Goal: Task Accomplishment & Management: Use online tool/utility

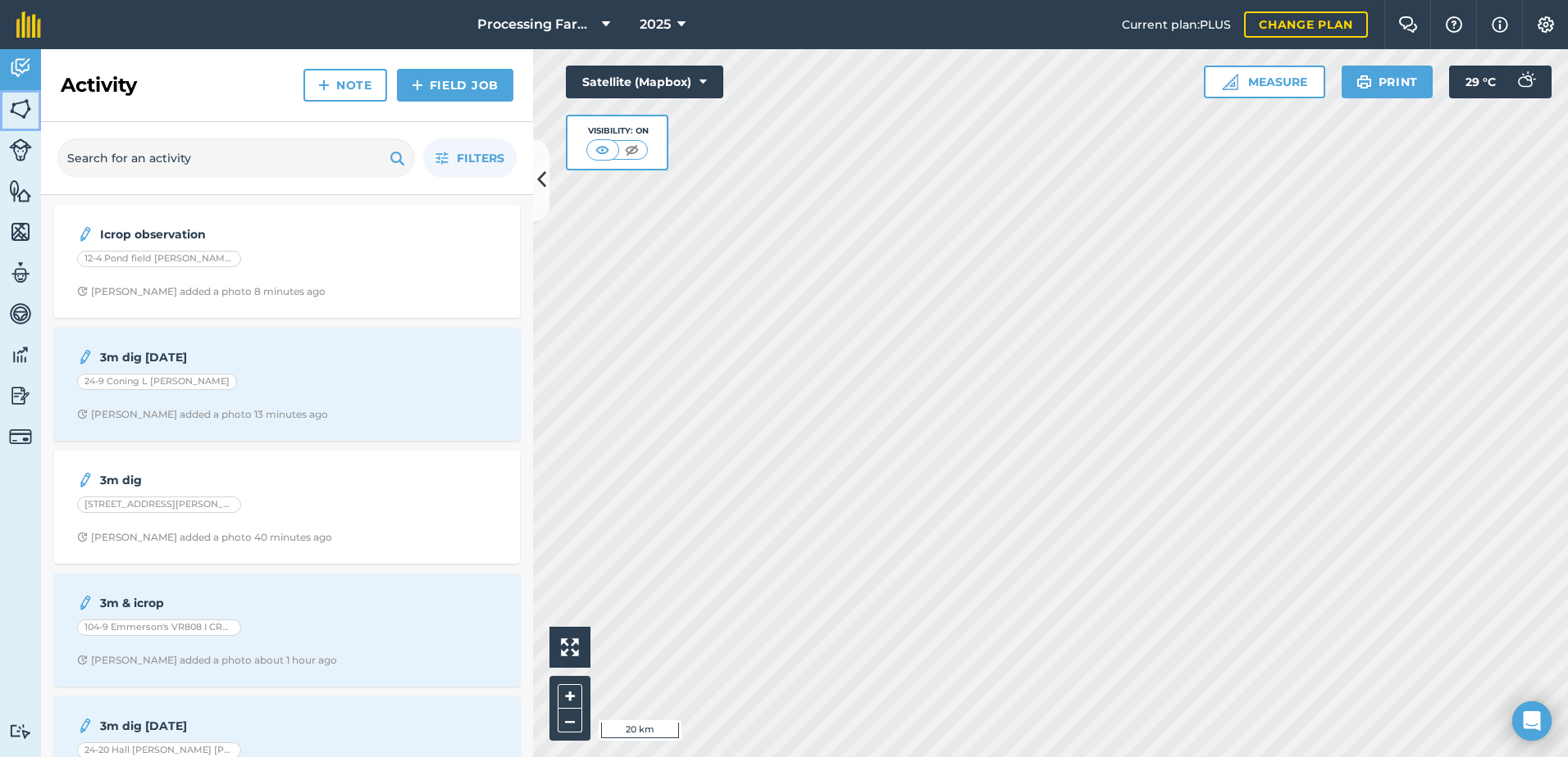
click at [14, 110] on img at bounding box center [20, 109] width 23 height 25
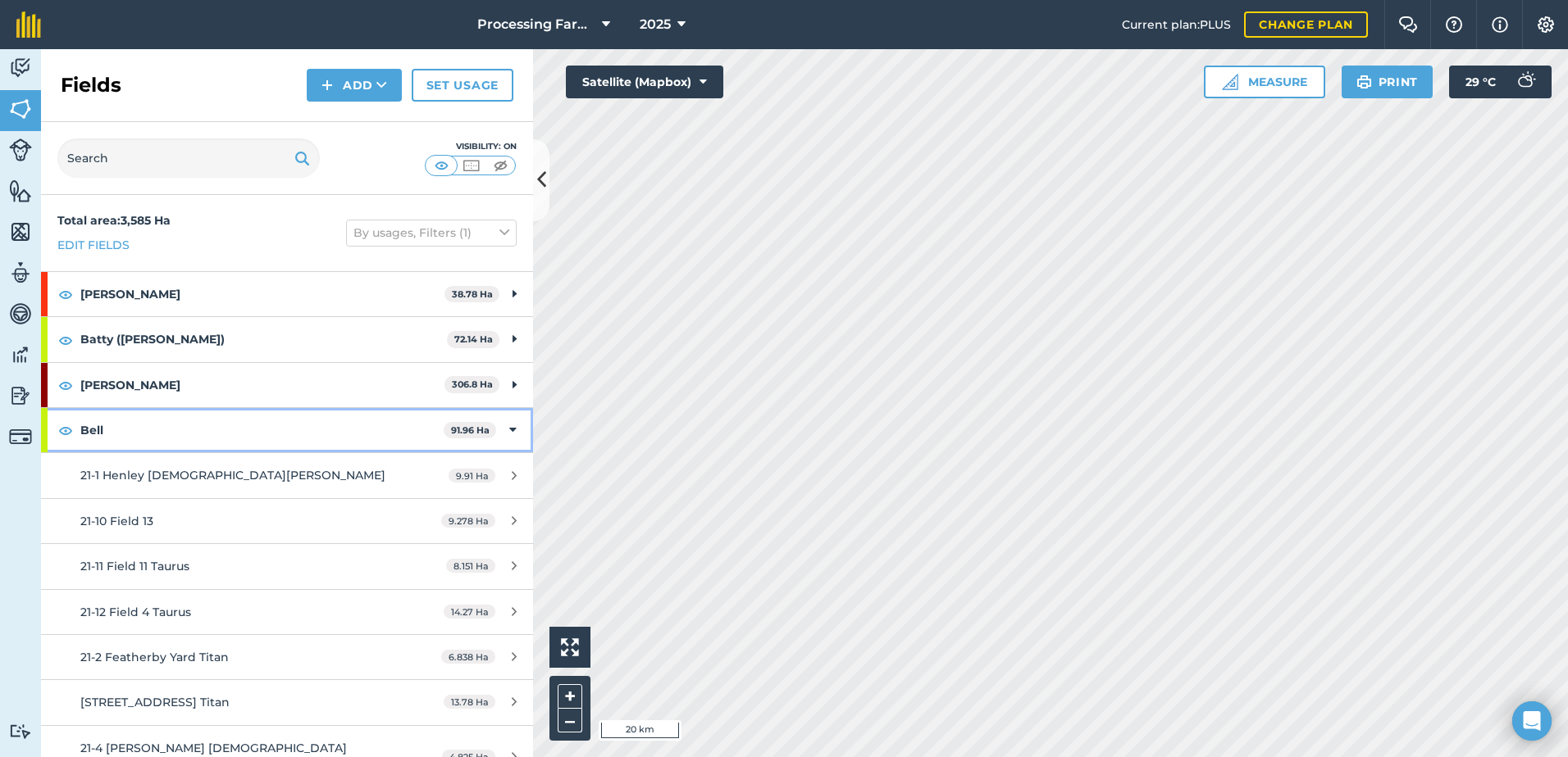
click at [101, 431] on strong "Bell" at bounding box center [262, 430] width 363 height 44
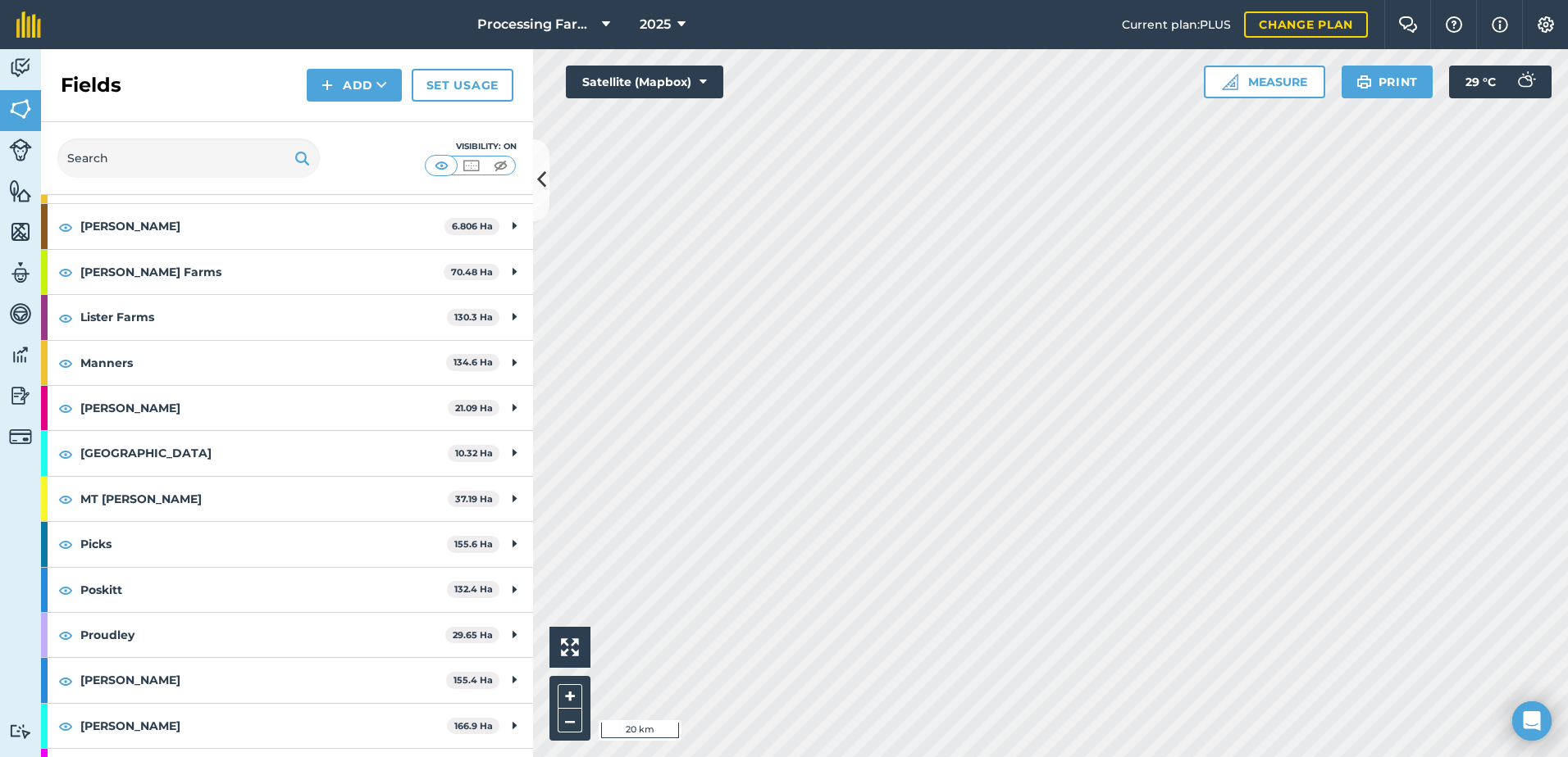
scroll to position [1475, 0]
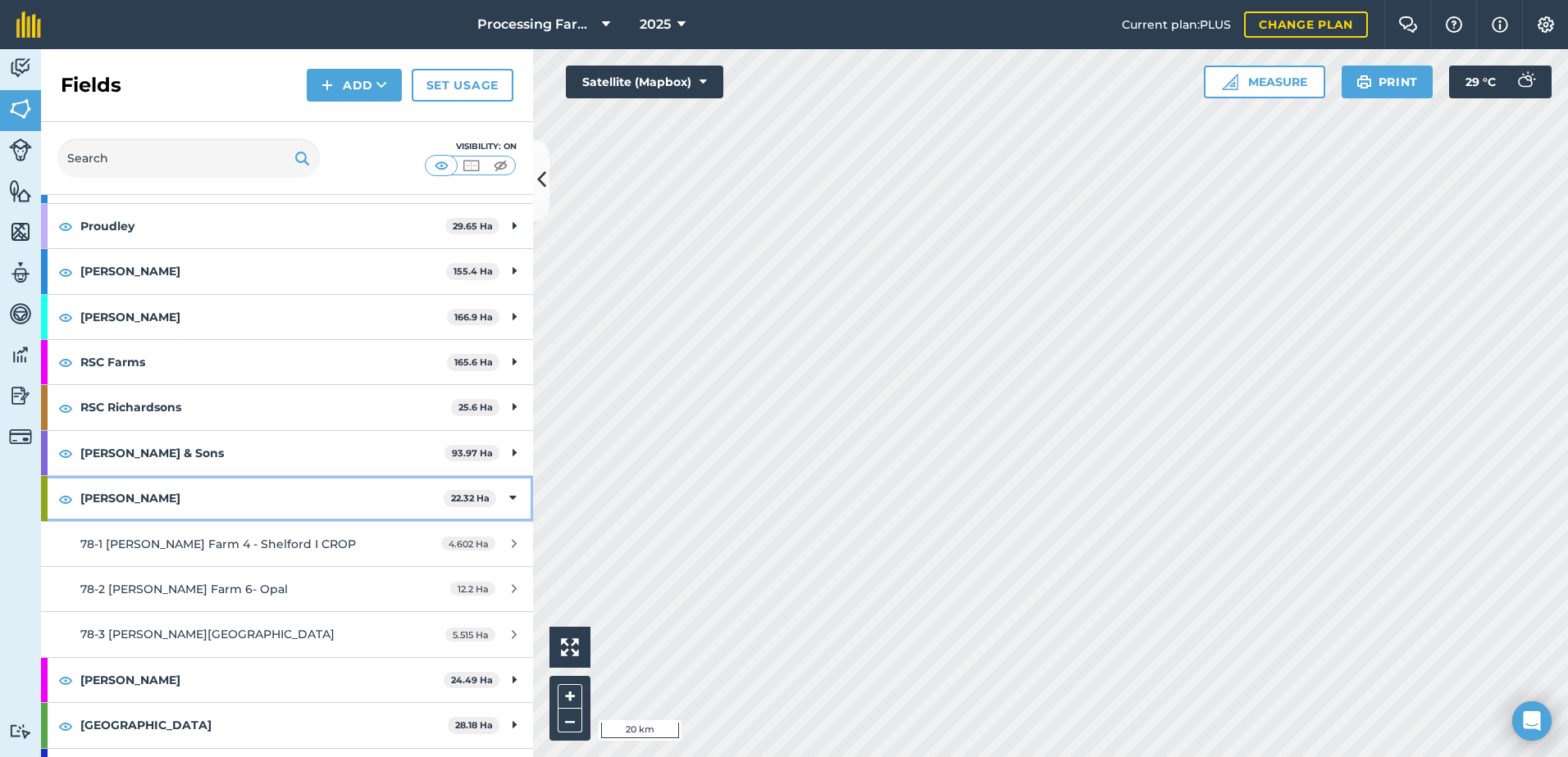
click at [100, 502] on strong "[PERSON_NAME]" at bounding box center [262, 498] width 363 height 44
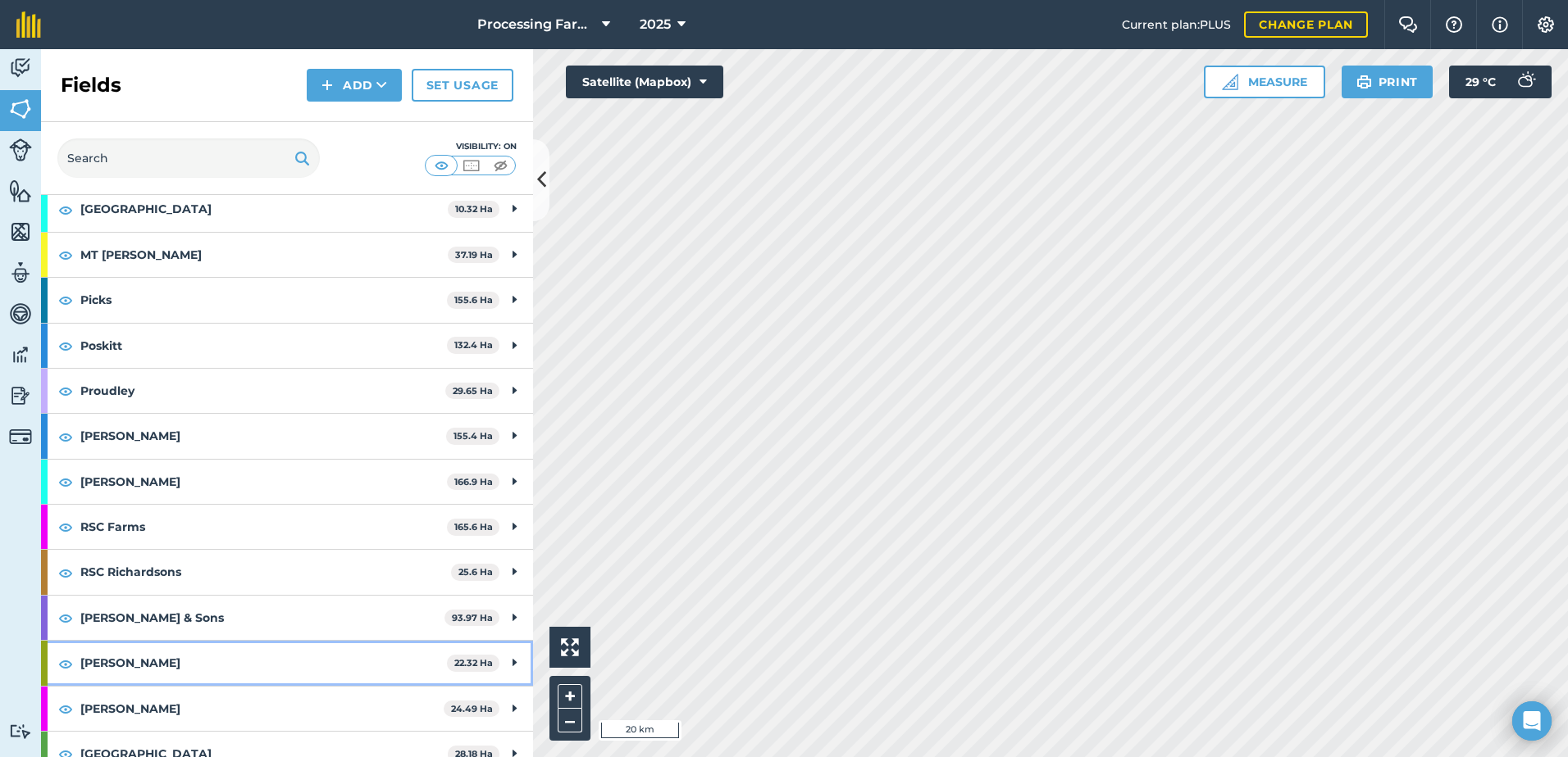
scroll to position [1229, 0]
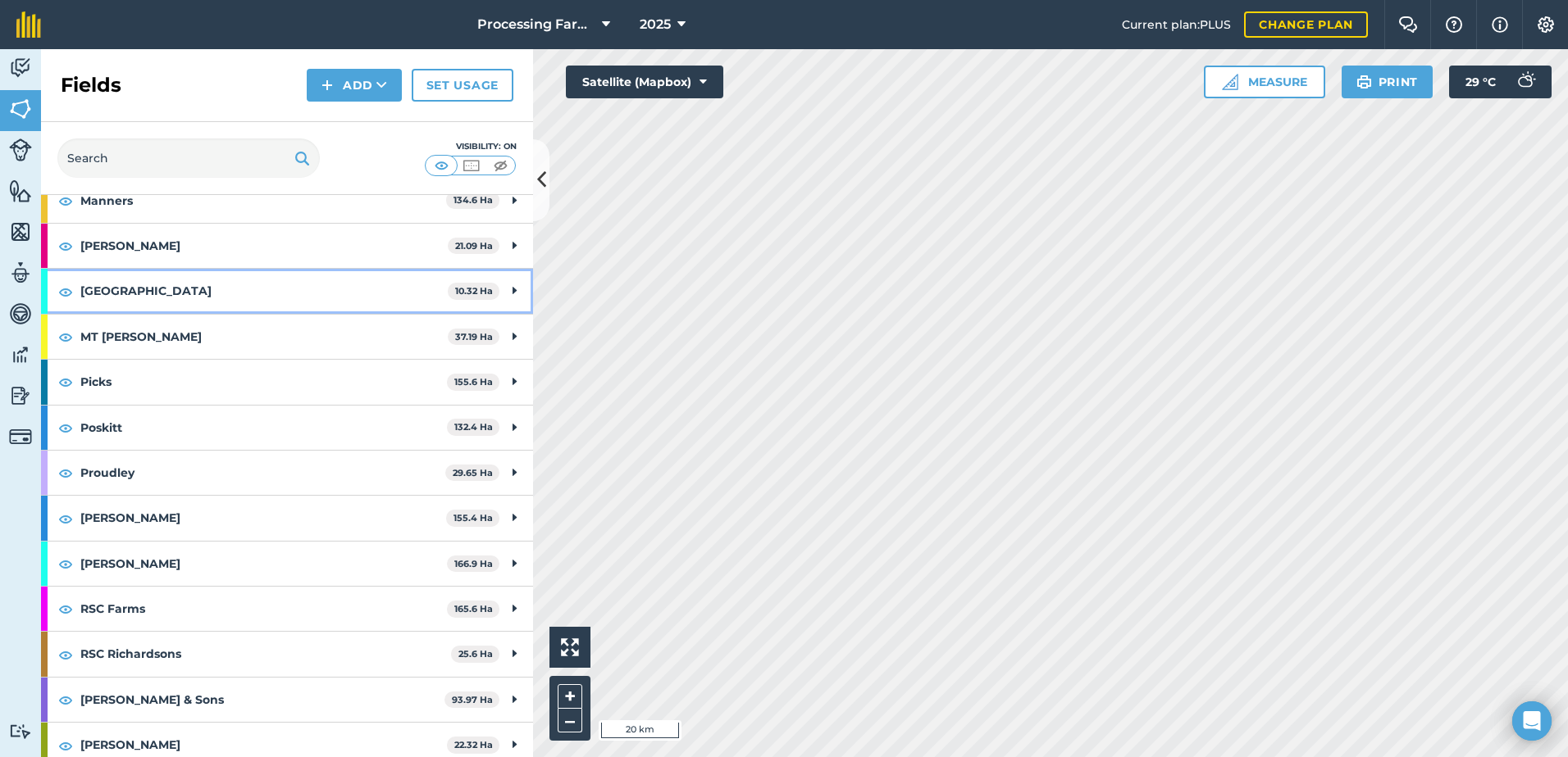
click at [135, 294] on strong "[GEOGRAPHIC_DATA]" at bounding box center [263, 291] width 368 height 44
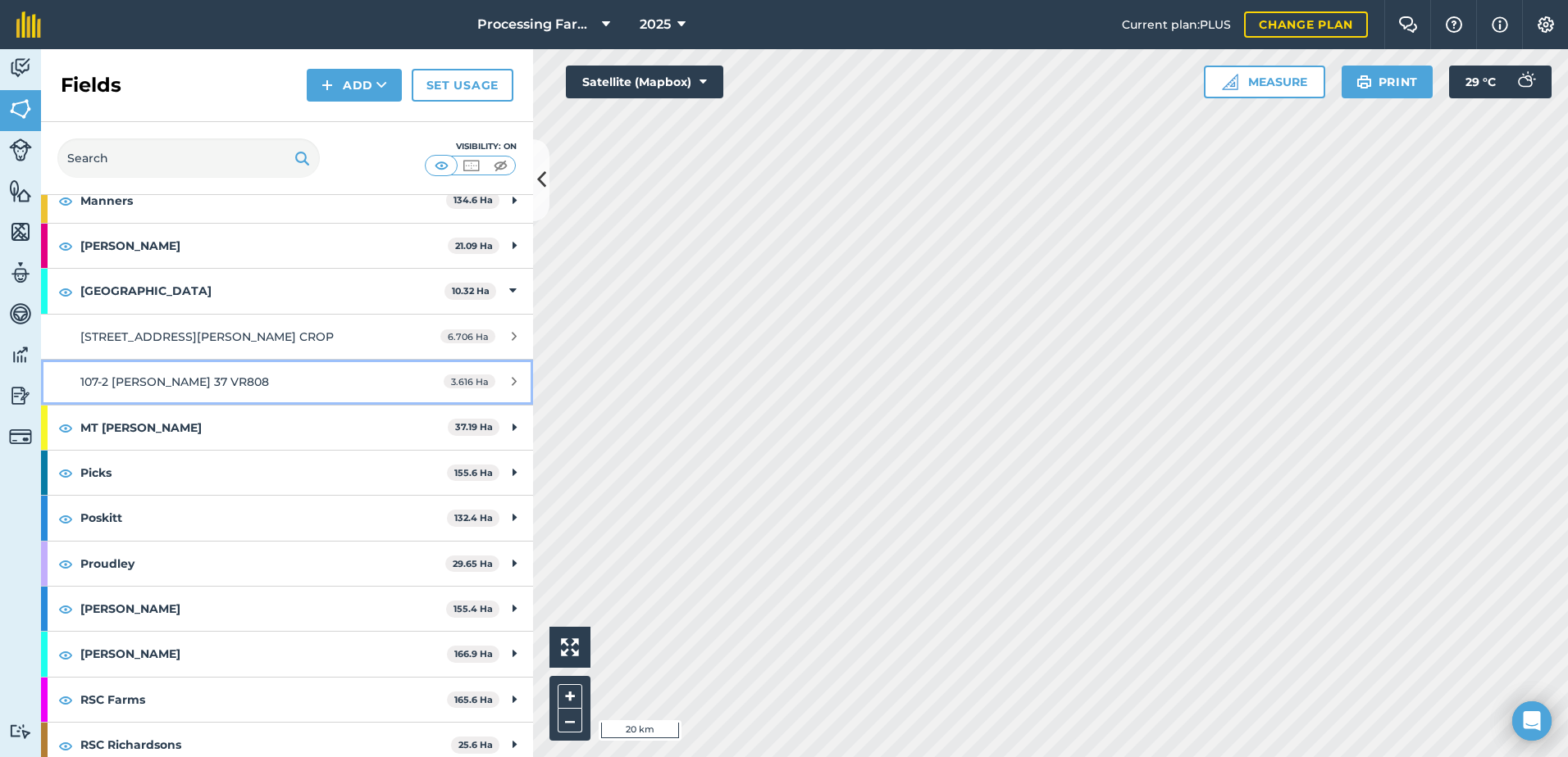
click at [198, 381] on span "107-2 [PERSON_NAME] 37 VR808" at bounding box center [174, 382] width 189 height 15
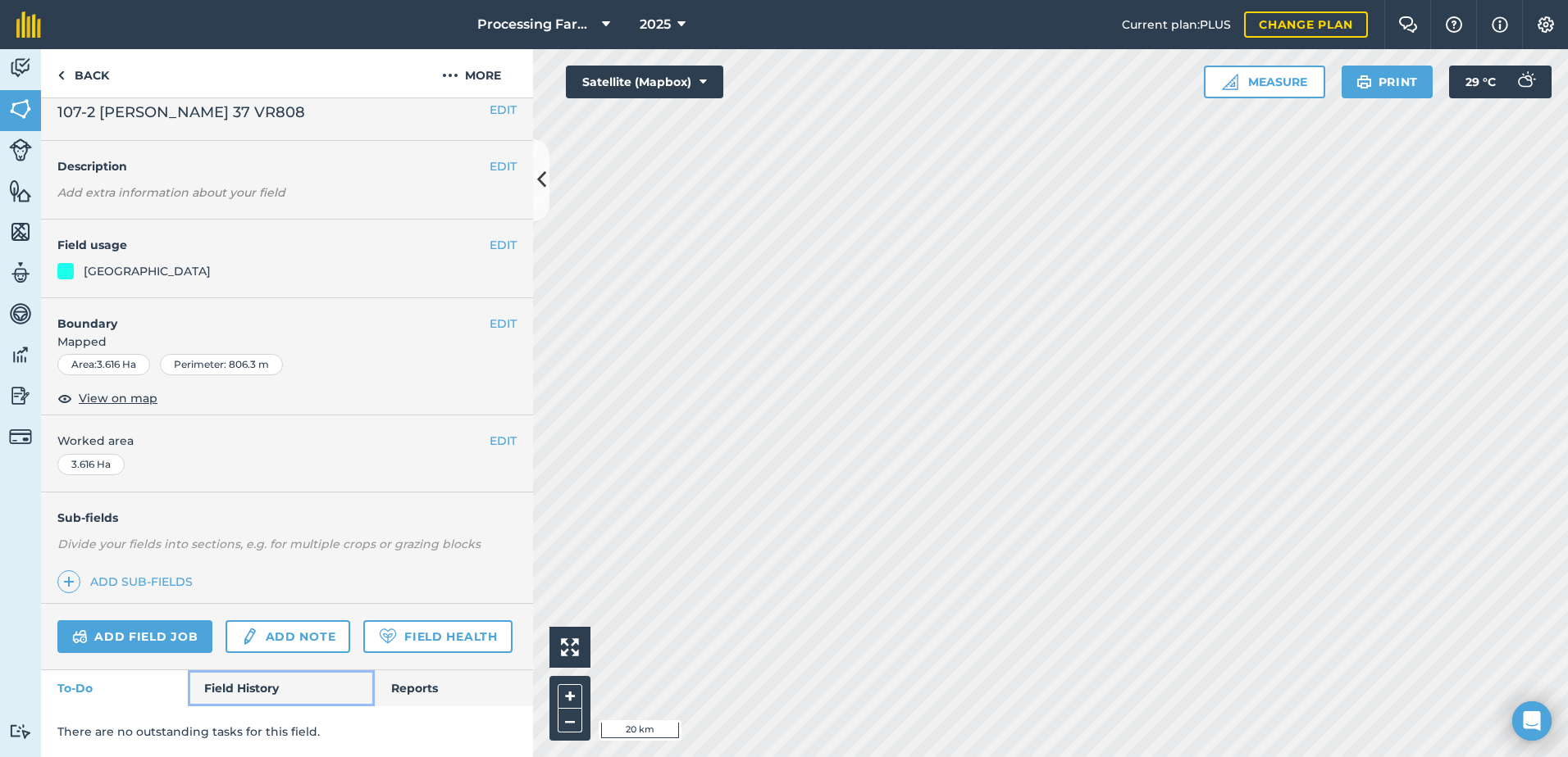
click at [241, 679] on link "Field History" at bounding box center [281, 688] width 186 height 36
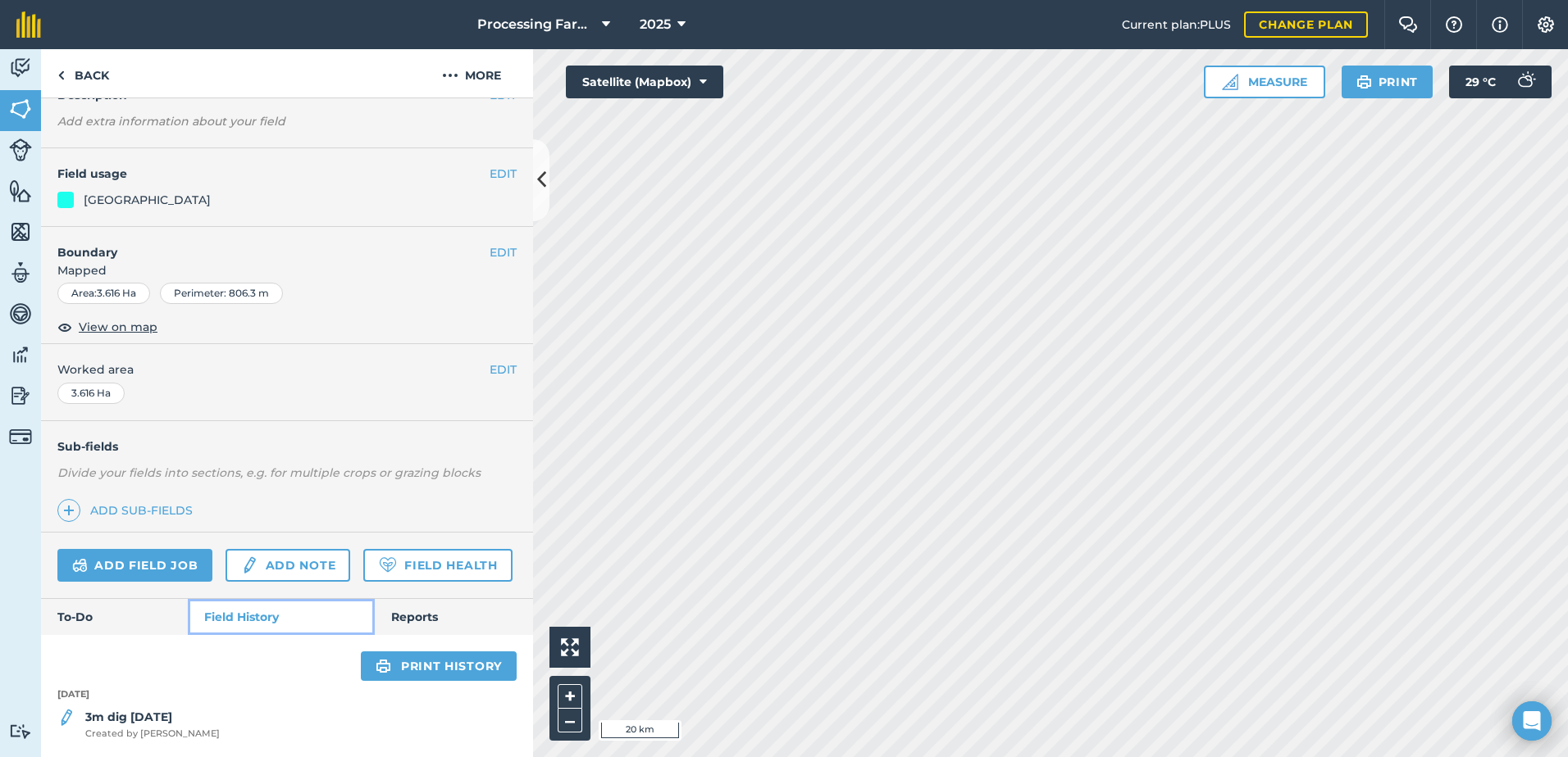
scroll to position [131, 0]
click at [96, 76] on link "Back" at bounding box center [84, 73] width 85 height 49
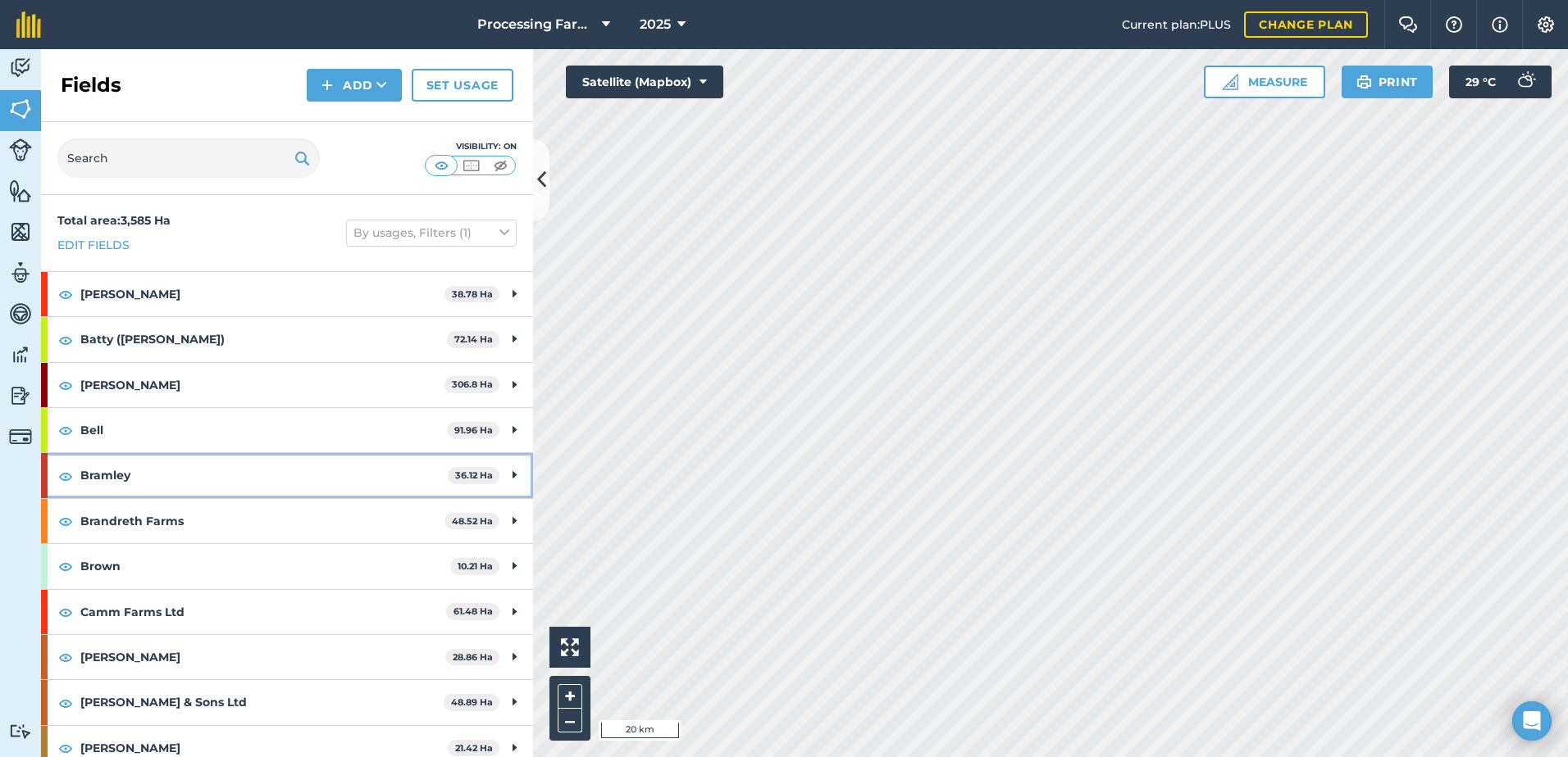
click at [123, 478] on strong "Bramley" at bounding box center [263, 475] width 368 height 44
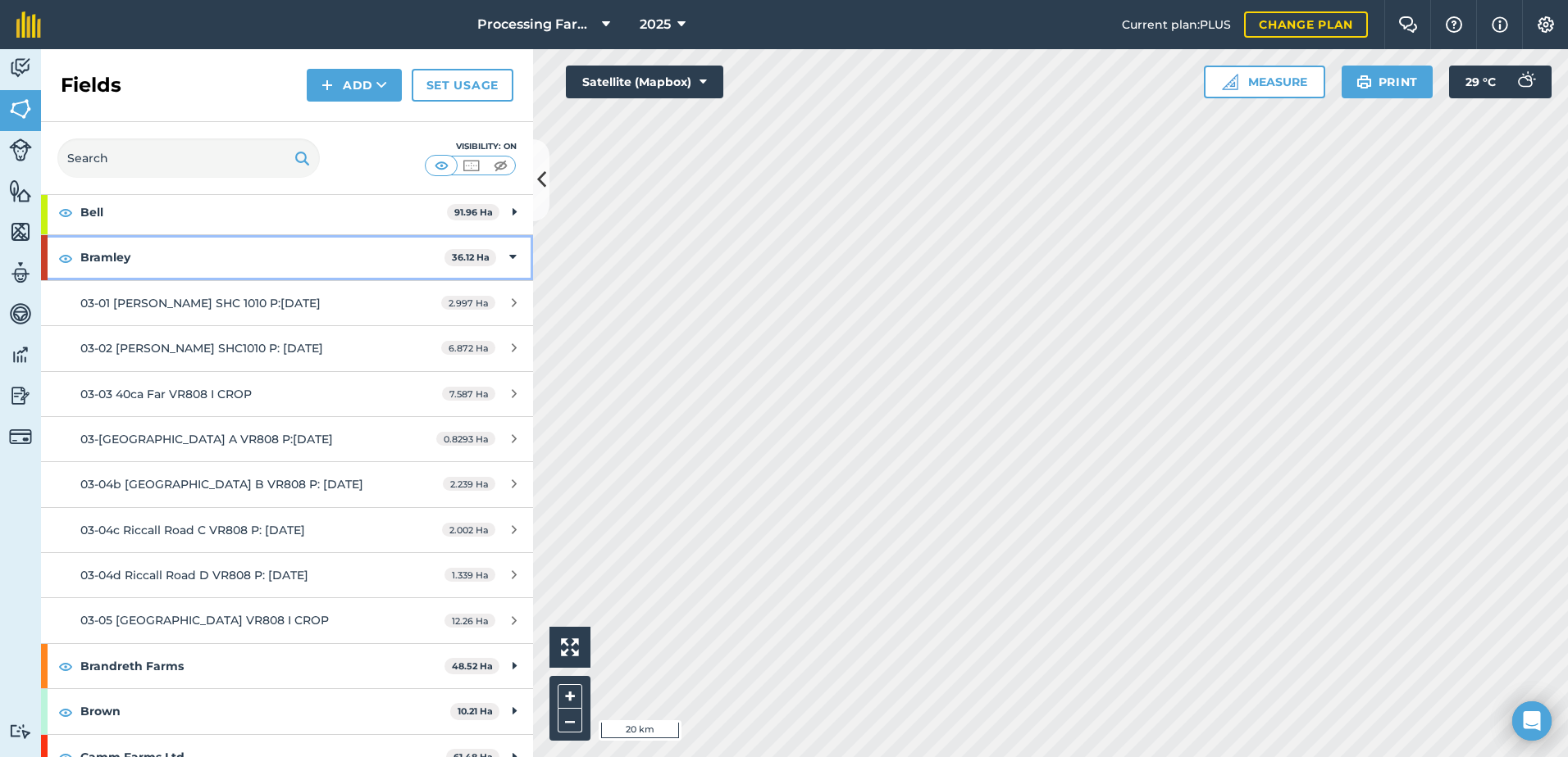
scroll to position [246, 0]
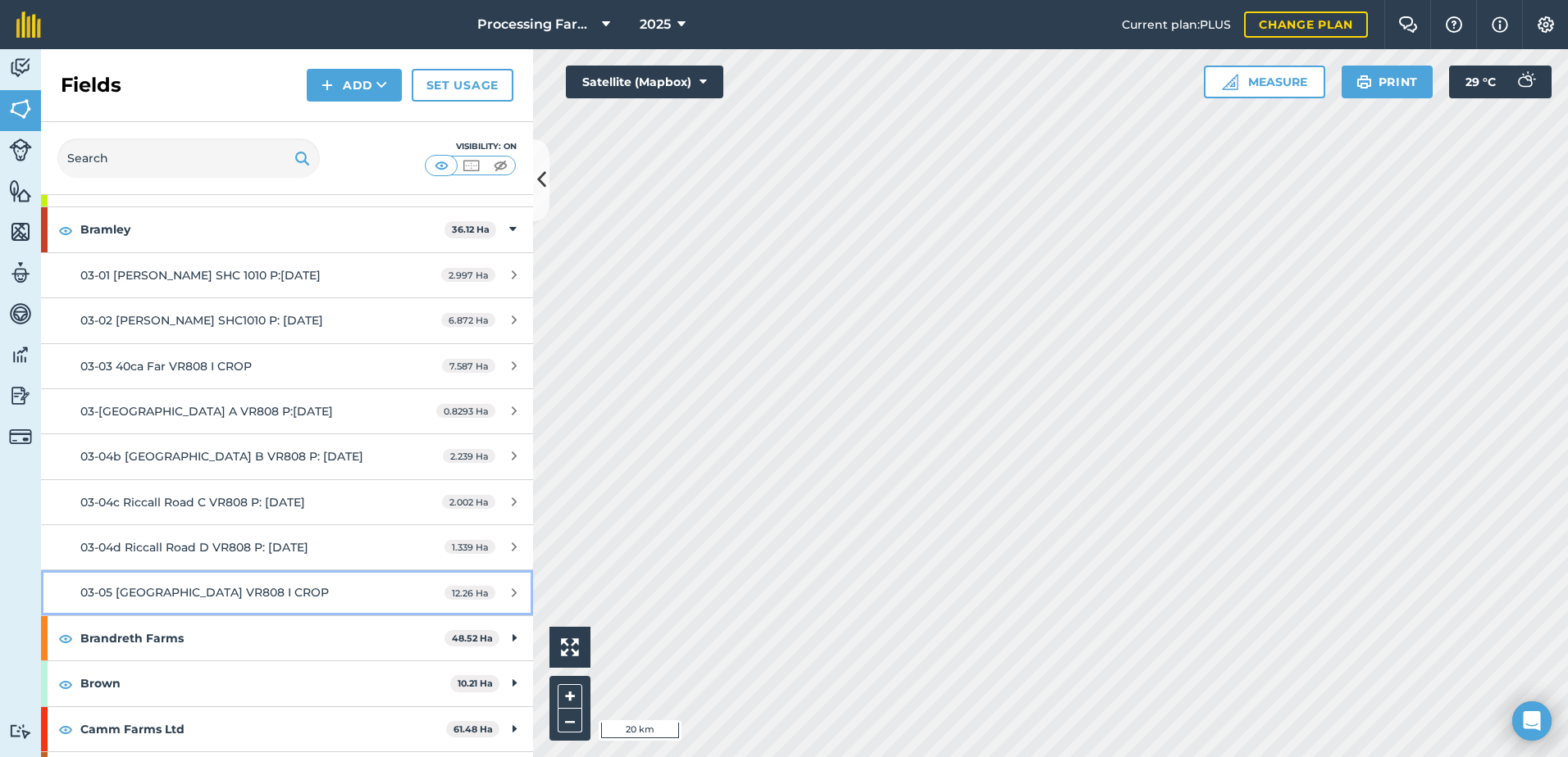
click at [287, 598] on div "03-05 [GEOGRAPHIC_DATA] VR808 I CROP" at bounding box center [234, 593] width 309 height 18
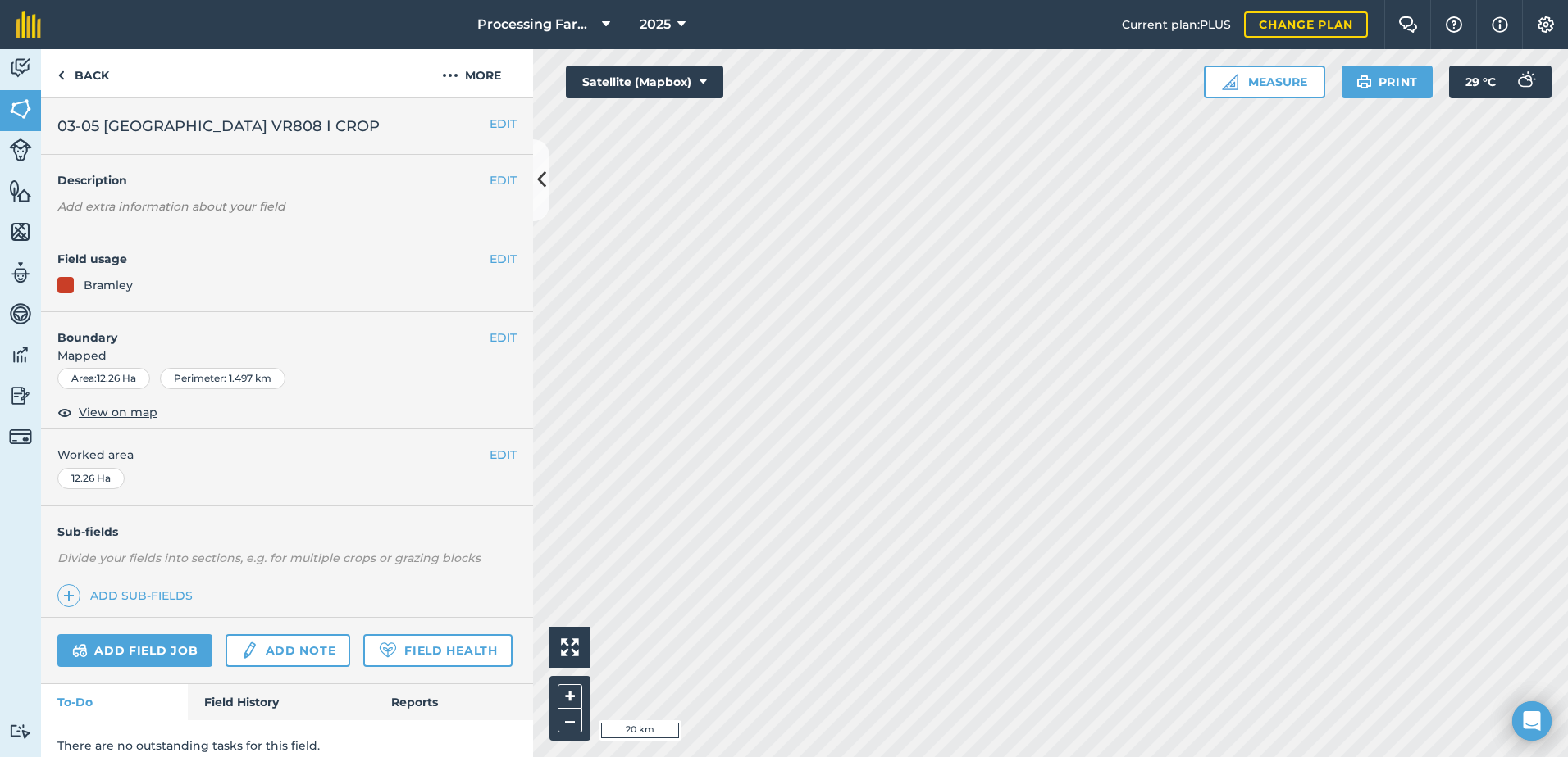
scroll to position [60, 0]
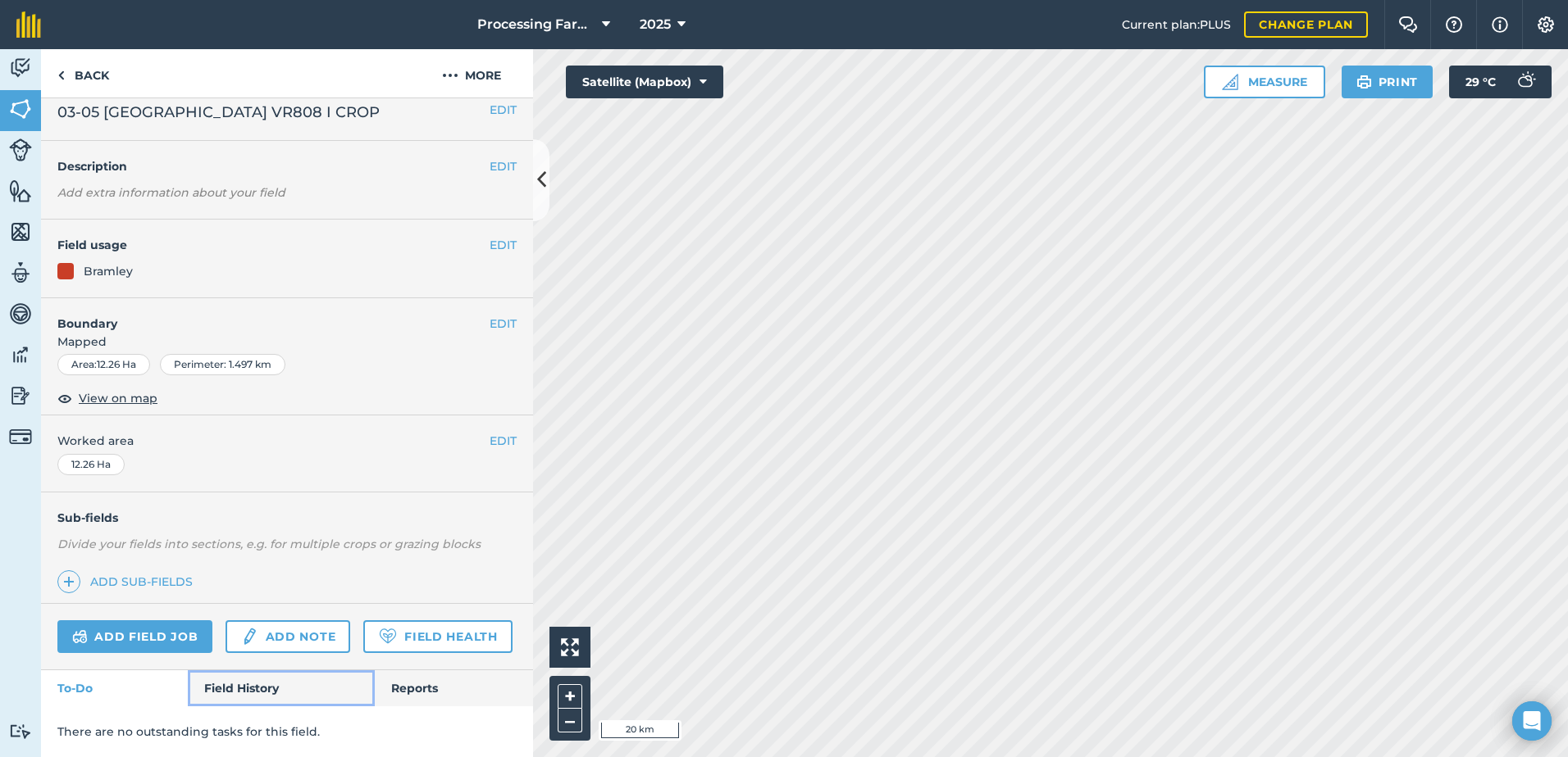
click at [271, 693] on link "Field History" at bounding box center [281, 688] width 186 height 36
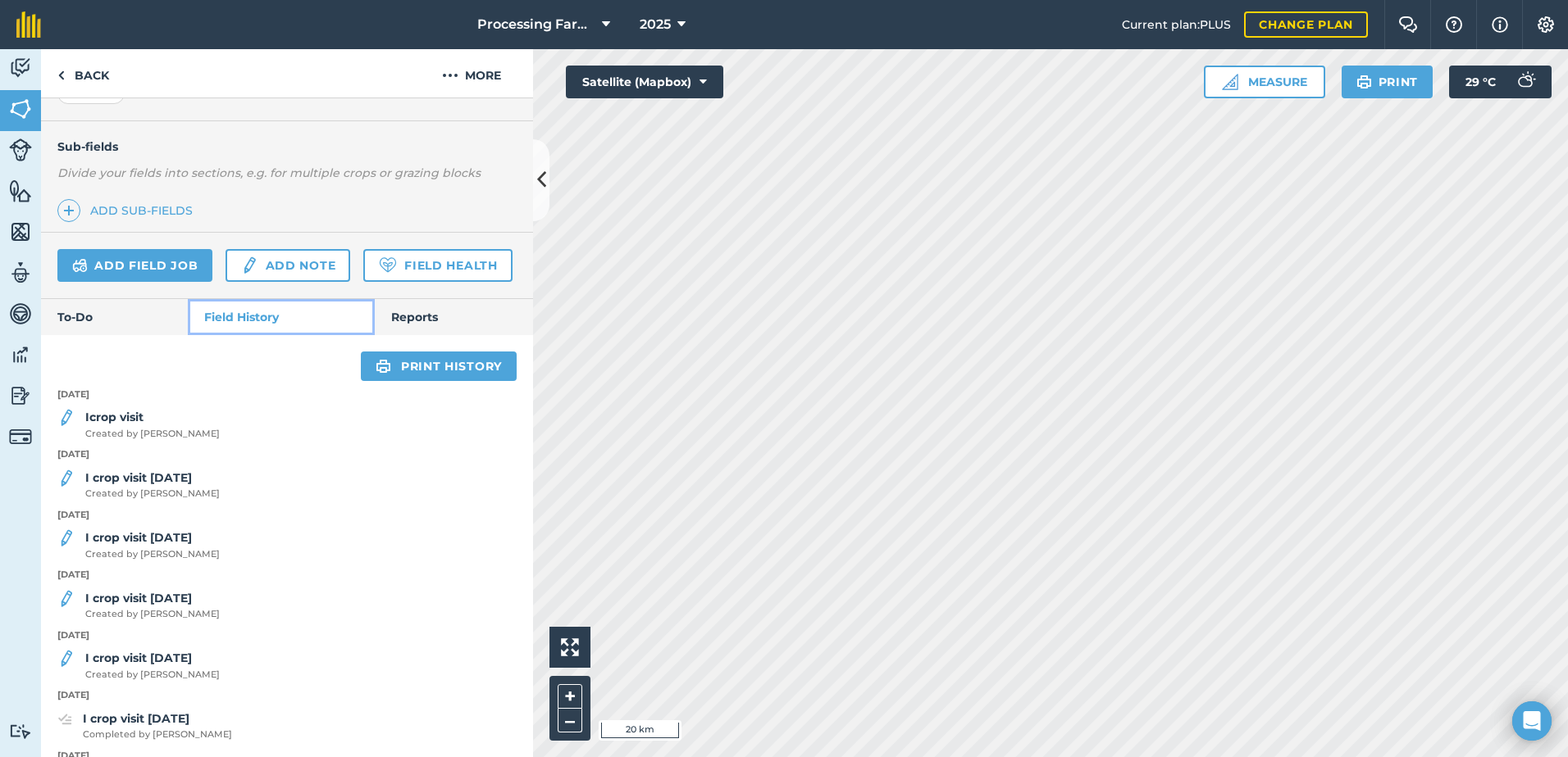
scroll to position [388, 0]
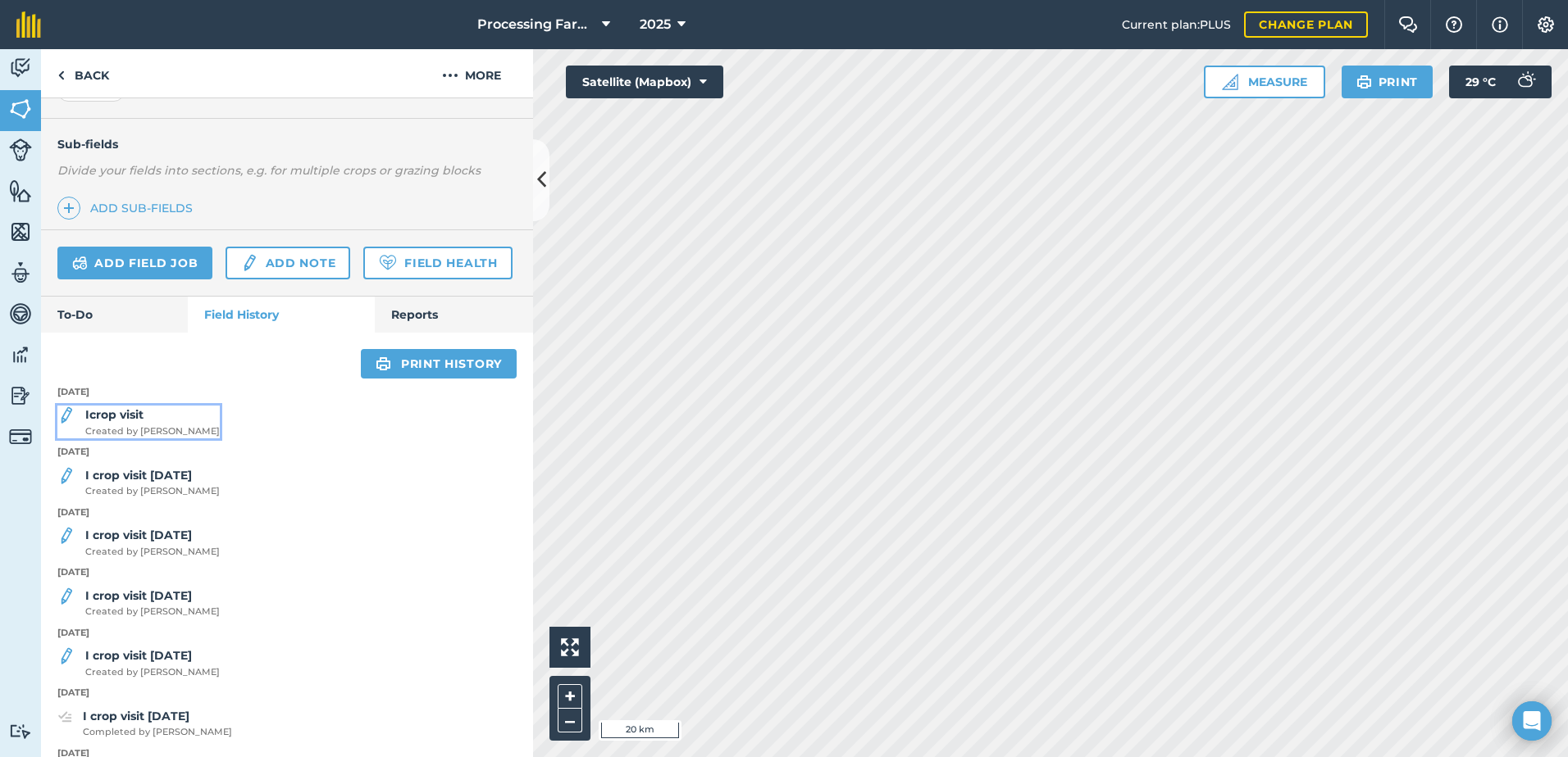
click at [119, 422] on strong "Icrop visit" at bounding box center [114, 414] width 58 height 15
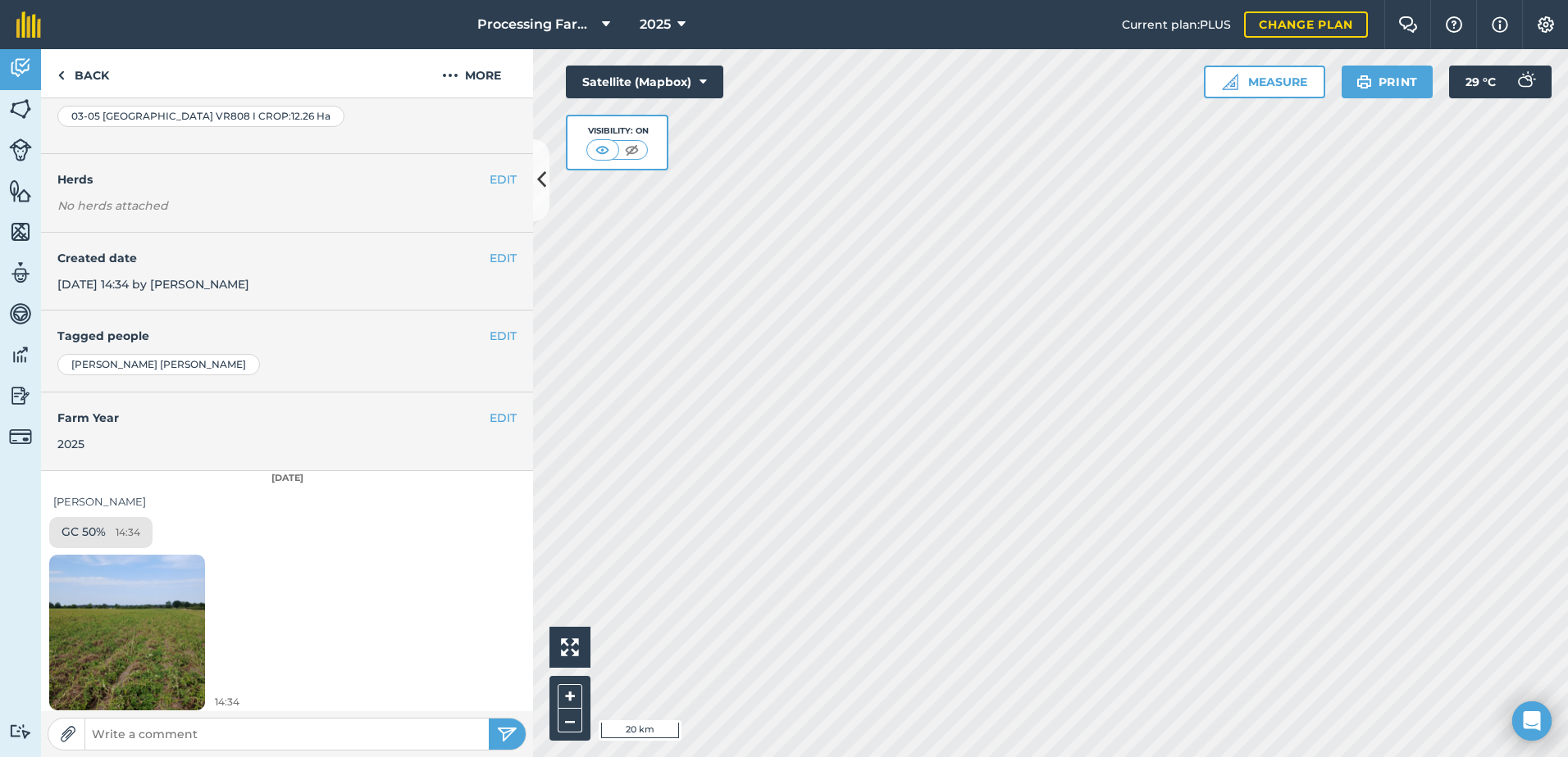
scroll to position [154, 0]
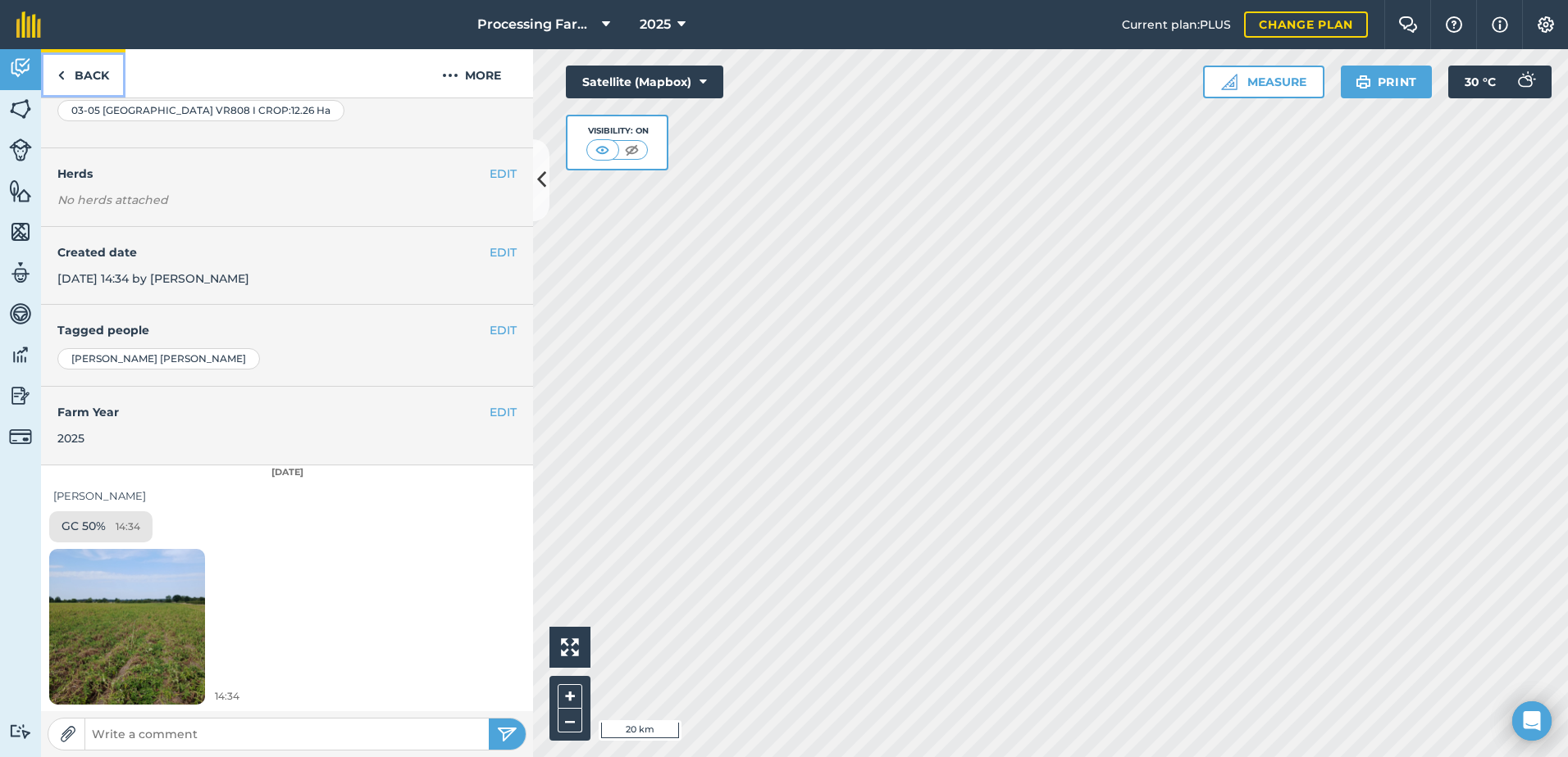
click at [90, 71] on link "Back" at bounding box center [84, 73] width 85 height 49
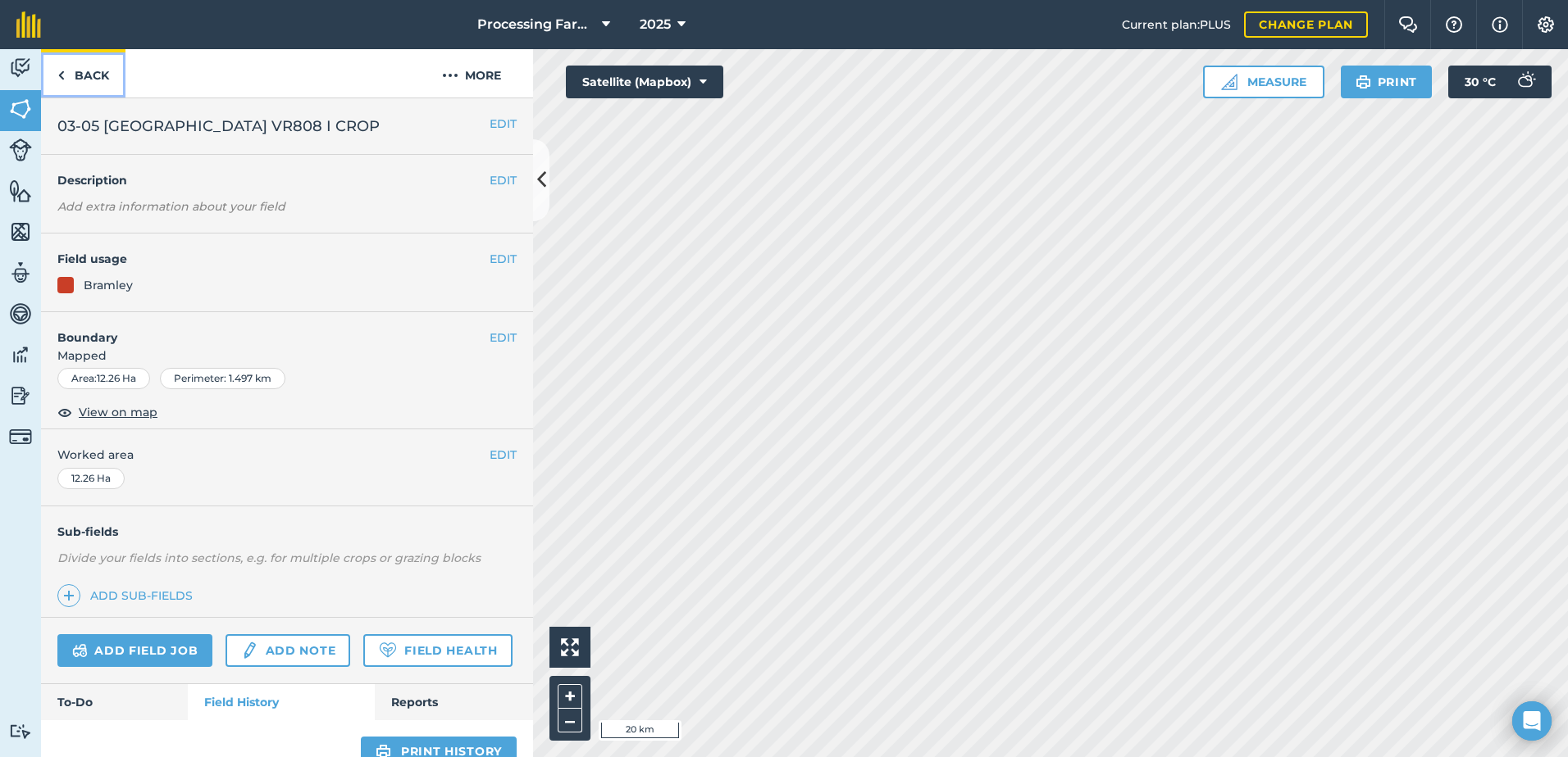
click at [100, 78] on link "Back" at bounding box center [84, 73] width 85 height 49
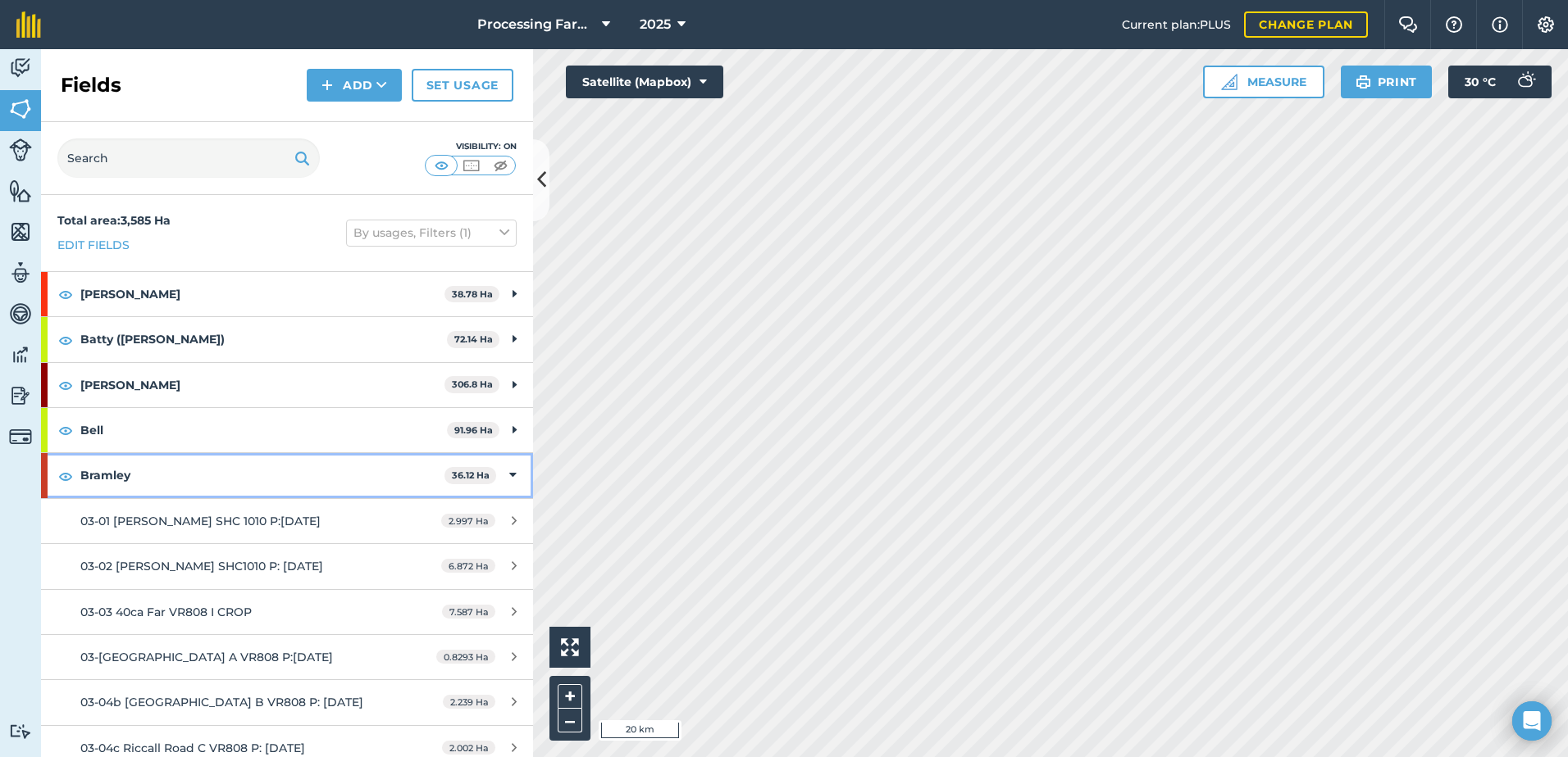
click at [118, 472] on strong "Bramley" at bounding box center [262, 475] width 364 height 44
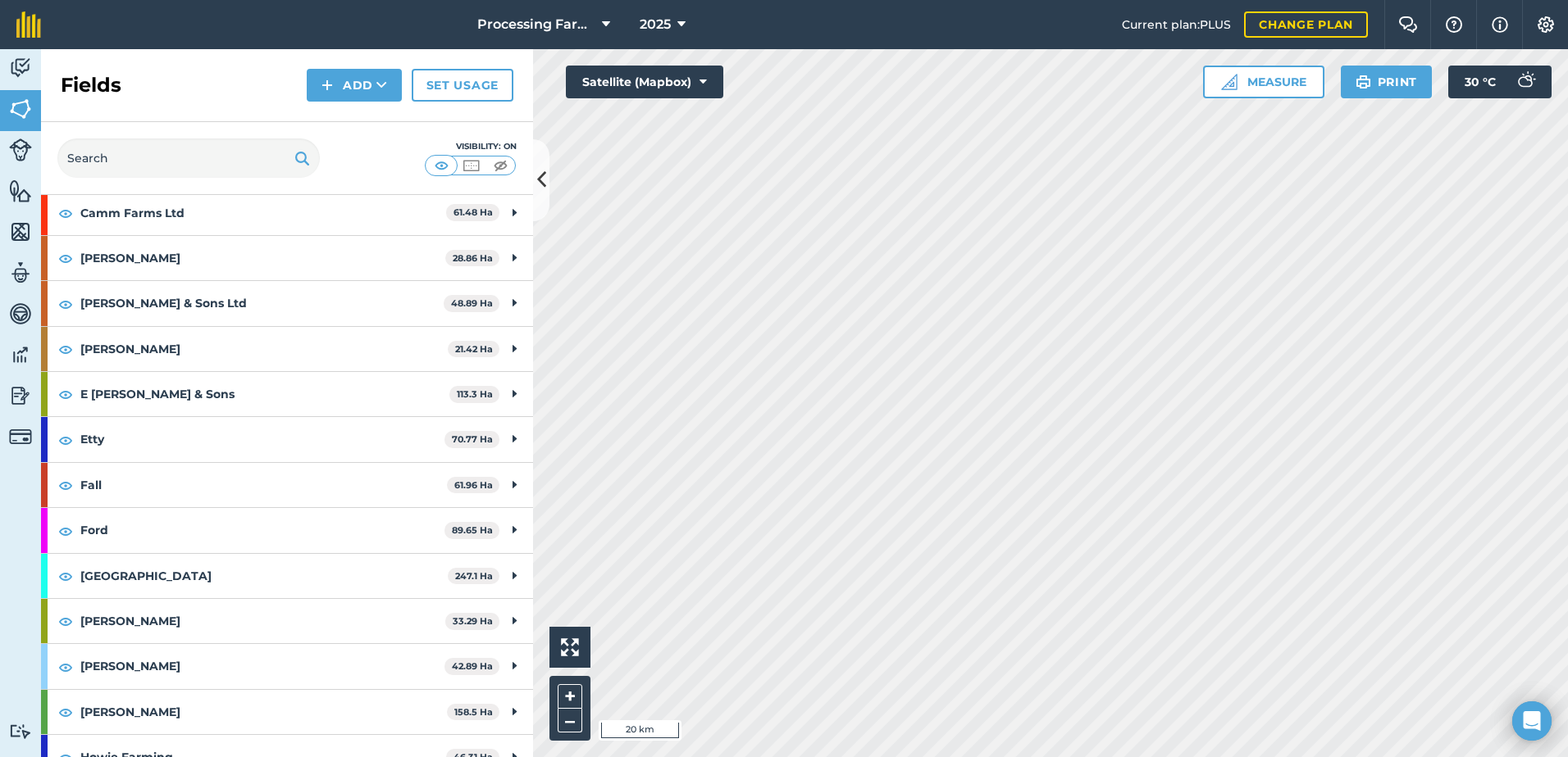
scroll to position [410, 0]
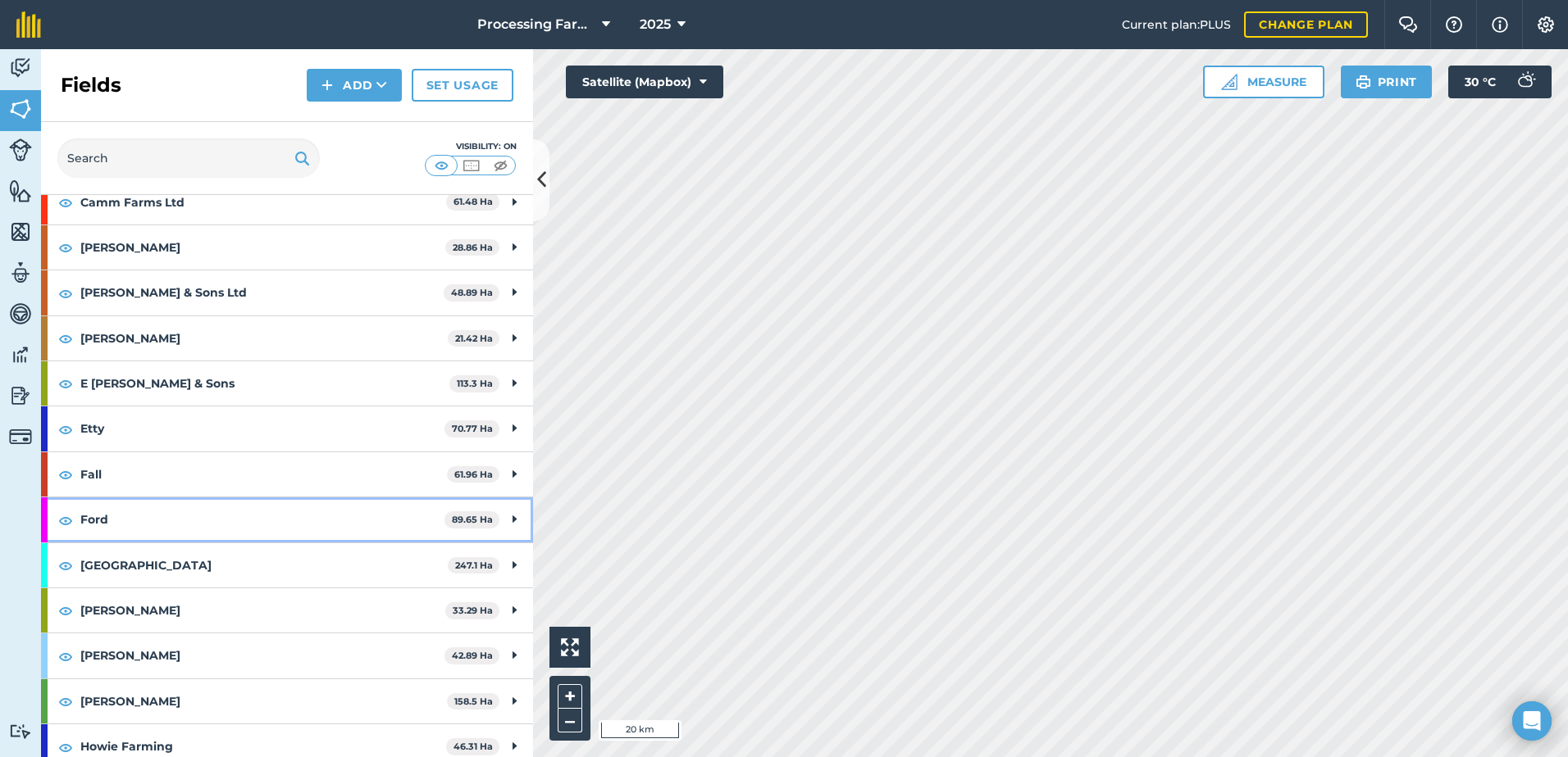
click at [101, 526] on strong "Ford" at bounding box center [262, 519] width 364 height 44
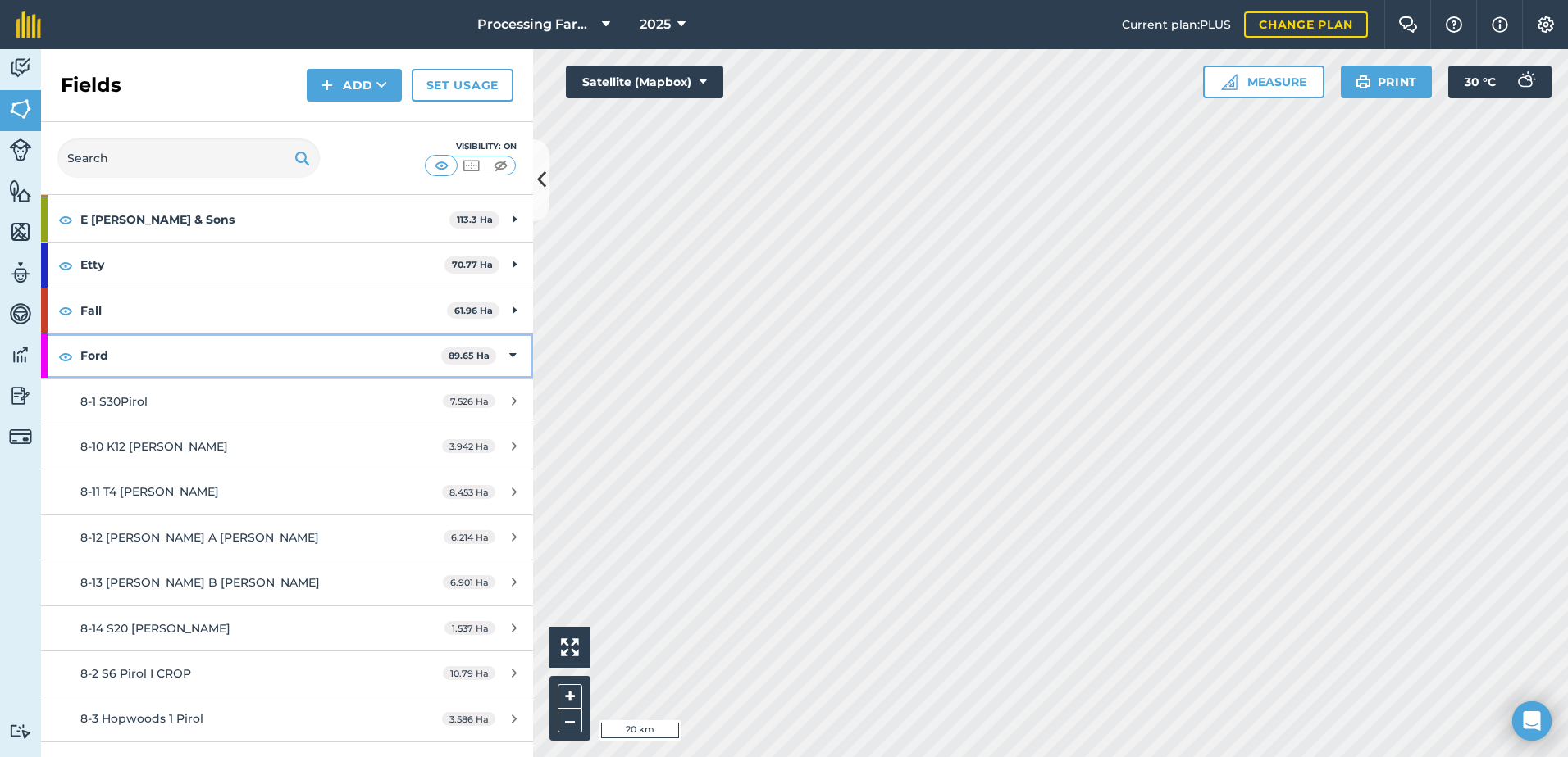
scroll to position [656, 0]
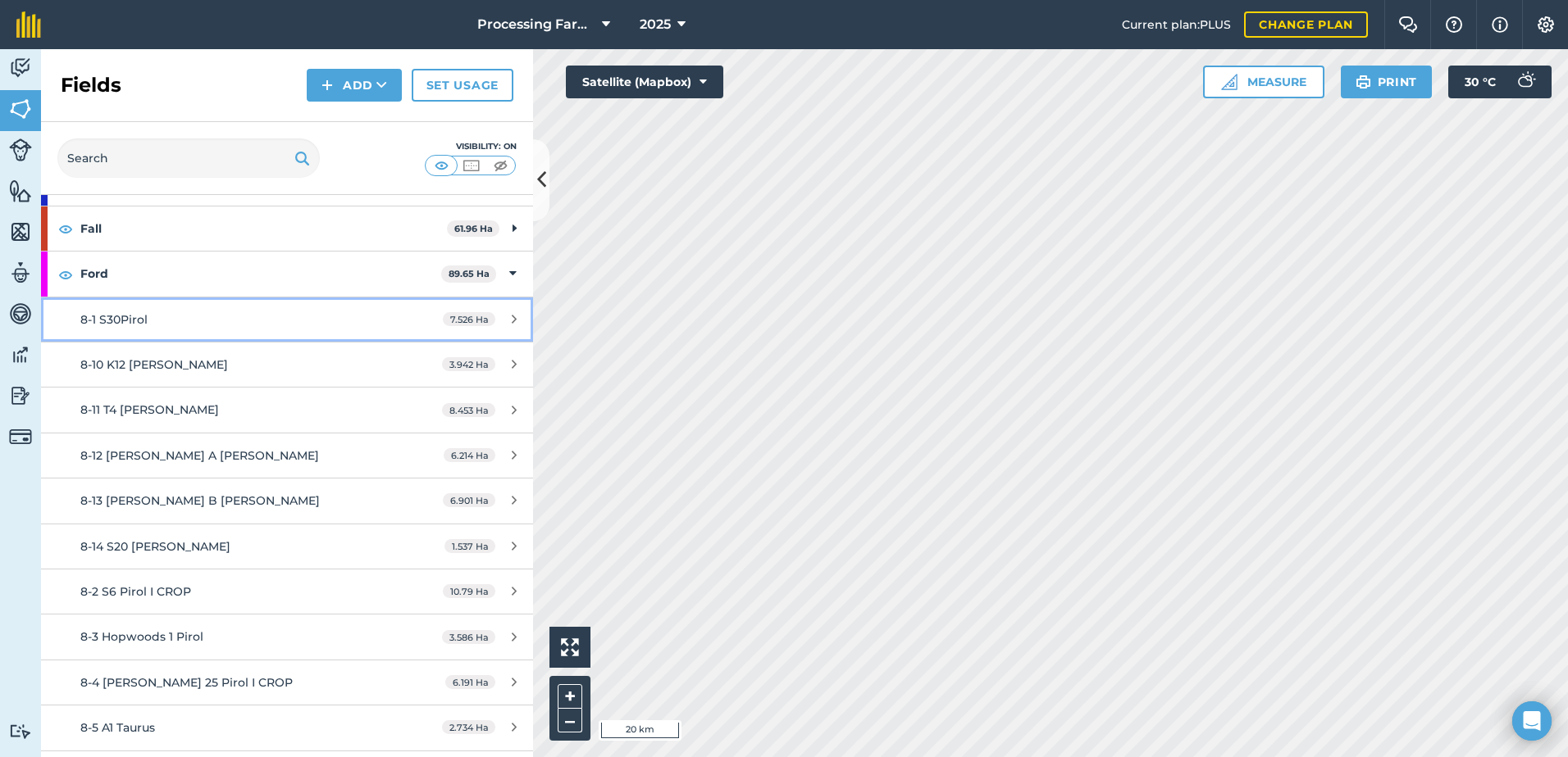
click at [149, 316] on div "8-1 S30Pirol" at bounding box center [234, 320] width 309 height 18
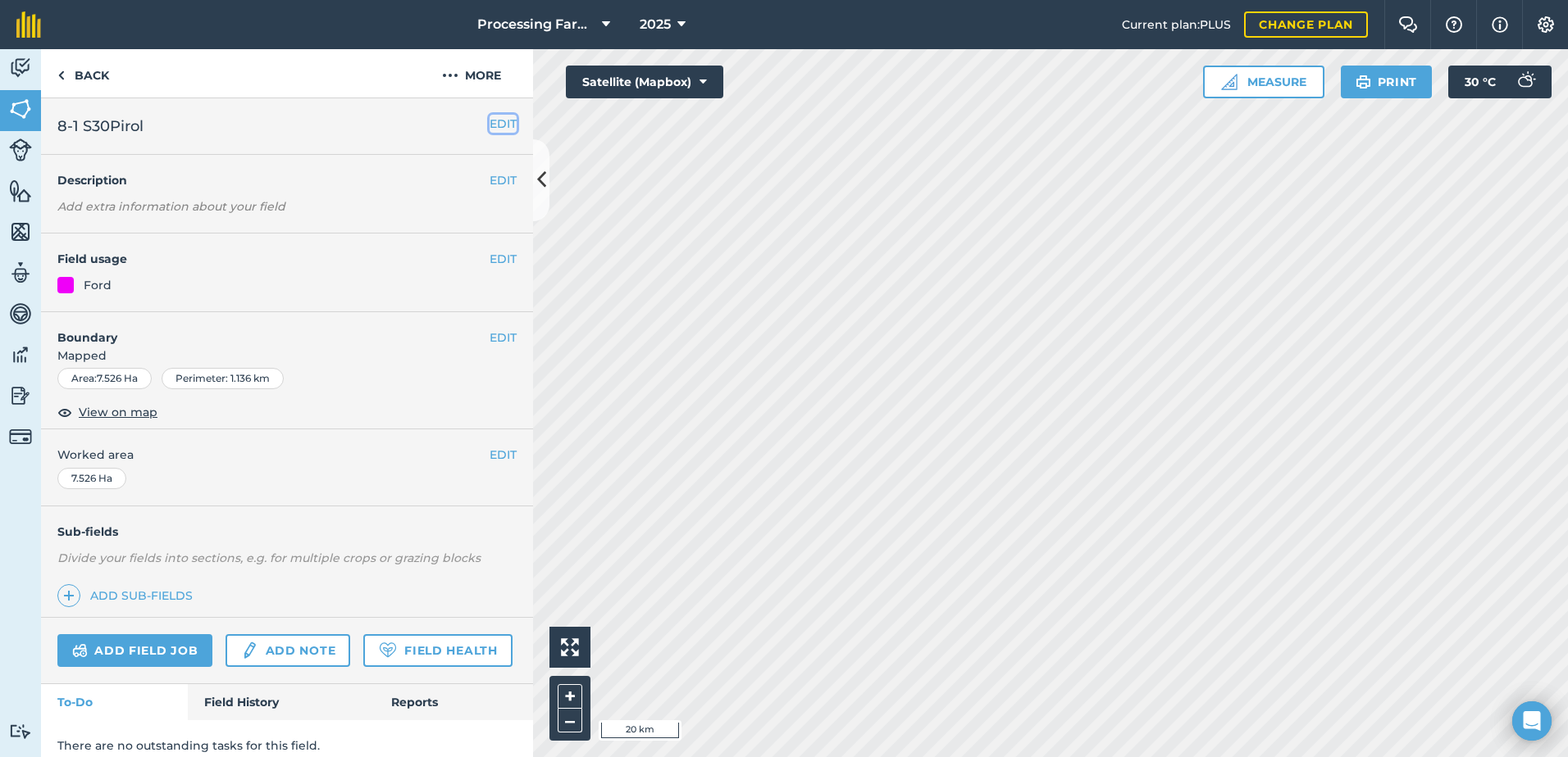
click at [500, 123] on button "EDIT" at bounding box center [502, 124] width 27 height 18
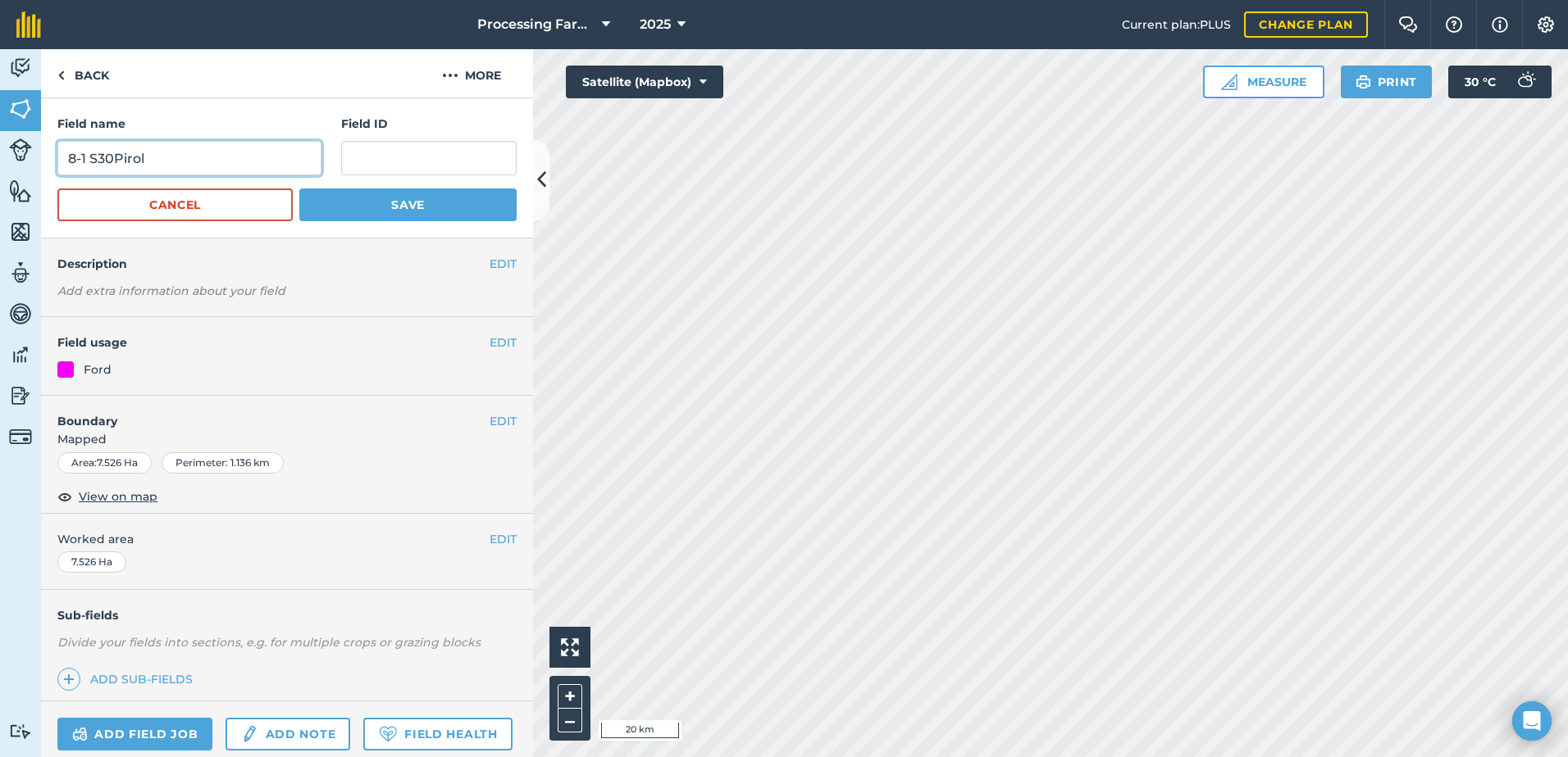
click at [116, 164] on input "8-1 S30Pirol" at bounding box center [189, 157] width 264 height 34
click at [99, 155] on input "8-1 S30Pirol" at bounding box center [189, 157] width 264 height 34
click at [120, 160] on input "8-1 S 30Pirol" at bounding box center [189, 157] width 264 height 34
click at [103, 157] on input "8-1 S 30 Pirol" at bounding box center [189, 157] width 264 height 34
type input "8-1 S30 Pirol"
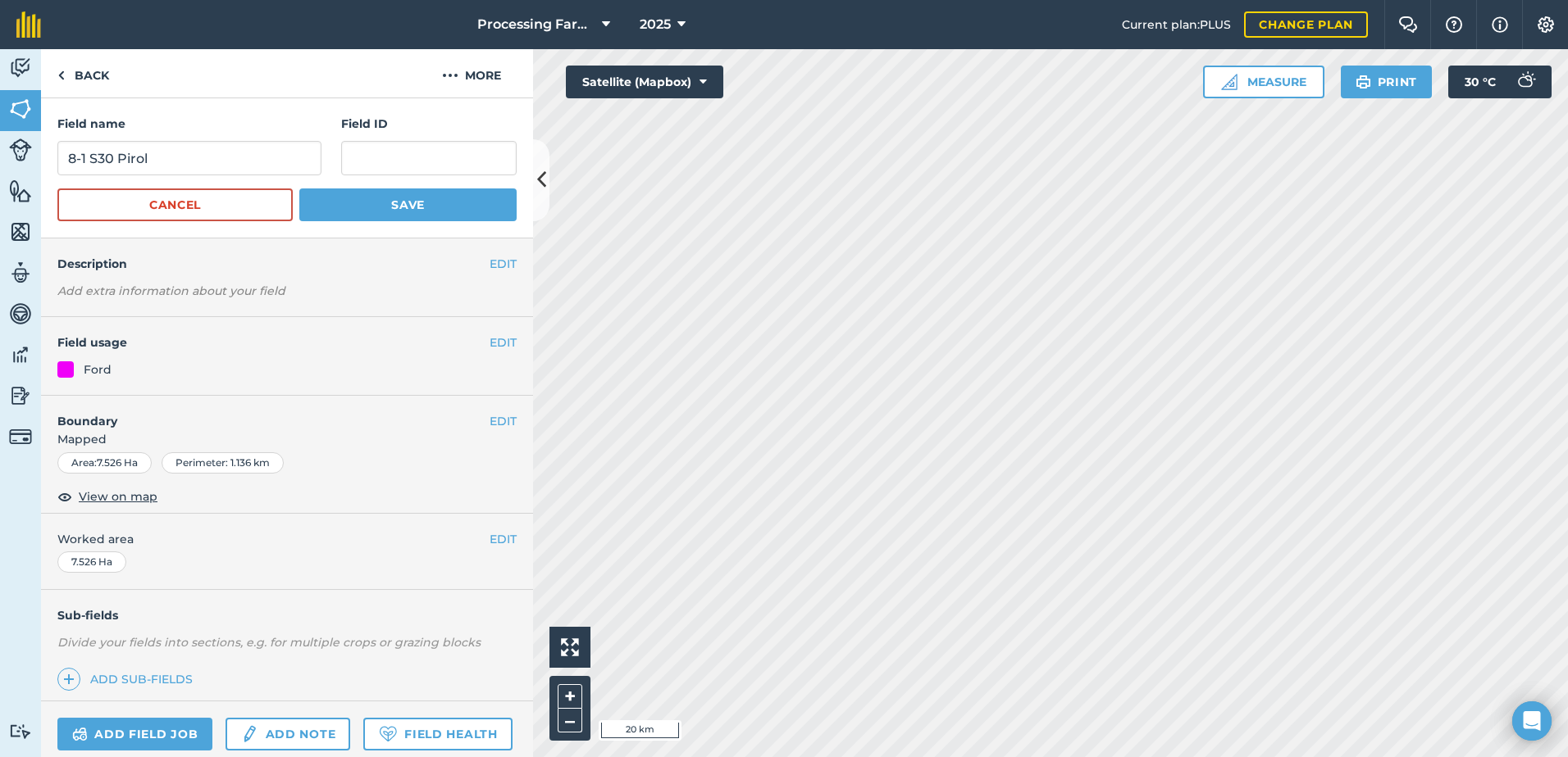
drag, startPoint x: 212, startPoint y: 578, endPoint x: 222, endPoint y: 588, distance: 14.1
click at [212, 580] on div "EDIT Worked area 7.526 Ha" at bounding box center [287, 552] width 492 height 76
click at [345, 207] on button "Save" at bounding box center [408, 205] width 217 height 33
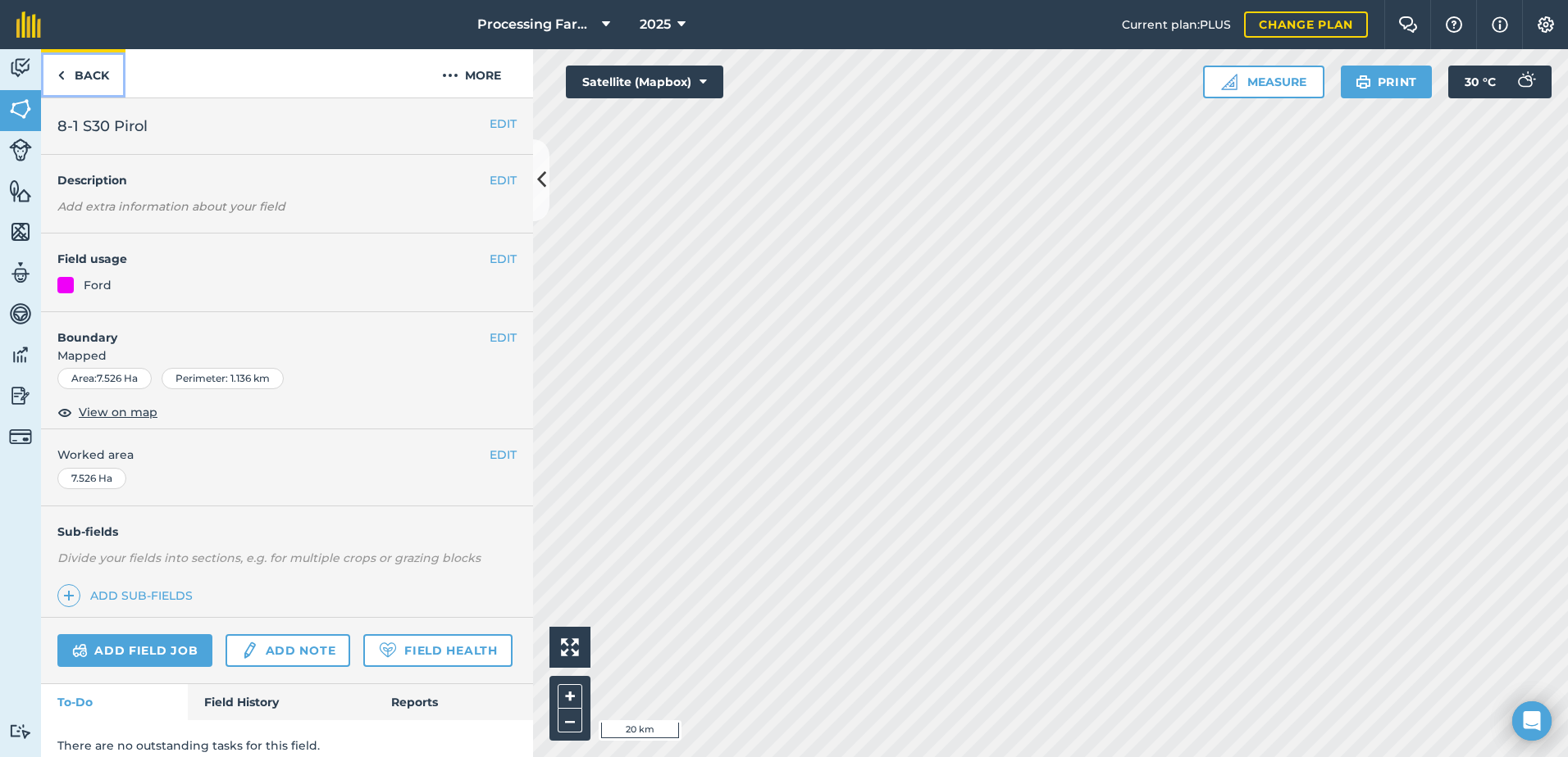
click at [77, 85] on link "Back" at bounding box center [84, 73] width 85 height 49
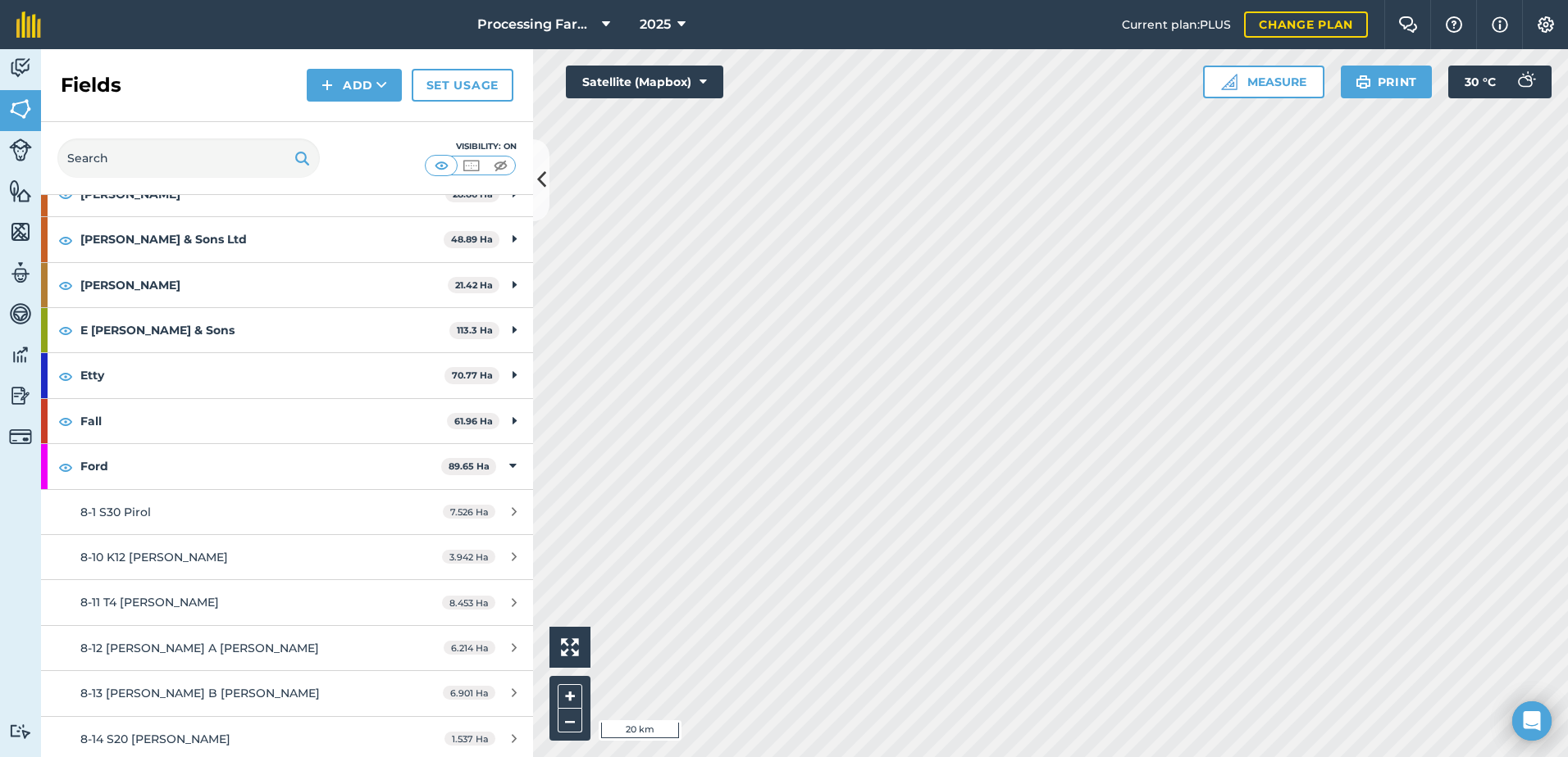
scroll to position [492, 0]
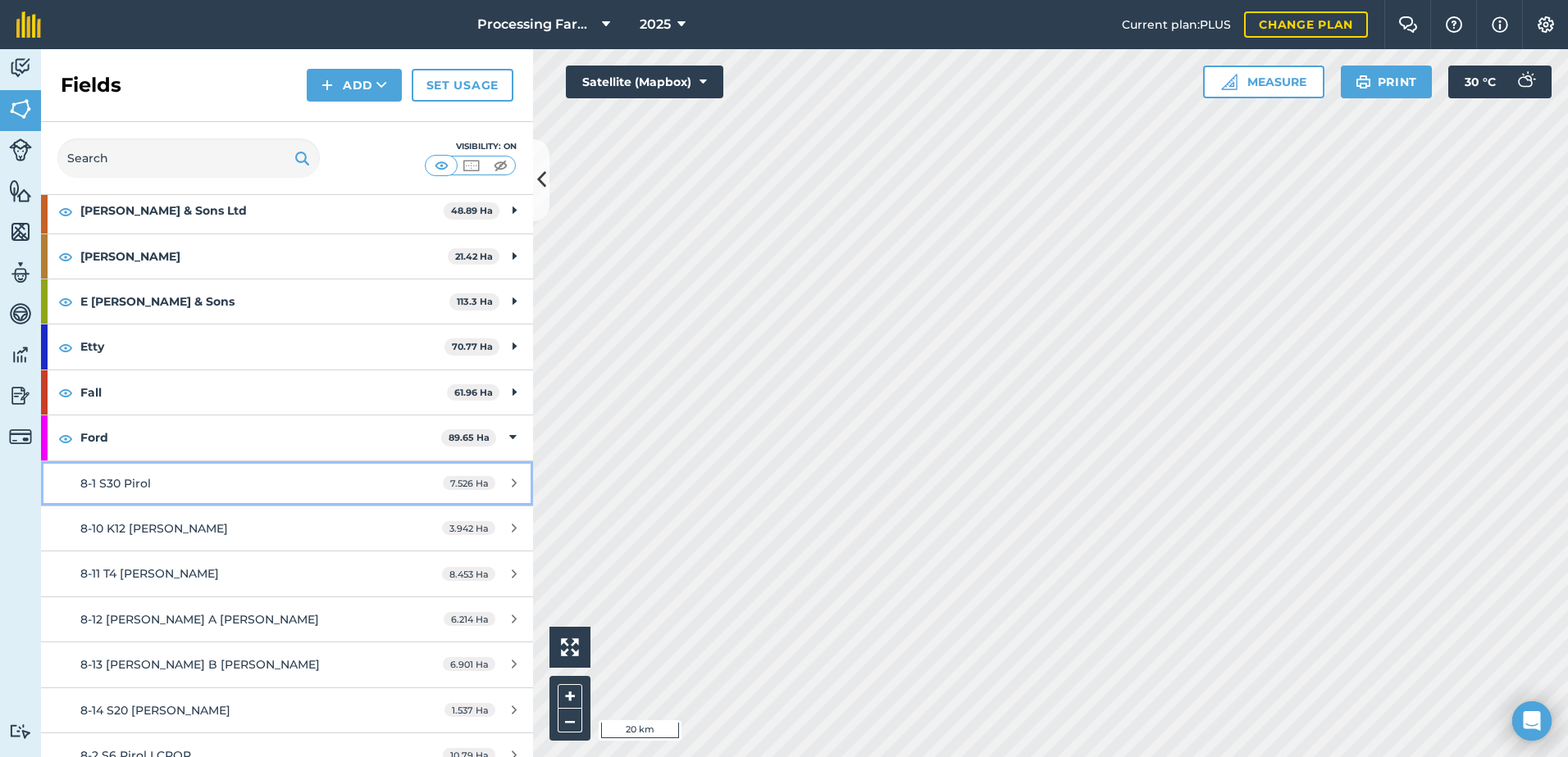
click at [108, 474] on div "8-1 S30 Pirol" at bounding box center [234, 483] width 309 height 18
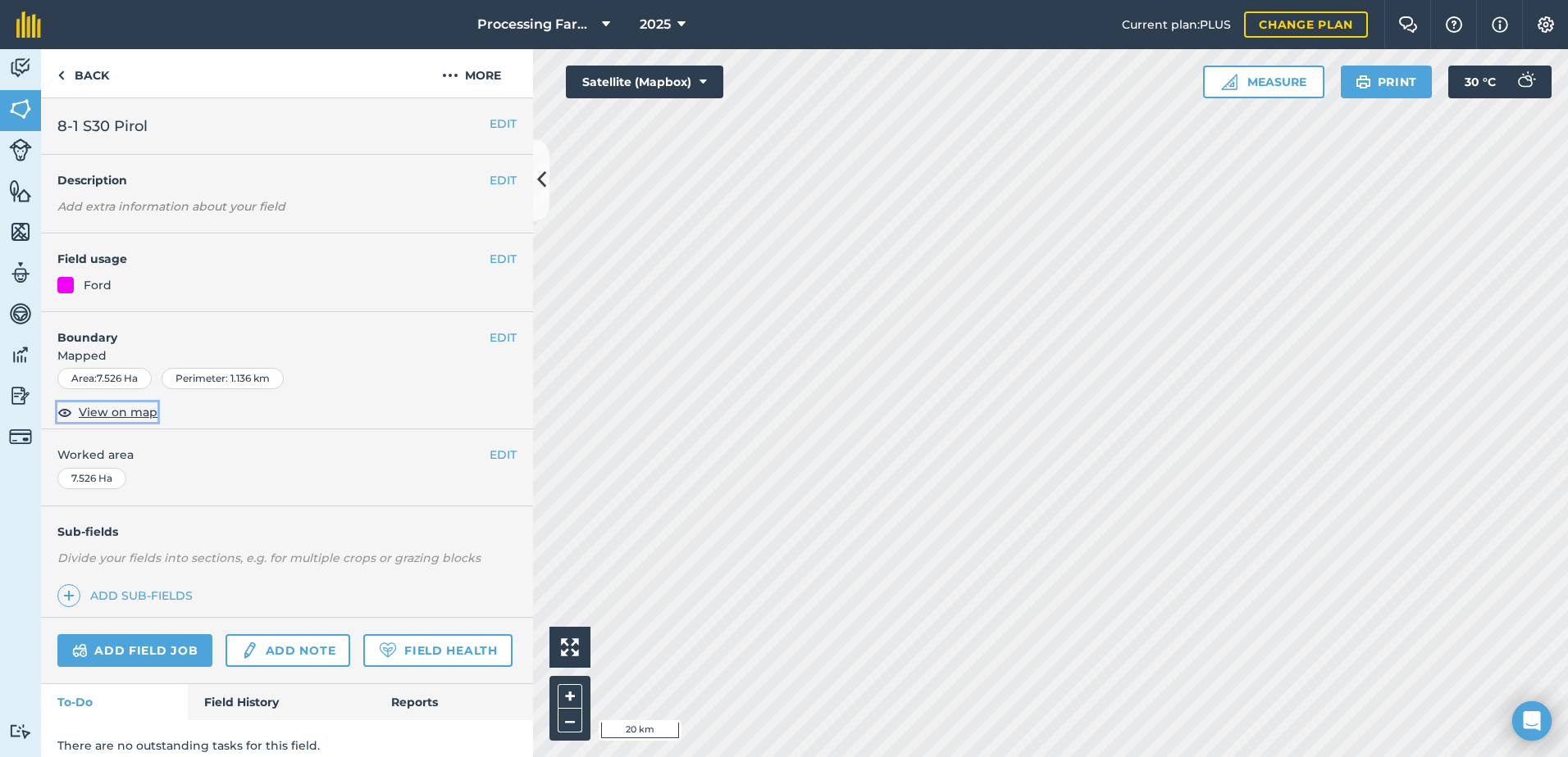
click at [146, 418] on span "View on map" at bounding box center [117, 413] width 78 height 18
click at [99, 76] on link "Back" at bounding box center [84, 73] width 85 height 49
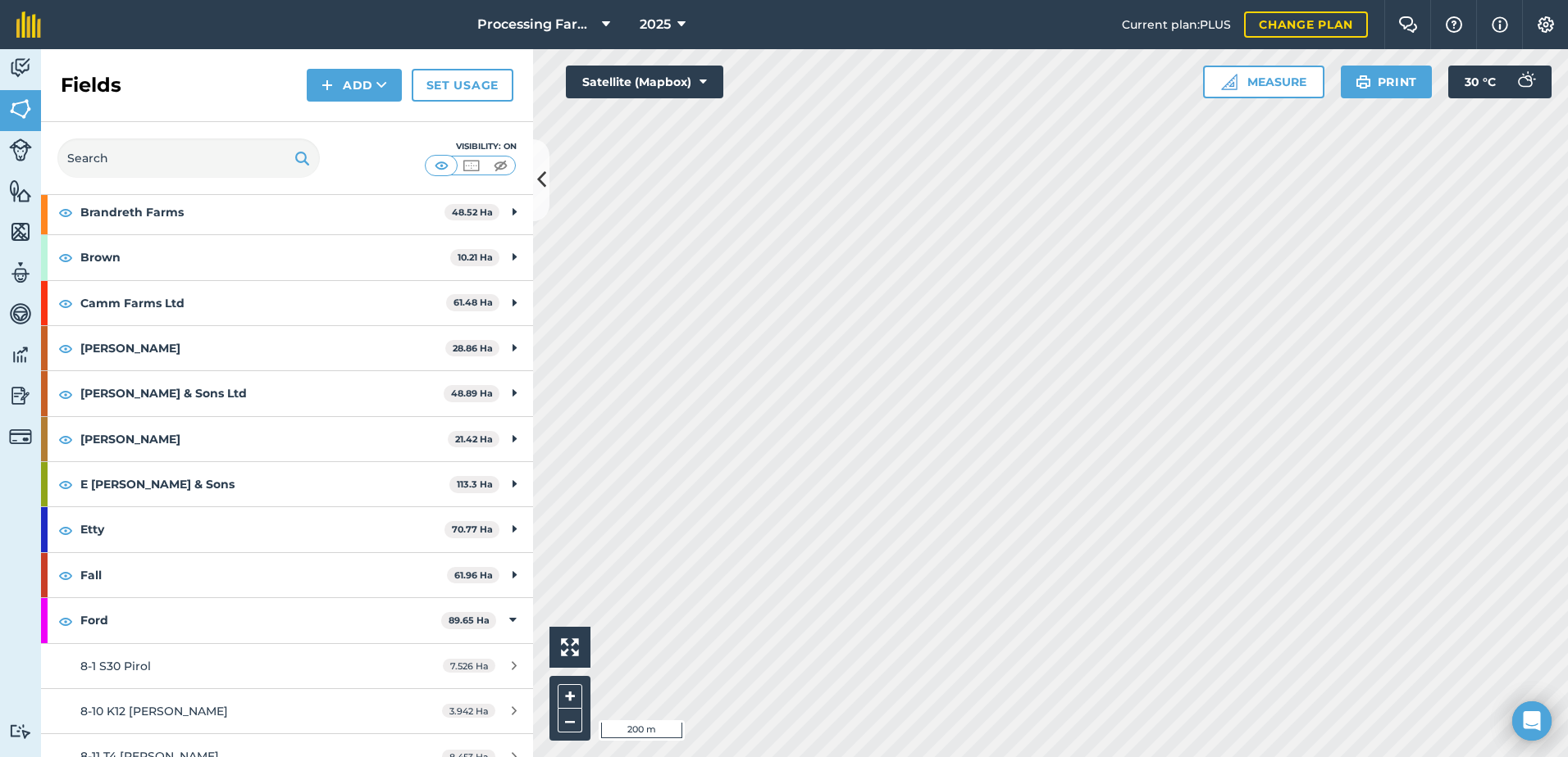
scroll to position [328, 0]
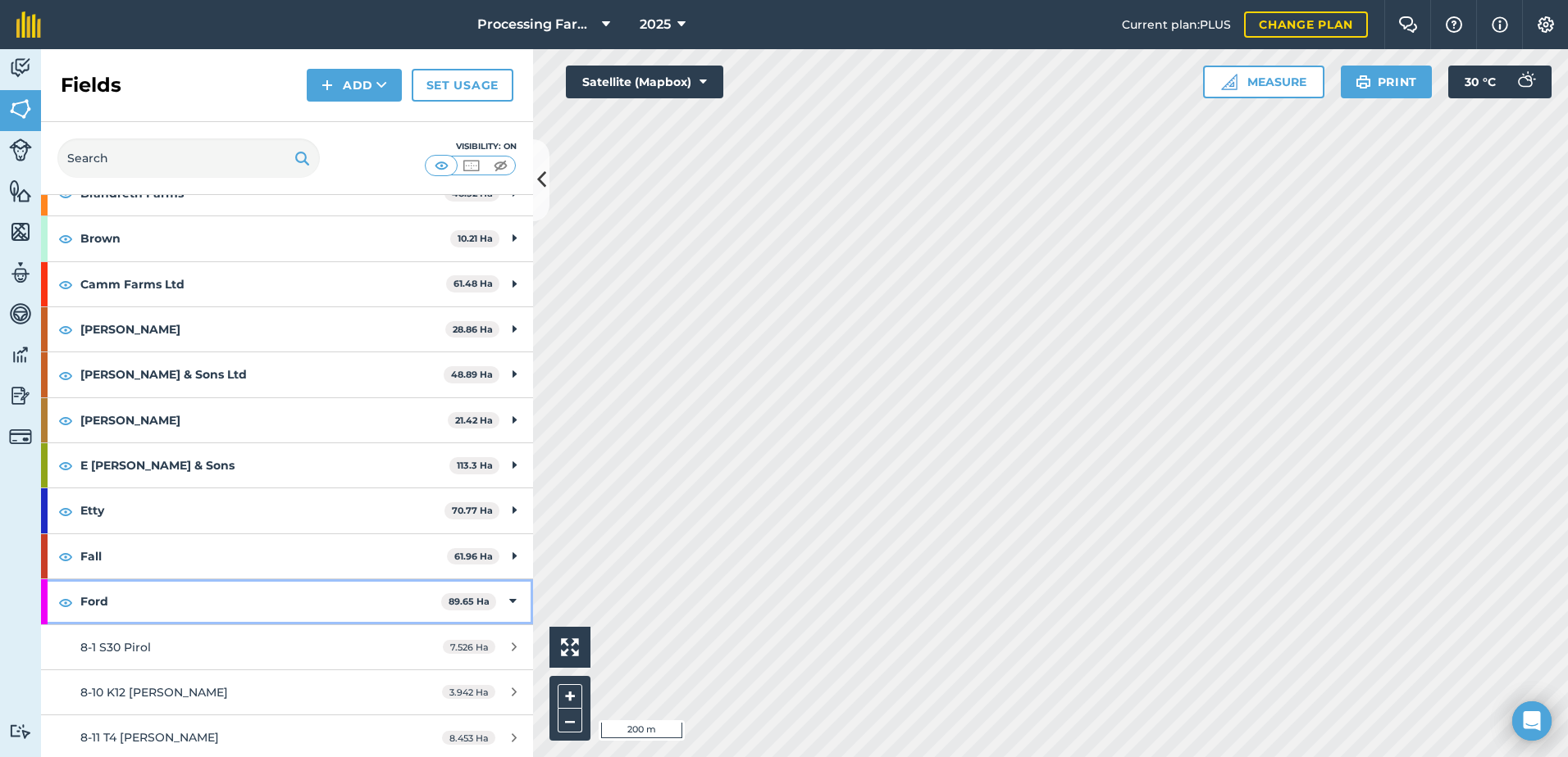
click at [89, 598] on strong "Ford" at bounding box center [261, 601] width 361 height 44
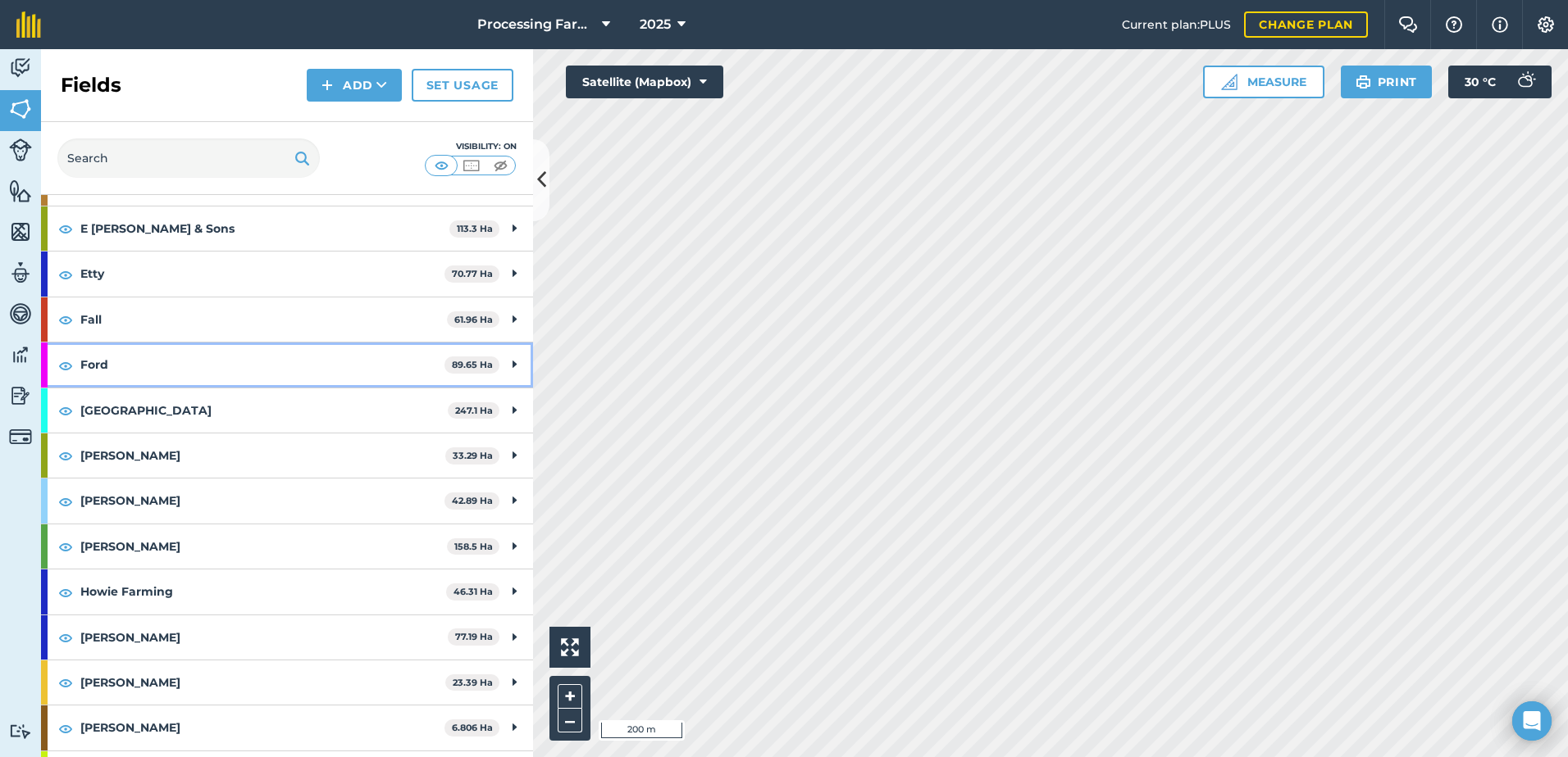
scroll to position [574, 0]
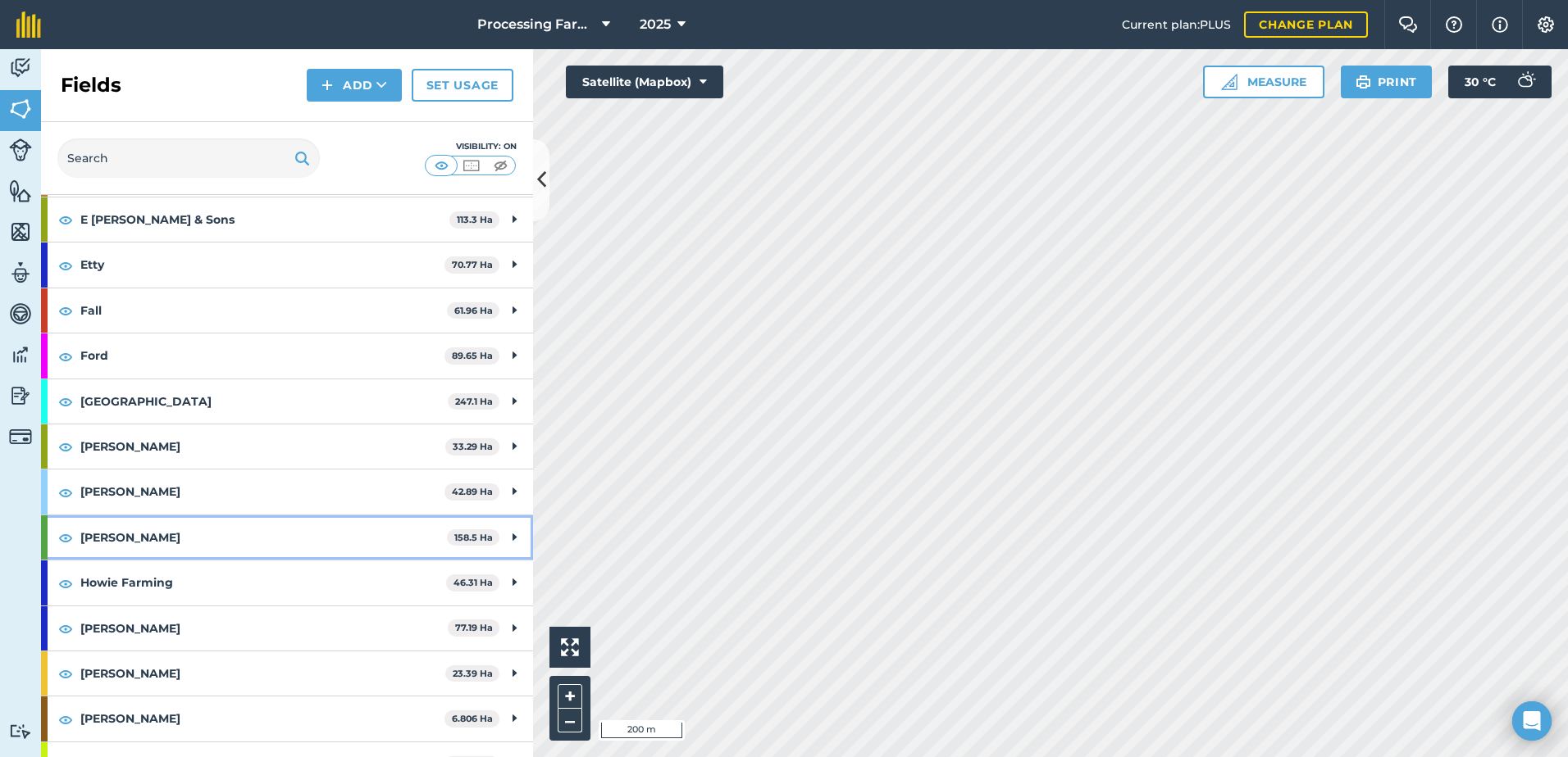
click at [107, 534] on strong "[PERSON_NAME]" at bounding box center [263, 538] width 367 height 44
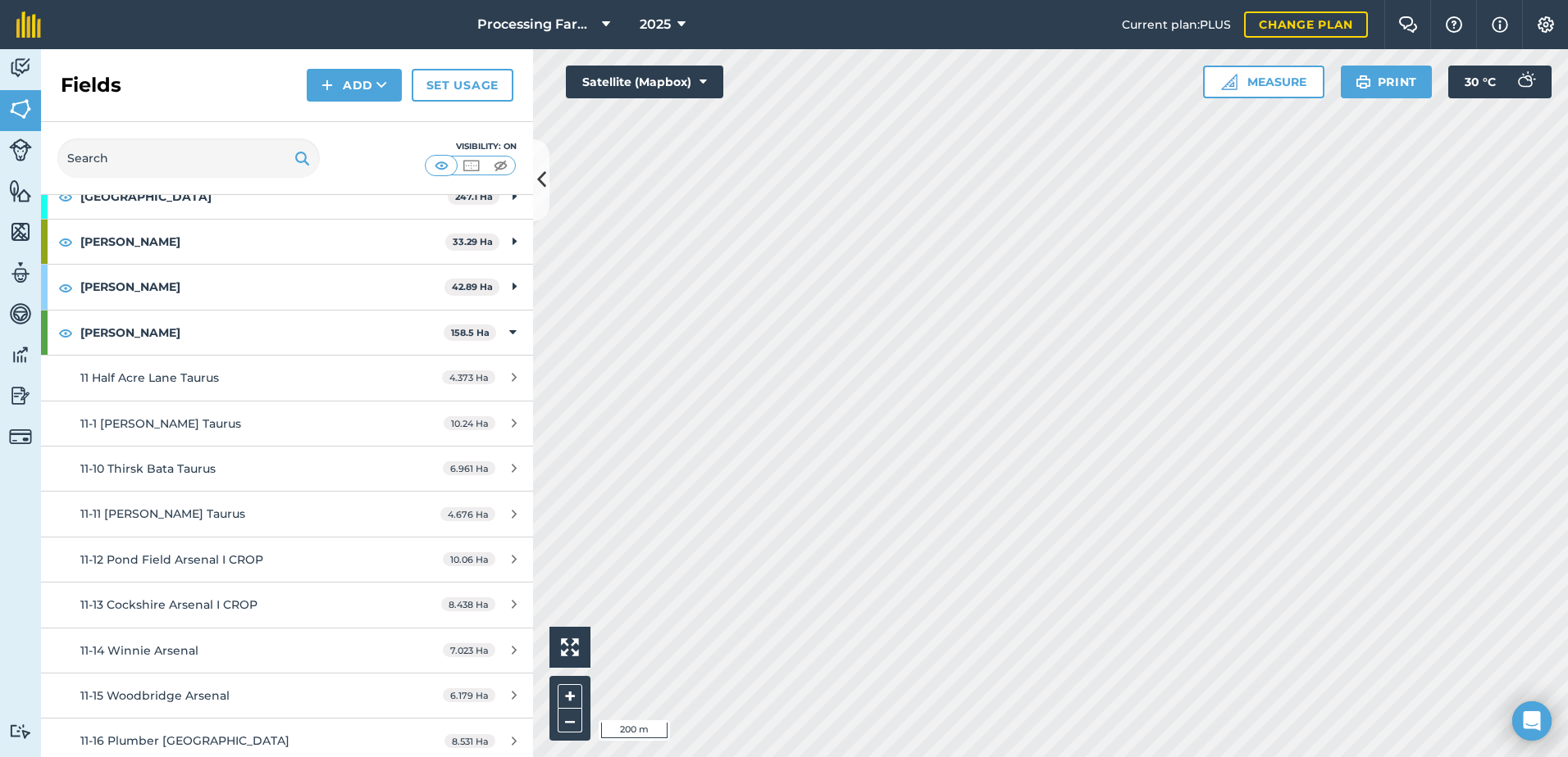
scroll to position [738, 0]
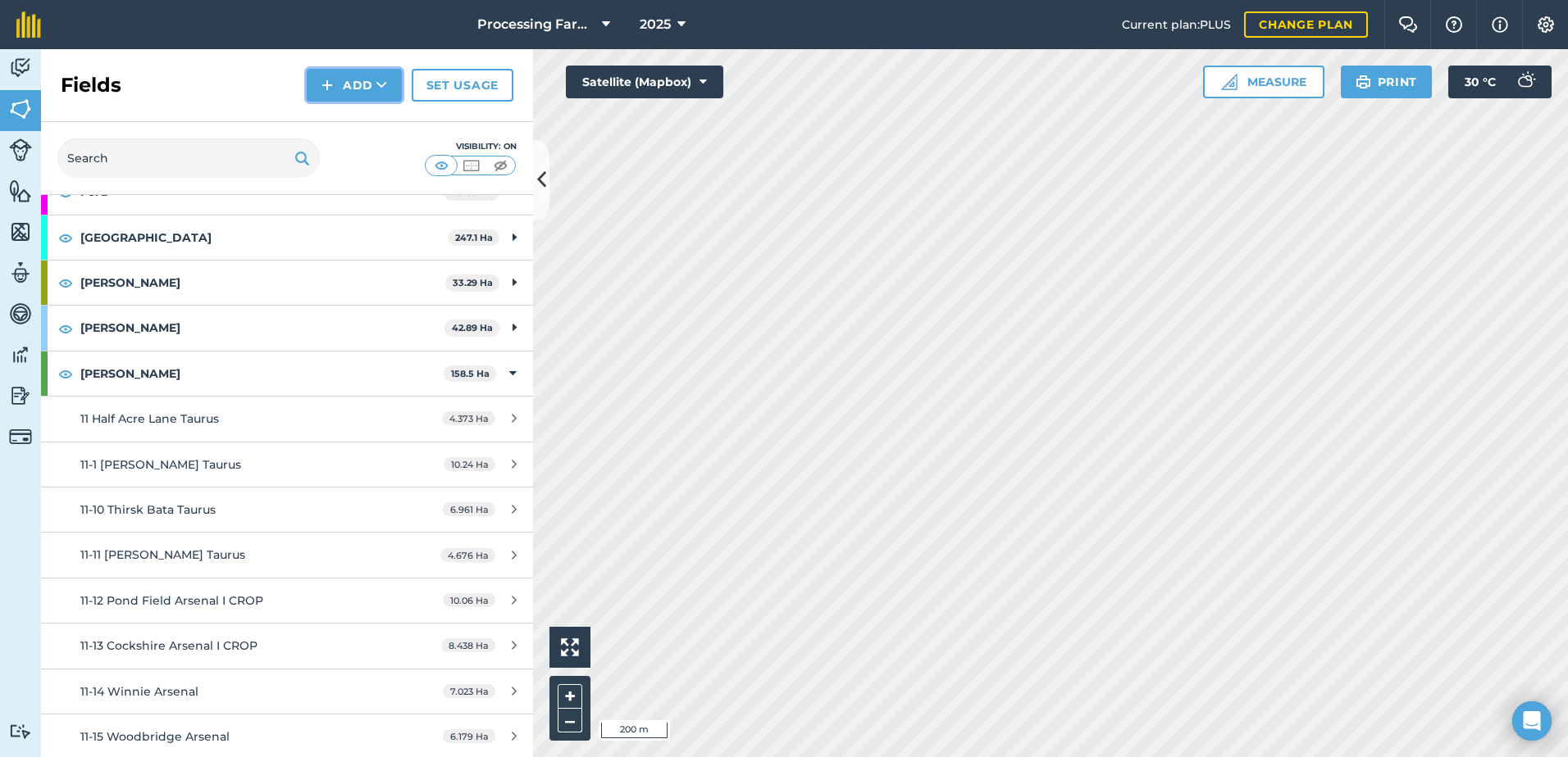
click at [345, 93] on button "Add" at bounding box center [354, 86] width 95 height 33
click at [373, 158] on link "Import" at bounding box center [355, 158] width 90 height 36
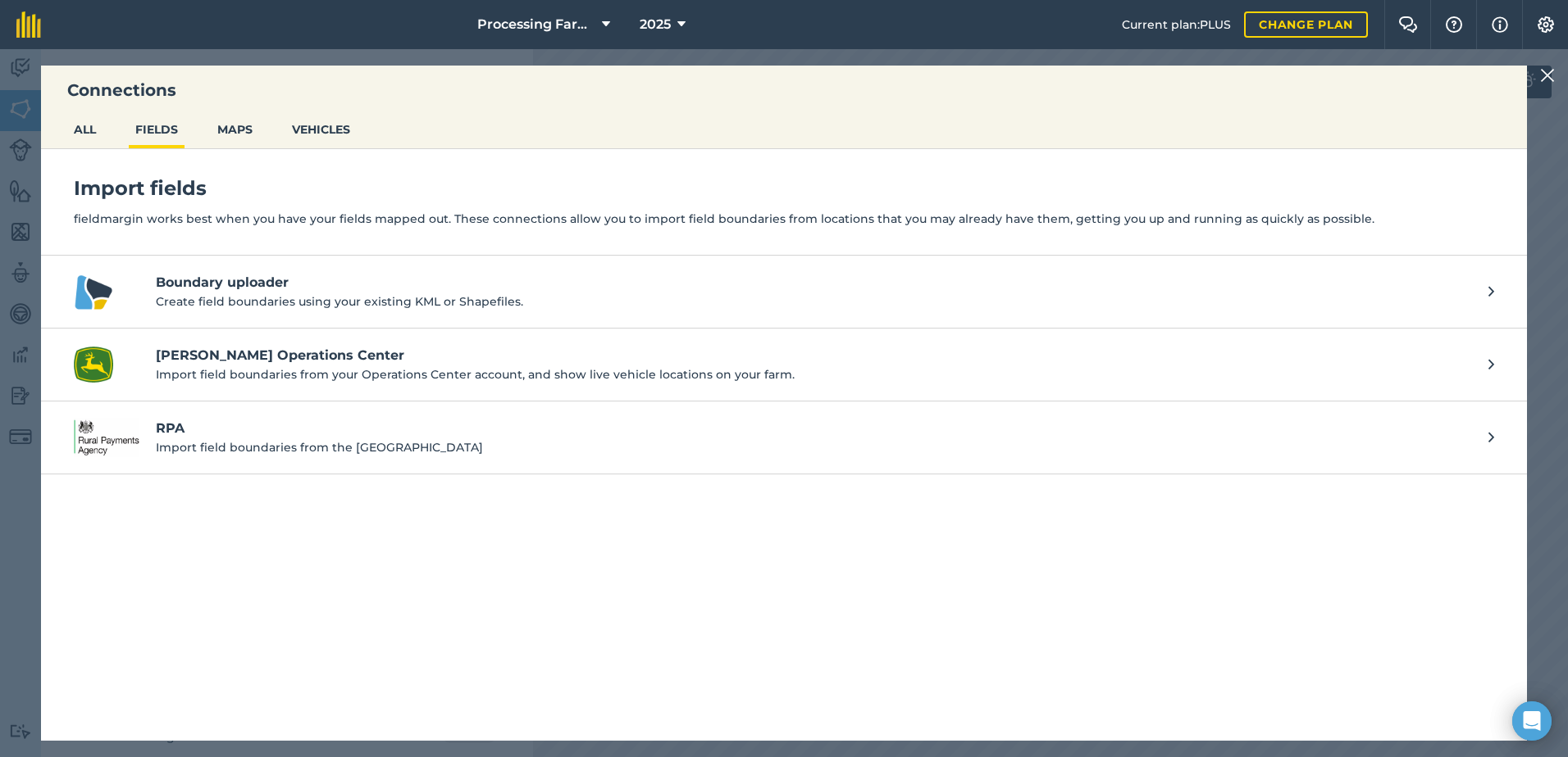
click at [250, 290] on h4 "Boundary uploader" at bounding box center [813, 282] width 1316 height 19
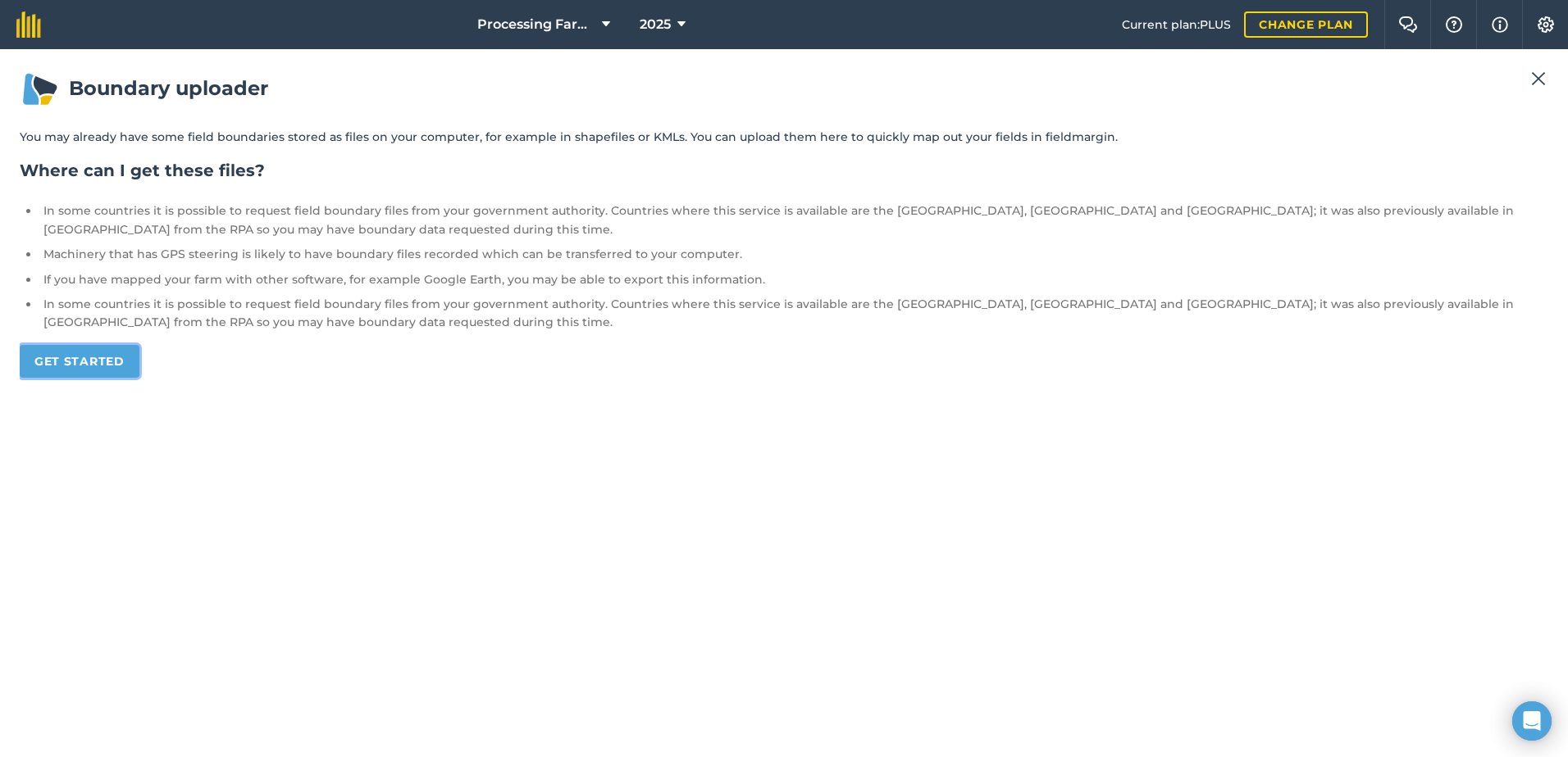
click at [116, 366] on link "Get started" at bounding box center [79, 362] width 120 height 33
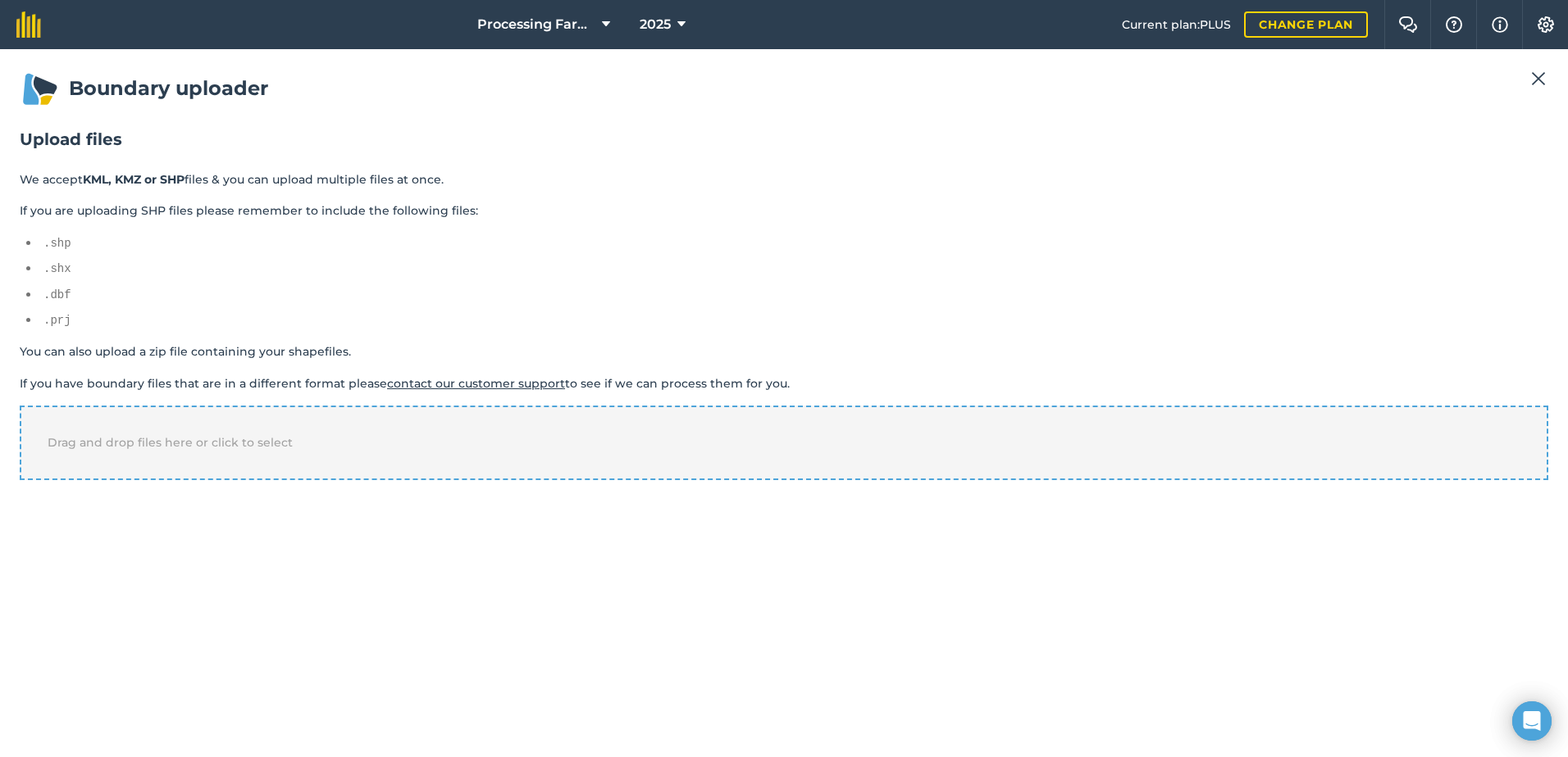
click at [272, 444] on span "Drag and drop files here or click to select" at bounding box center [170, 443] width 245 height 15
click at [135, 542] on select "-- Select a property -- name" at bounding box center [94, 537] width 149 height 25
select select "name"
click at [19, 525] on select "-- Select a property -- name" at bounding box center [94, 537] width 149 height 25
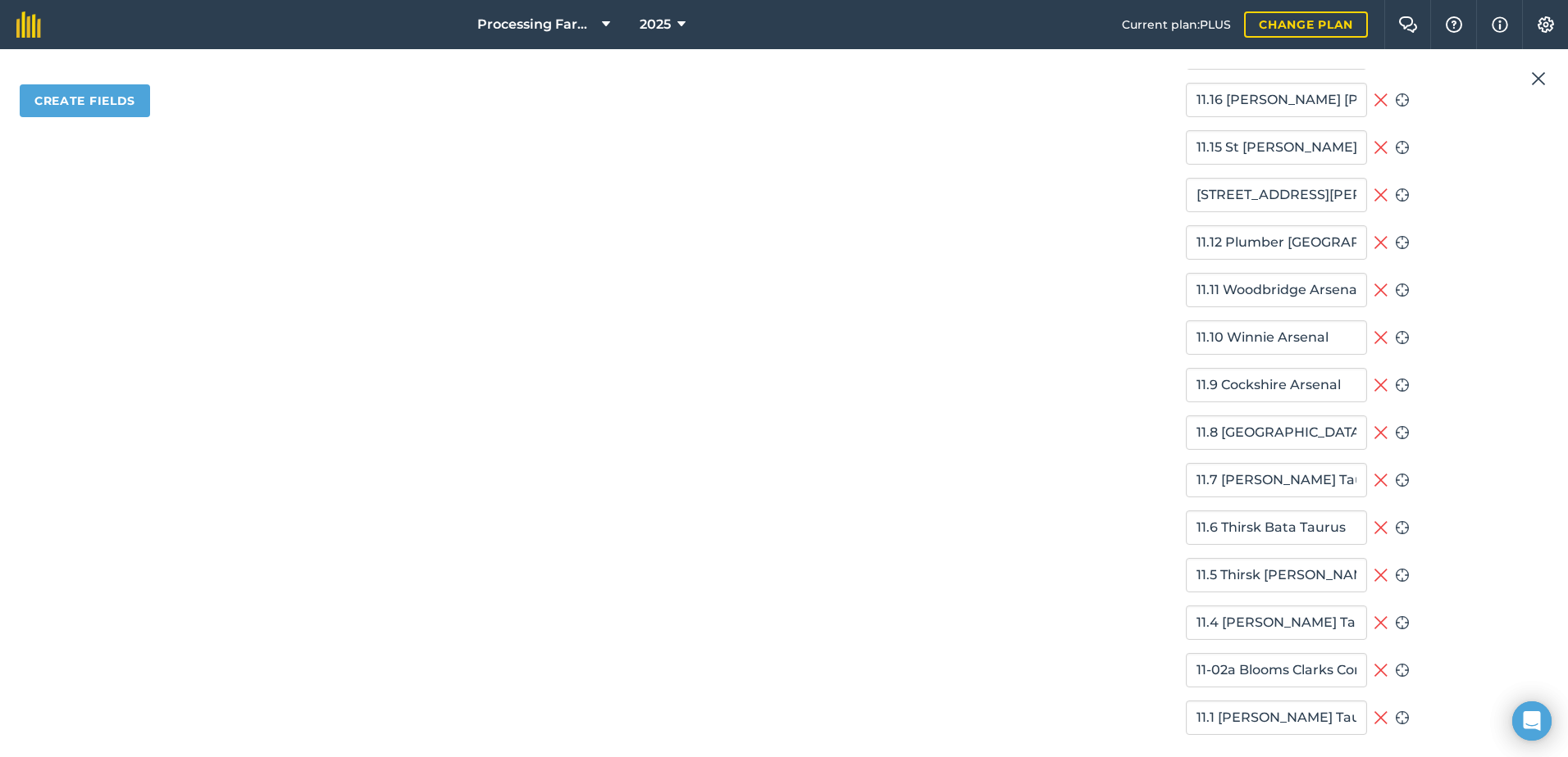
scroll to position [918, 0]
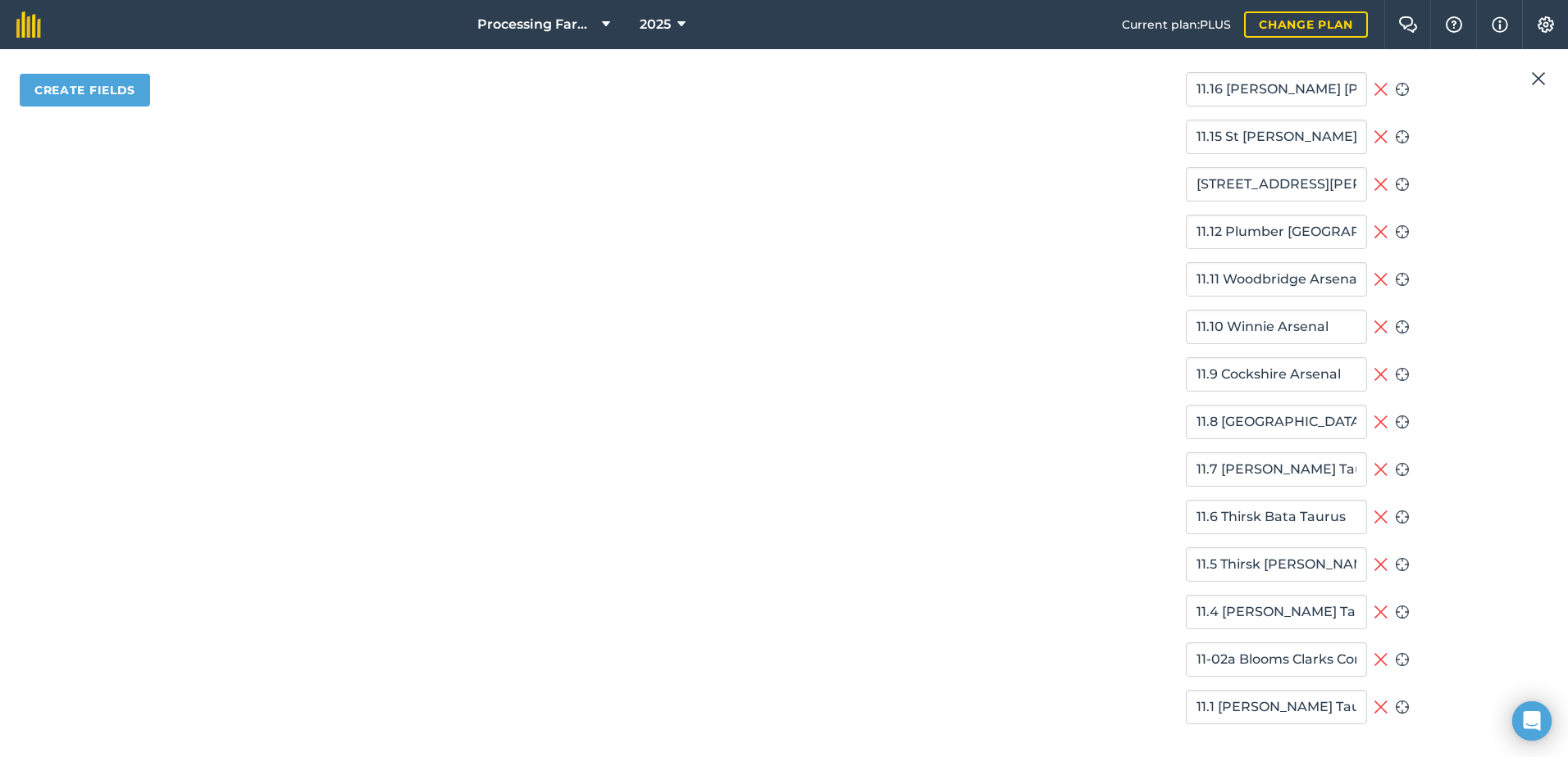
click at [1374, 708] on icon at bounding box center [1381, 707] width 15 height 20
click at [1377, 609] on icon at bounding box center [1381, 612] width 15 height 20
click at [1374, 564] on icon at bounding box center [1381, 565] width 15 height 20
click at [1378, 516] on icon at bounding box center [1381, 518] width 13 height 13
click at [1374, 473] on icon at bounding box center [1381, 470] width 15 height 20
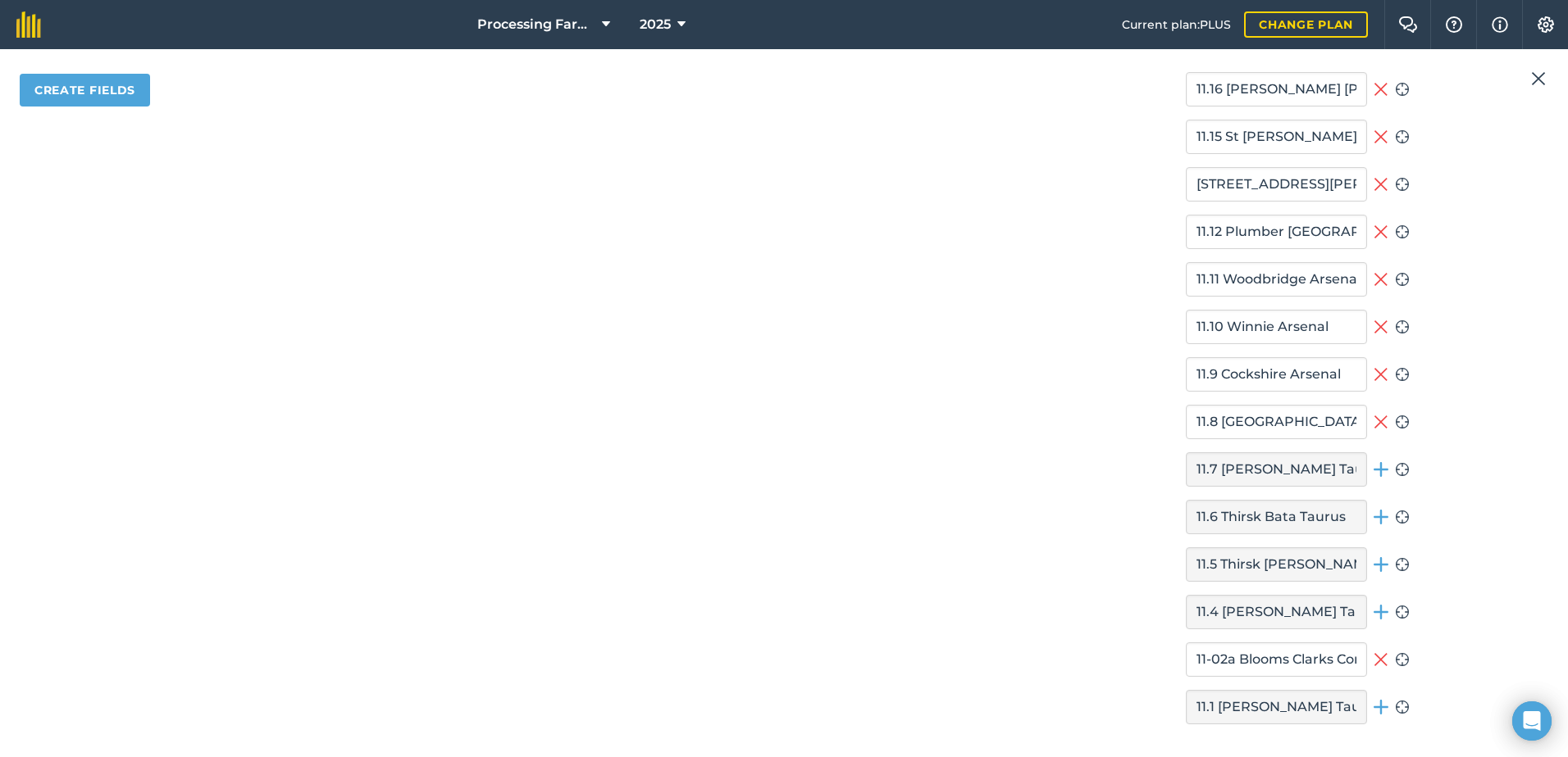
click at [1375, 421] on icon at bounding box center [1381, 422] width 13 height 13
click at [1374, 373] on icon at bounding box center [1381, 375] width 15 height 20
click at [1374, 328] on icon at bounding box center [1381, 327] width 15 height 20
click at [1374, 279] on icon at bounding box center [1381, 280] width 15 height 20
click at [1374, 233] on icon at bounding box center [1381, 232] width 15 height 20
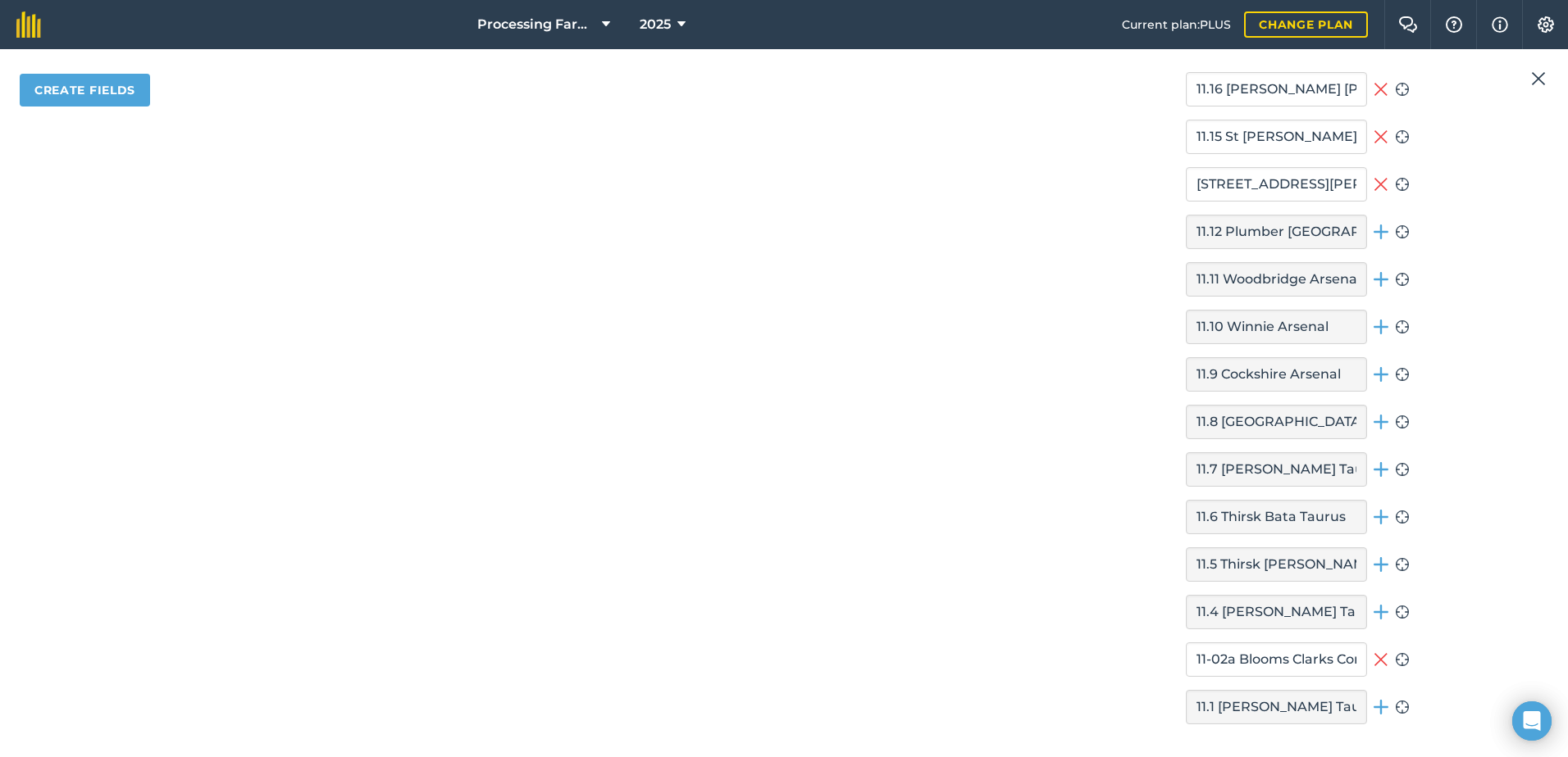
click at [1375, 188] on icon at bounding box center [1381, 184] width 13 height 13
click at [1375, 139] on icon at bounding box center [1381, 137] width 13 height 13
click at [1374, 90] on icon at bounding box center [1381, 89] width 15 height 20
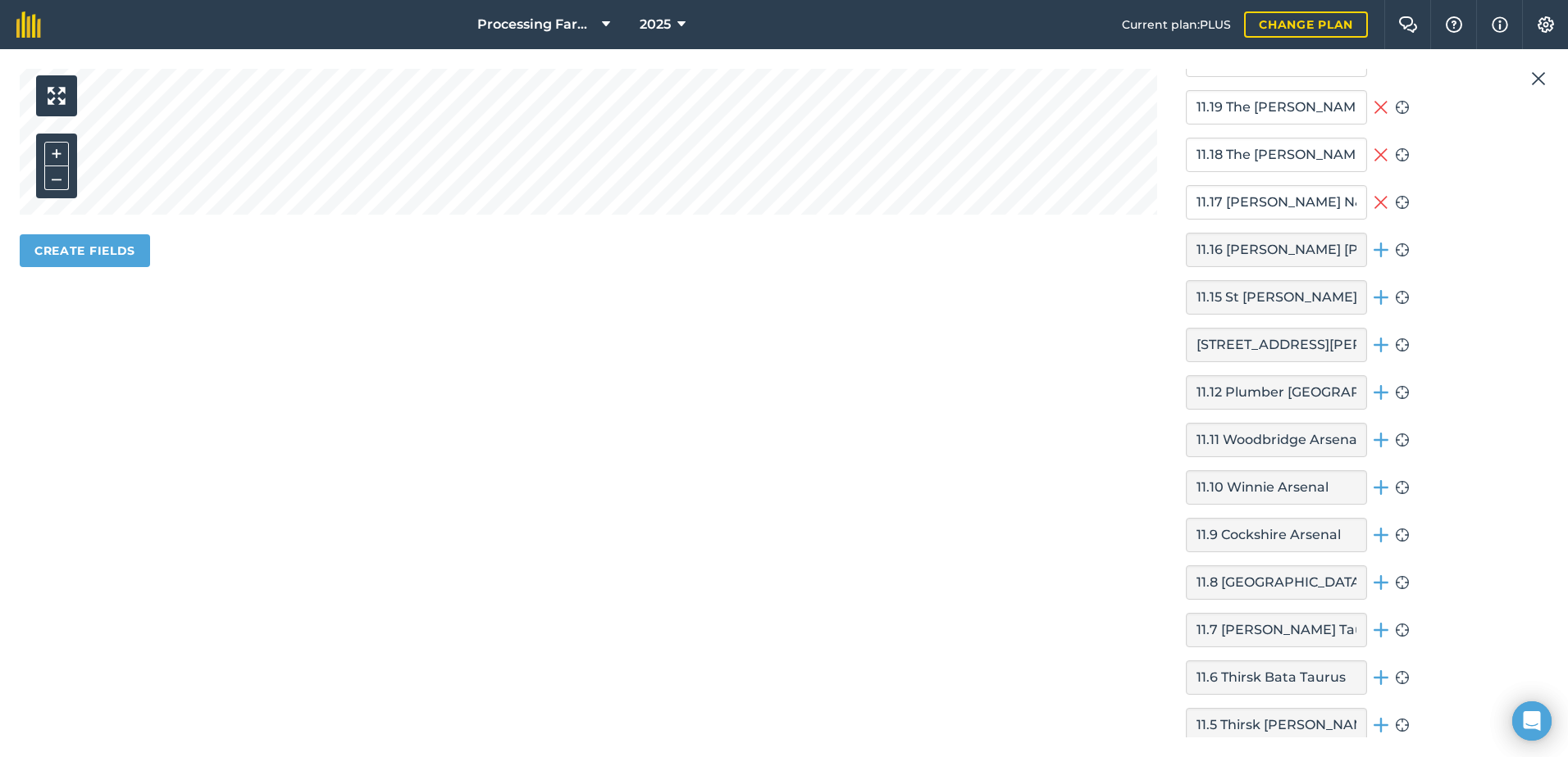
scroll to position [754, 0]
click at [1377, 204] on icon at bounding box center [1381, 205] width 13 height 13
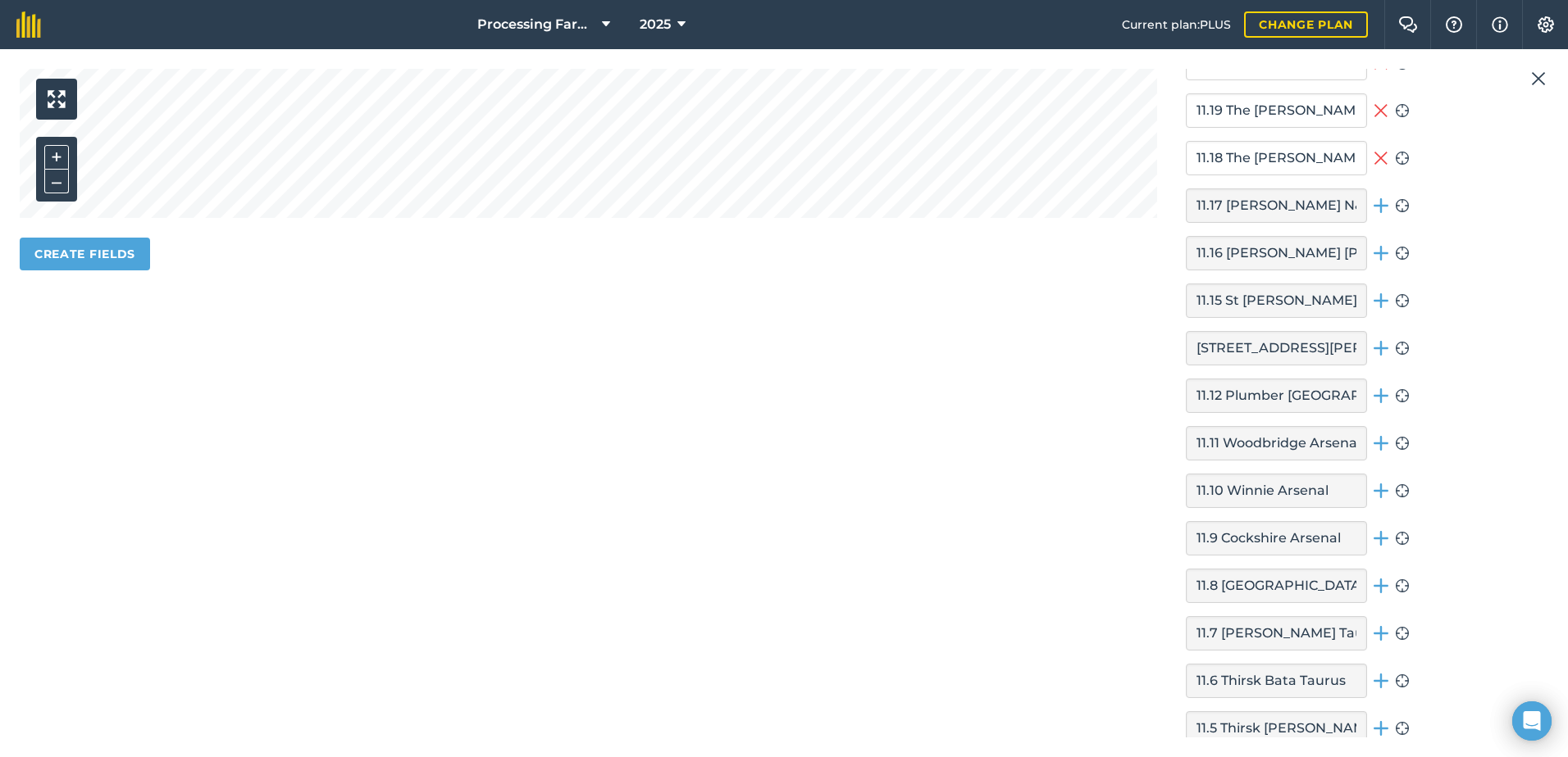
click at [1374, 159] on icon at bounding box center [1381, 158] width 15 height 20
click at [1374, 111] on icon at bounding box center [1381, 111] width 15 height 20
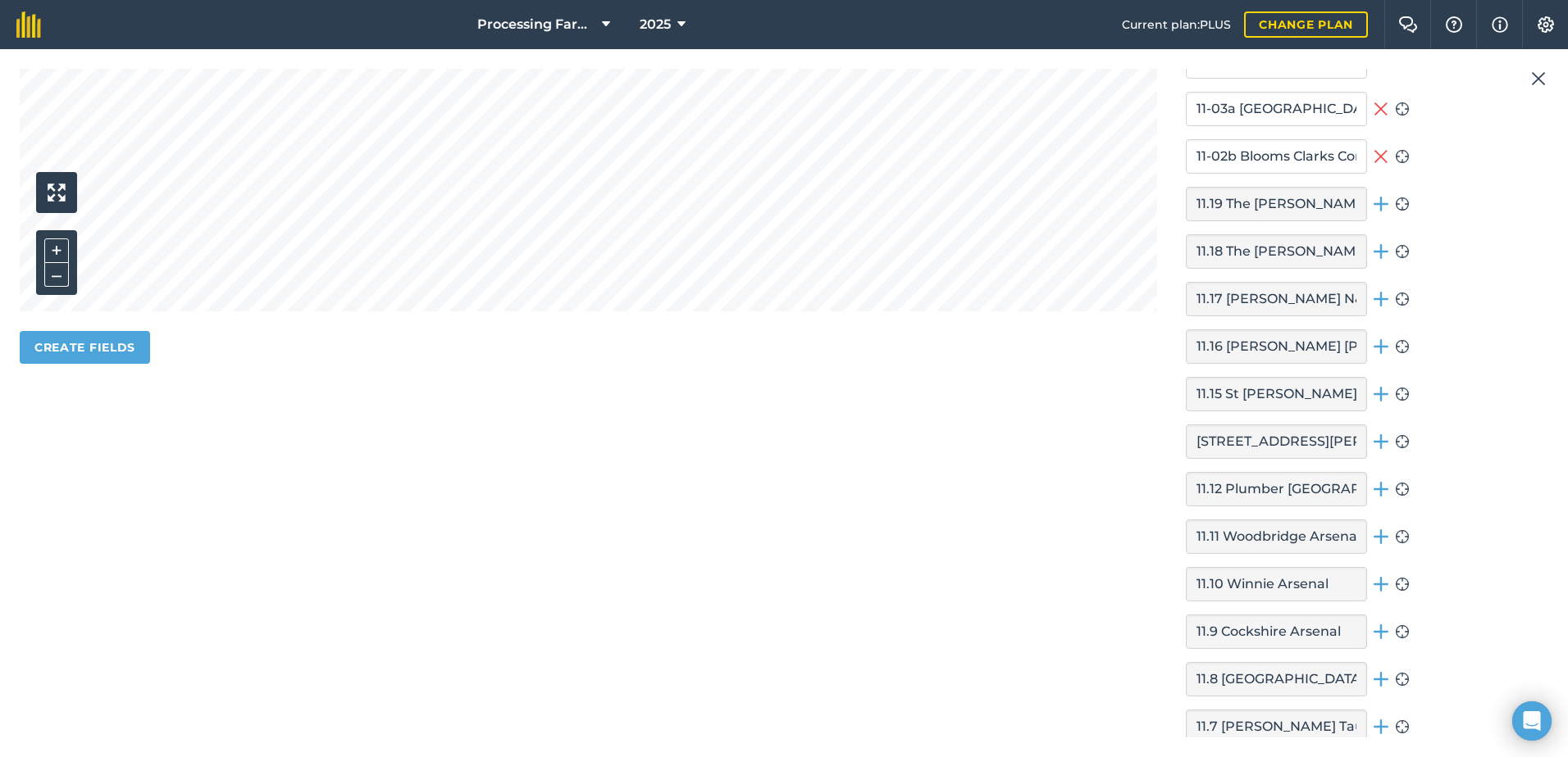
scroll to position [836, 0]
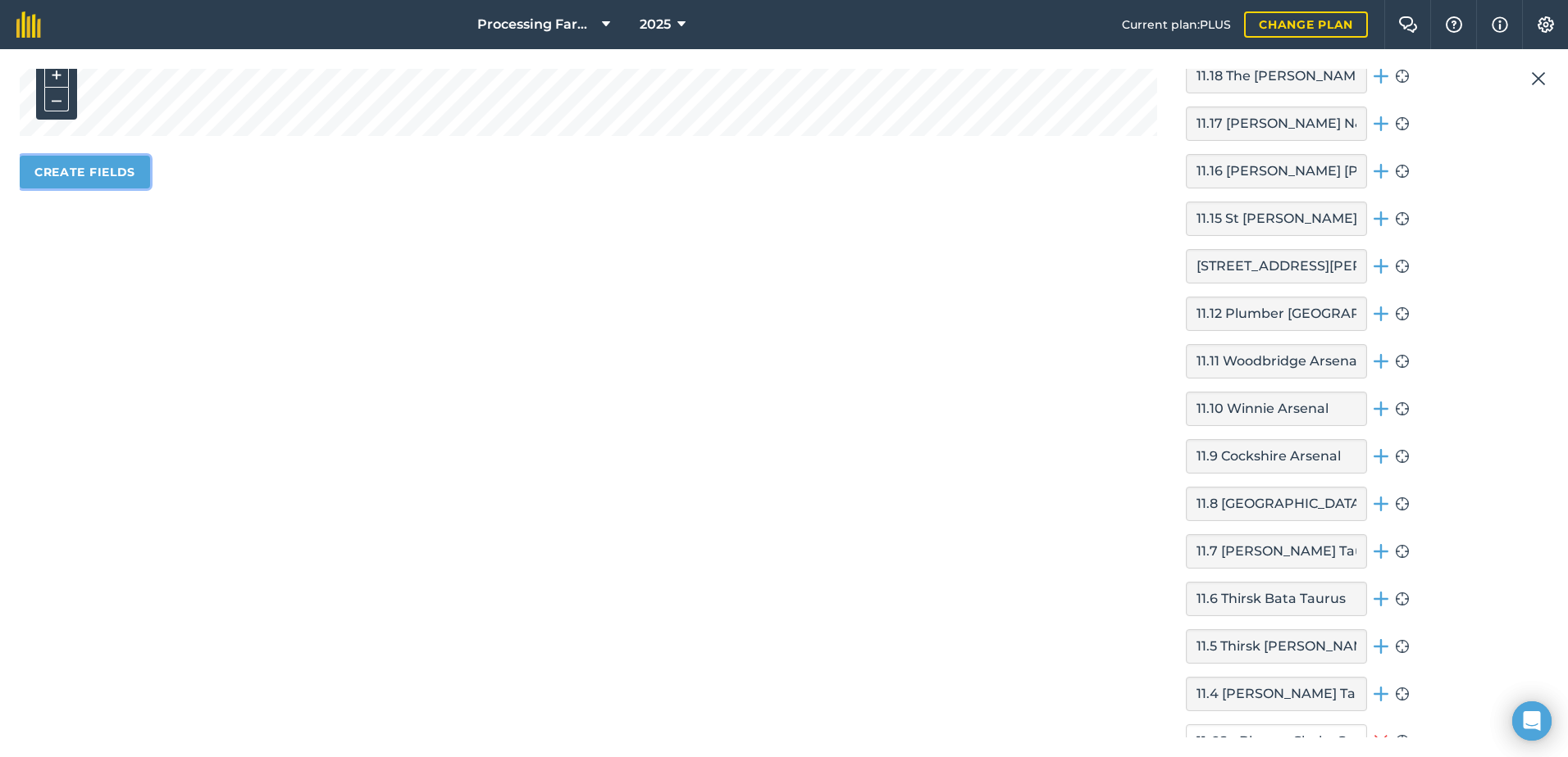
click at [127, 179] on button "Create fields" at bounding box center [85, 172] width 131 height 33
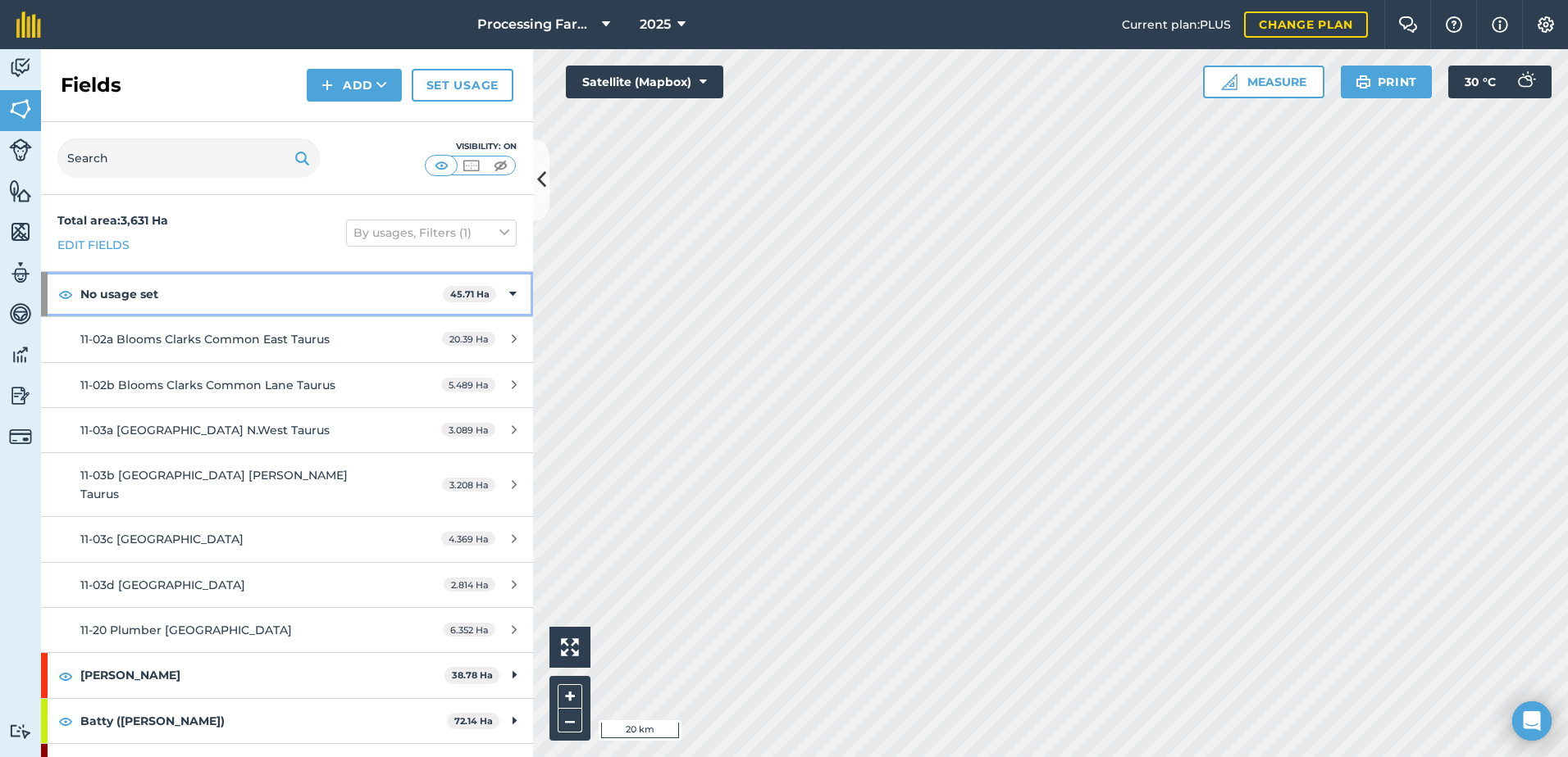
click at [115, 287] on strong "No usage set" at bounding box center [261, 295] width 362 height 44
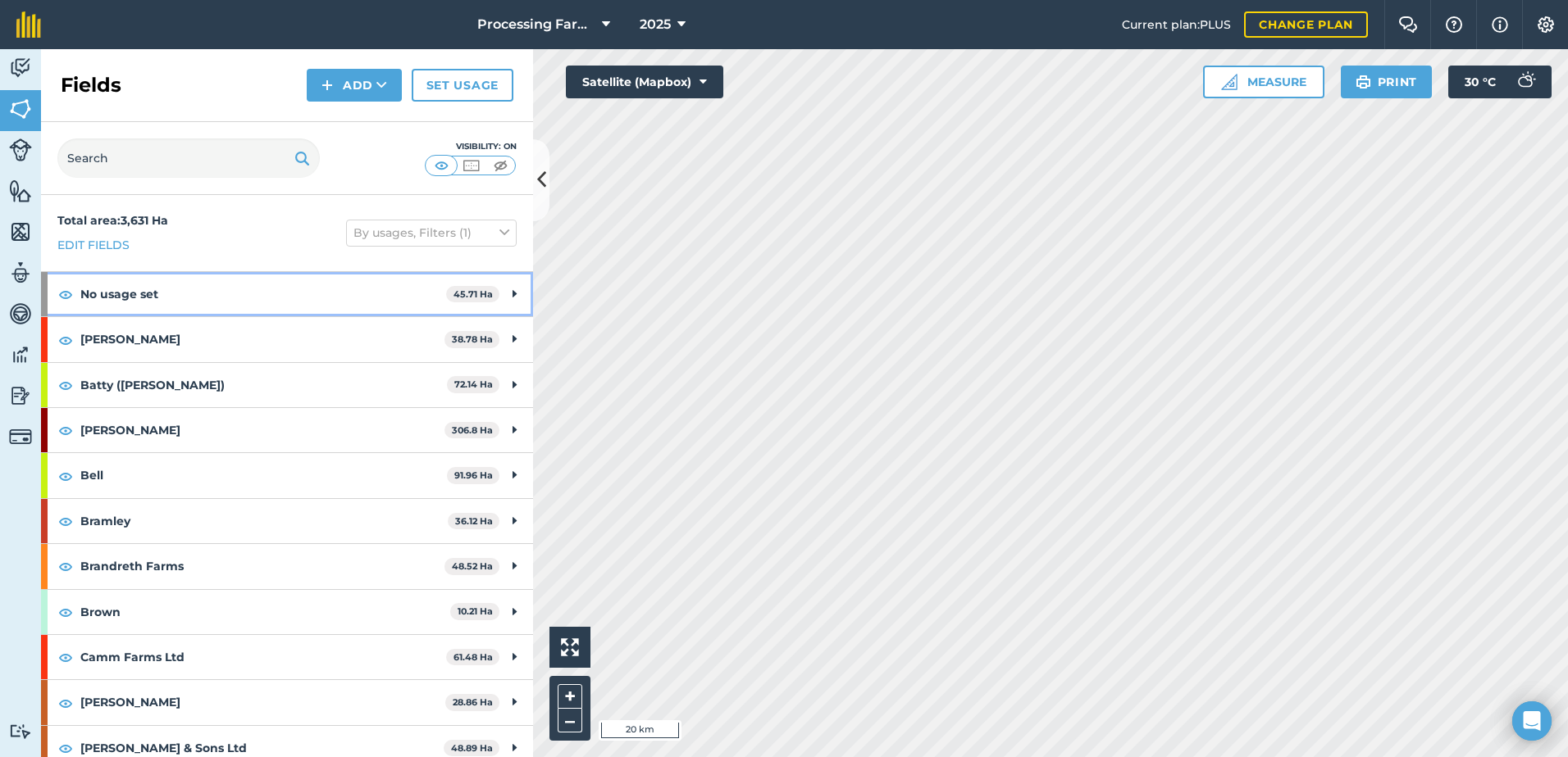
click at [157, 292] on strong "No usage set" at bounding box center [263, 295] width 366 height 44
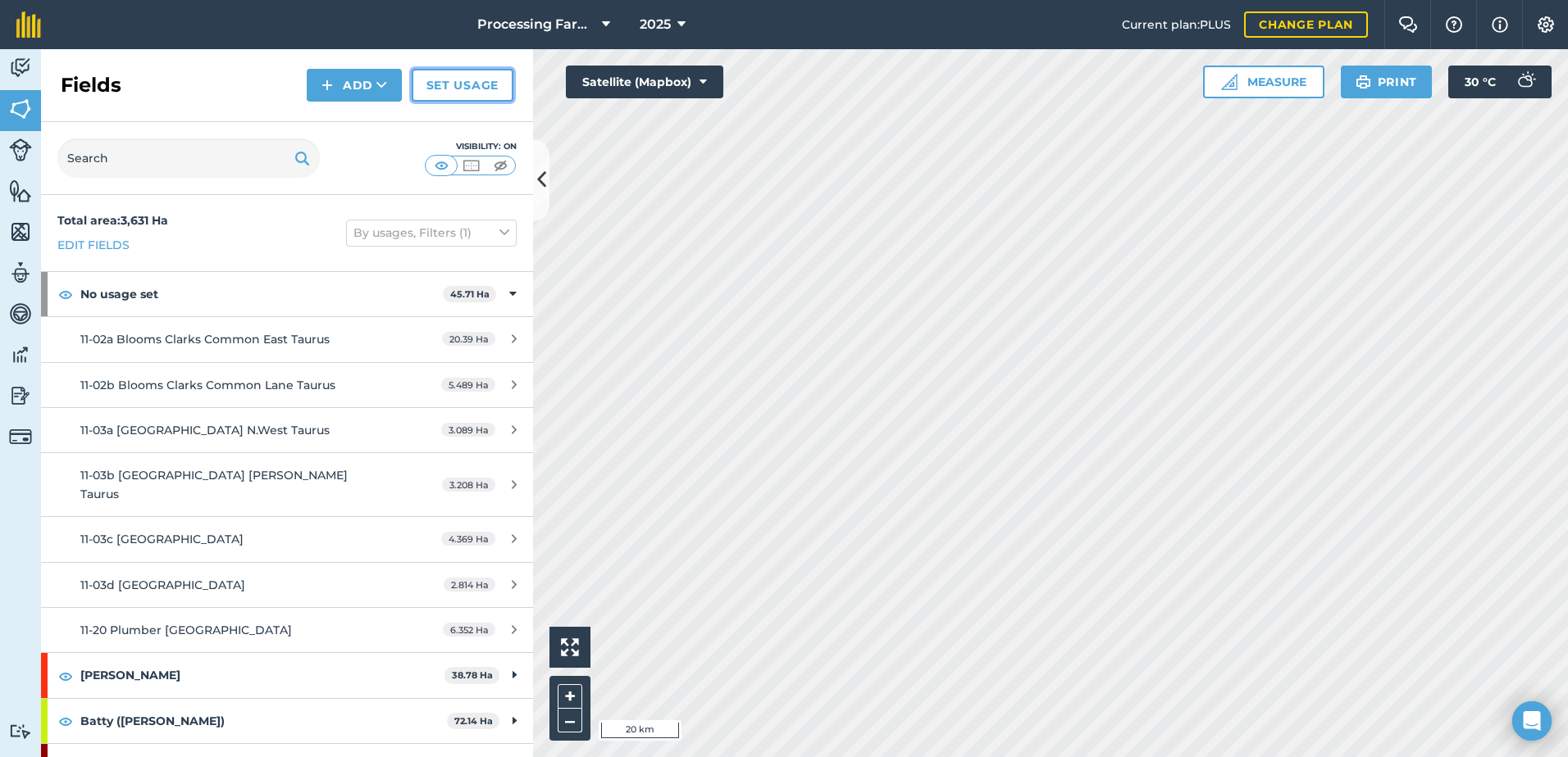
click at [466, 73] on link "Set usage" at bounding box center [462, 86] width 101 height 33
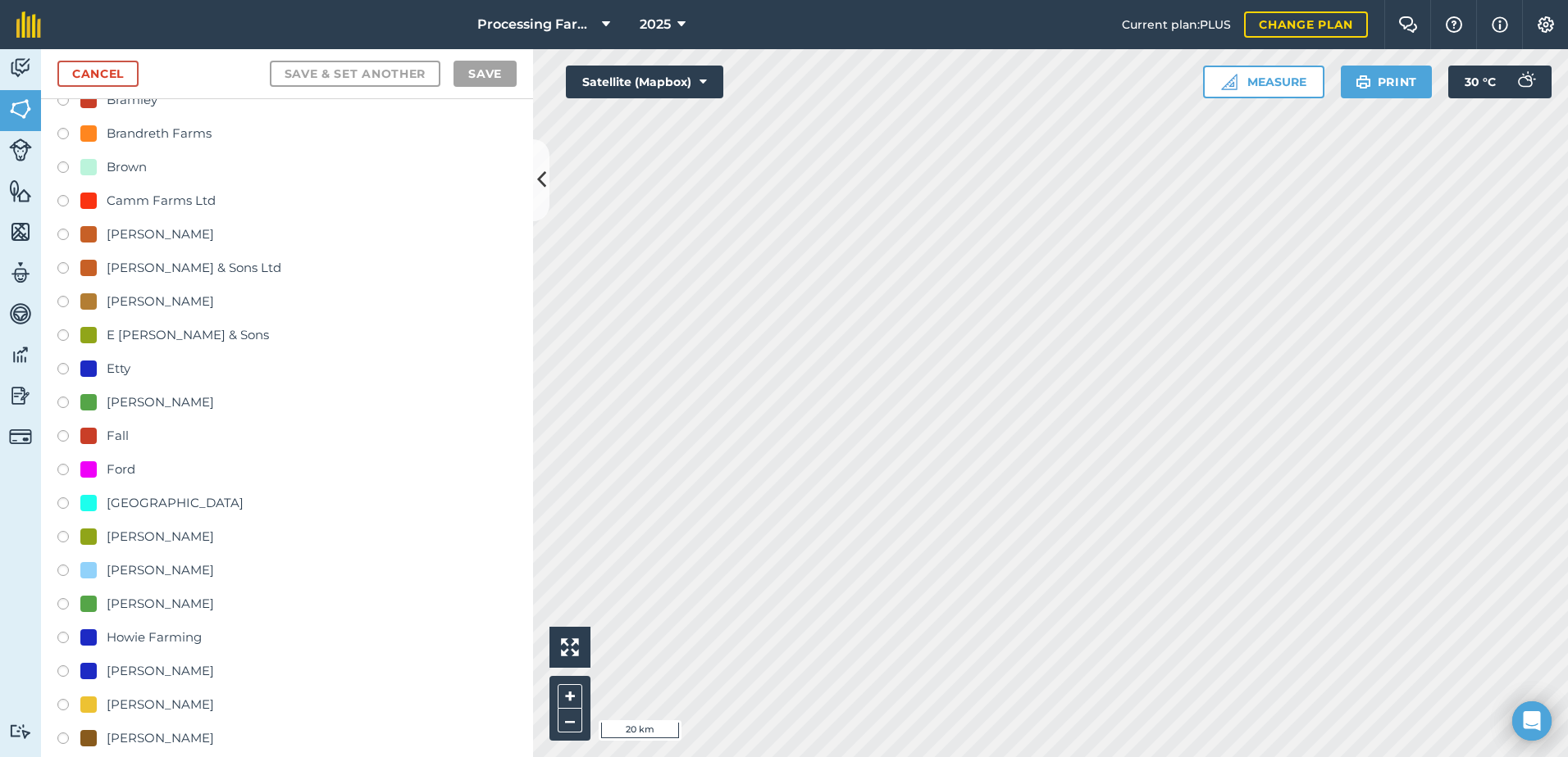
scroll to position [246, 0]
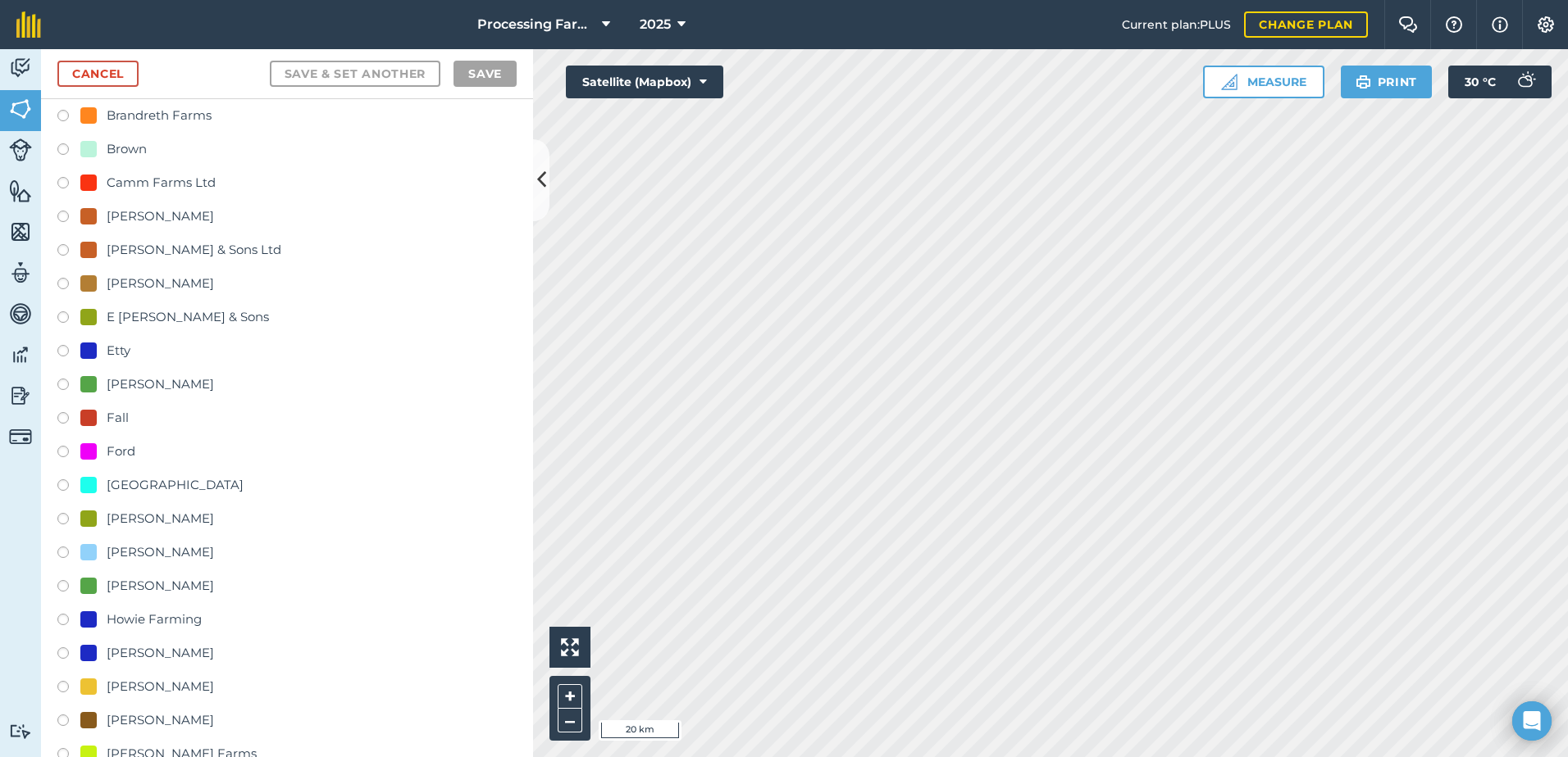
click at [59, 583] on label at bounding box center [68, 588] width 23 height 17
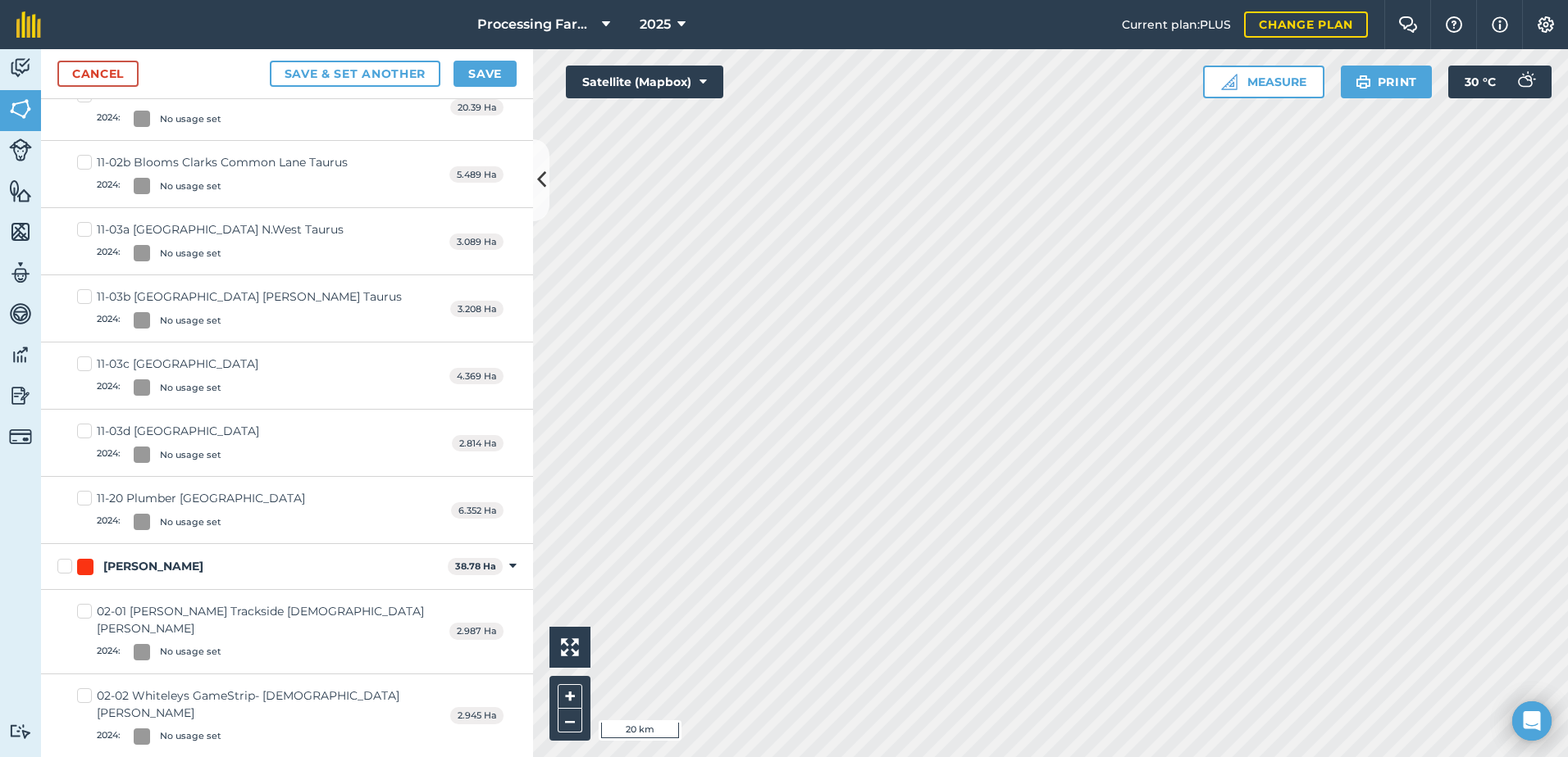
scroll to position [0, 0]
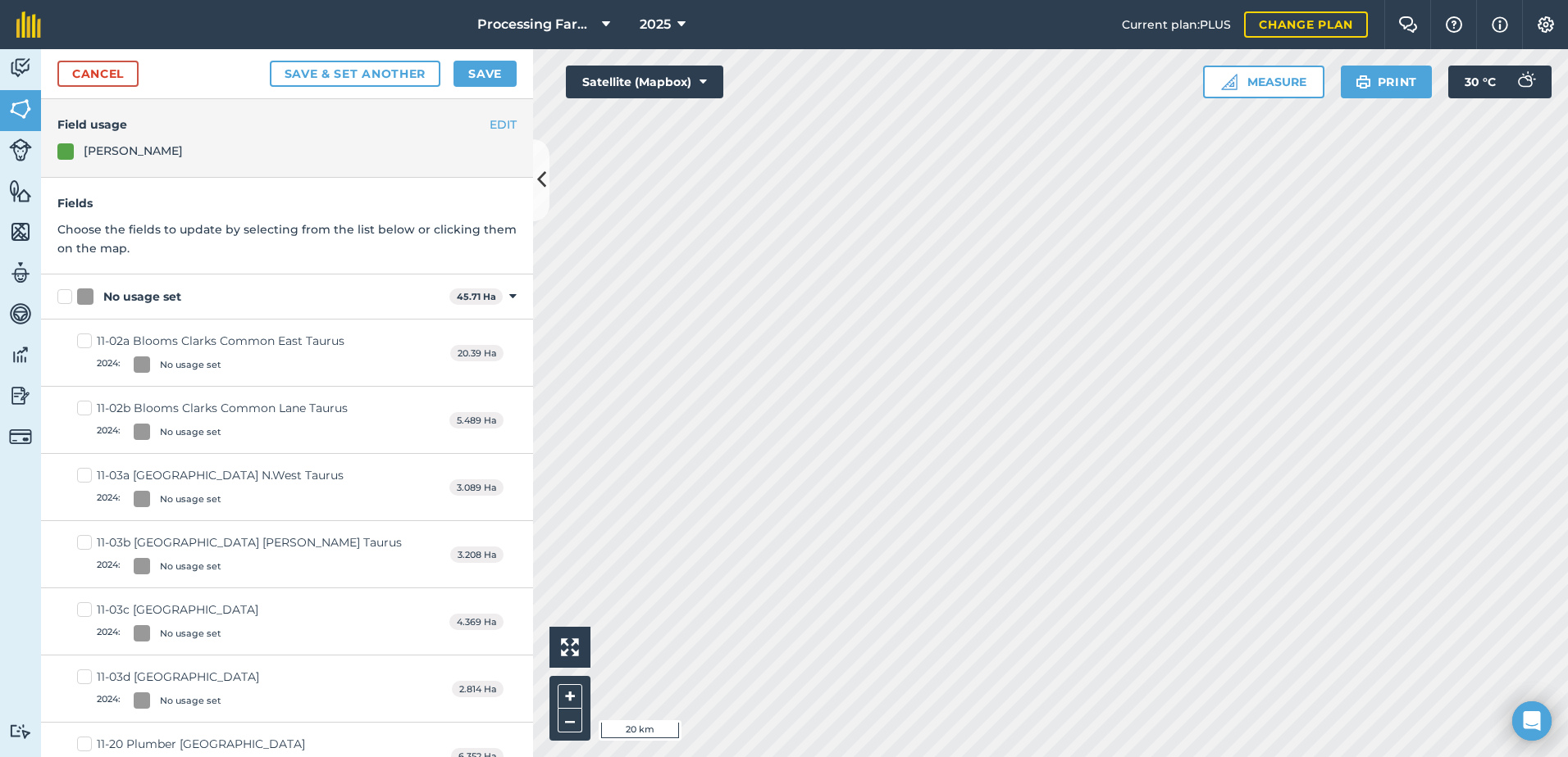
click at [65, 288] on label "No usage set" at bounding box center [250, 297] width 385 height 17
click at [65, 288] on input "No usage set" at bounding box center [63, 294] width 11 height 11
checkbox input "true"
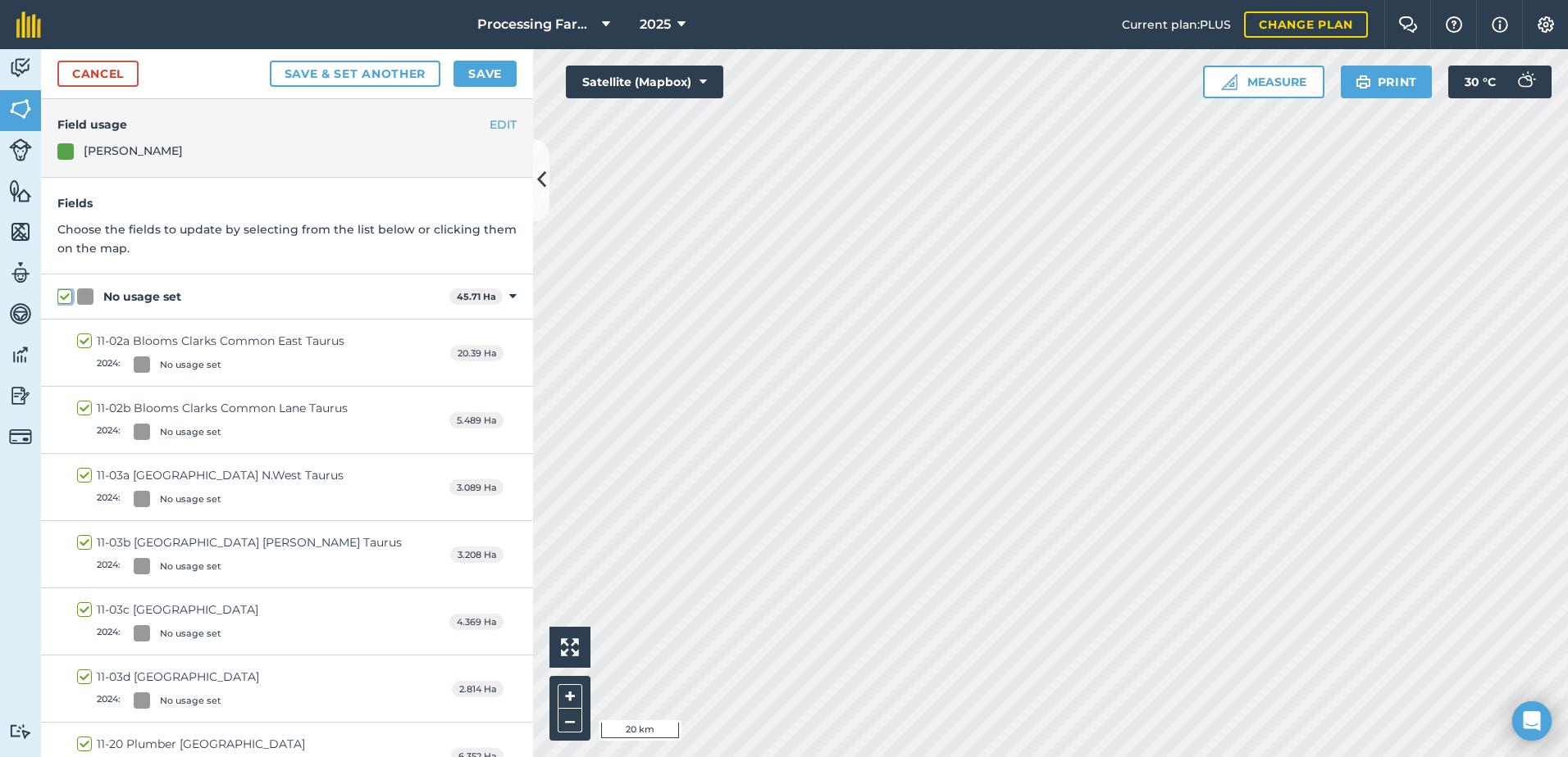
checkbox input "true"
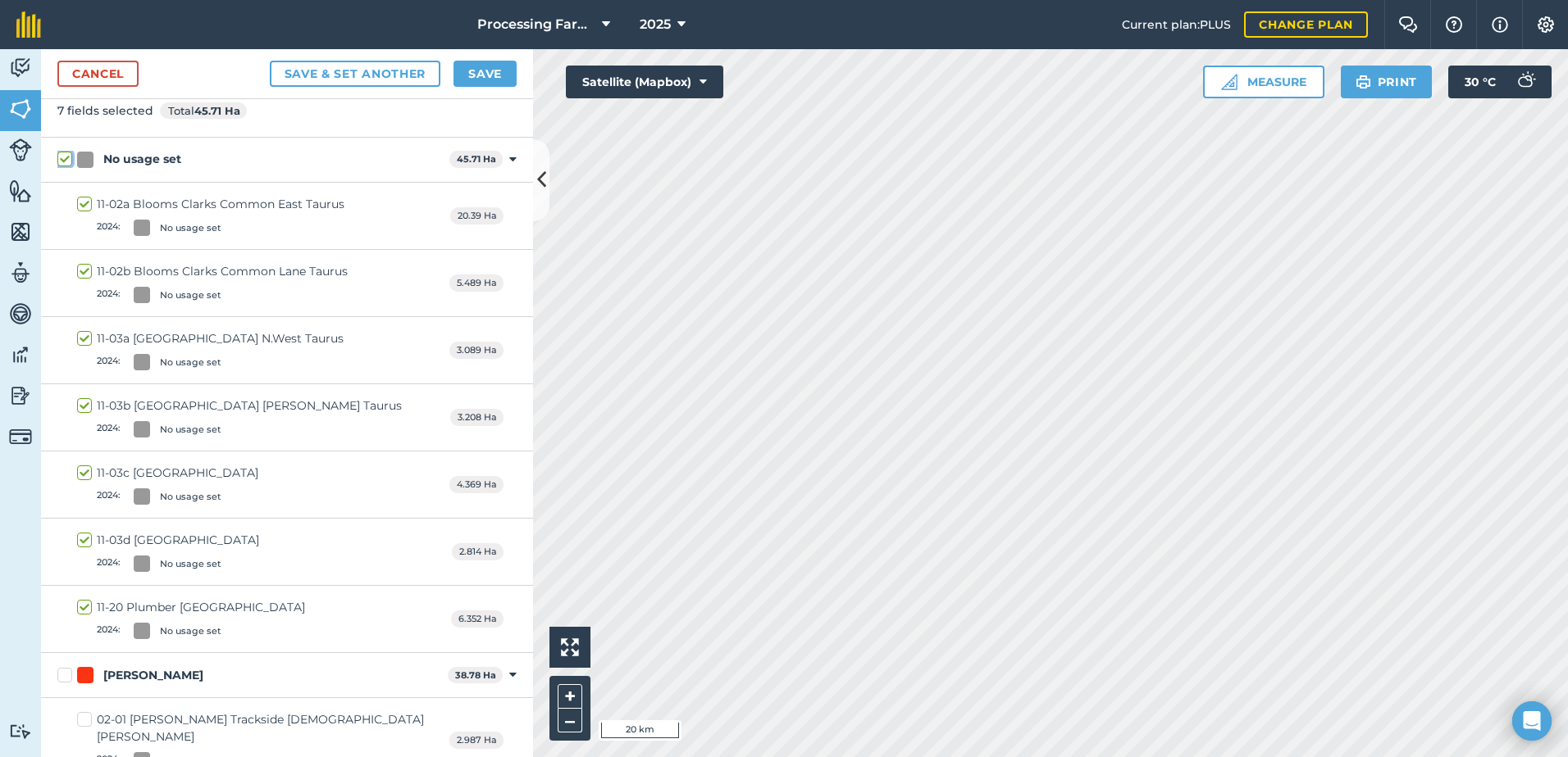
scroll to position [246, 0]
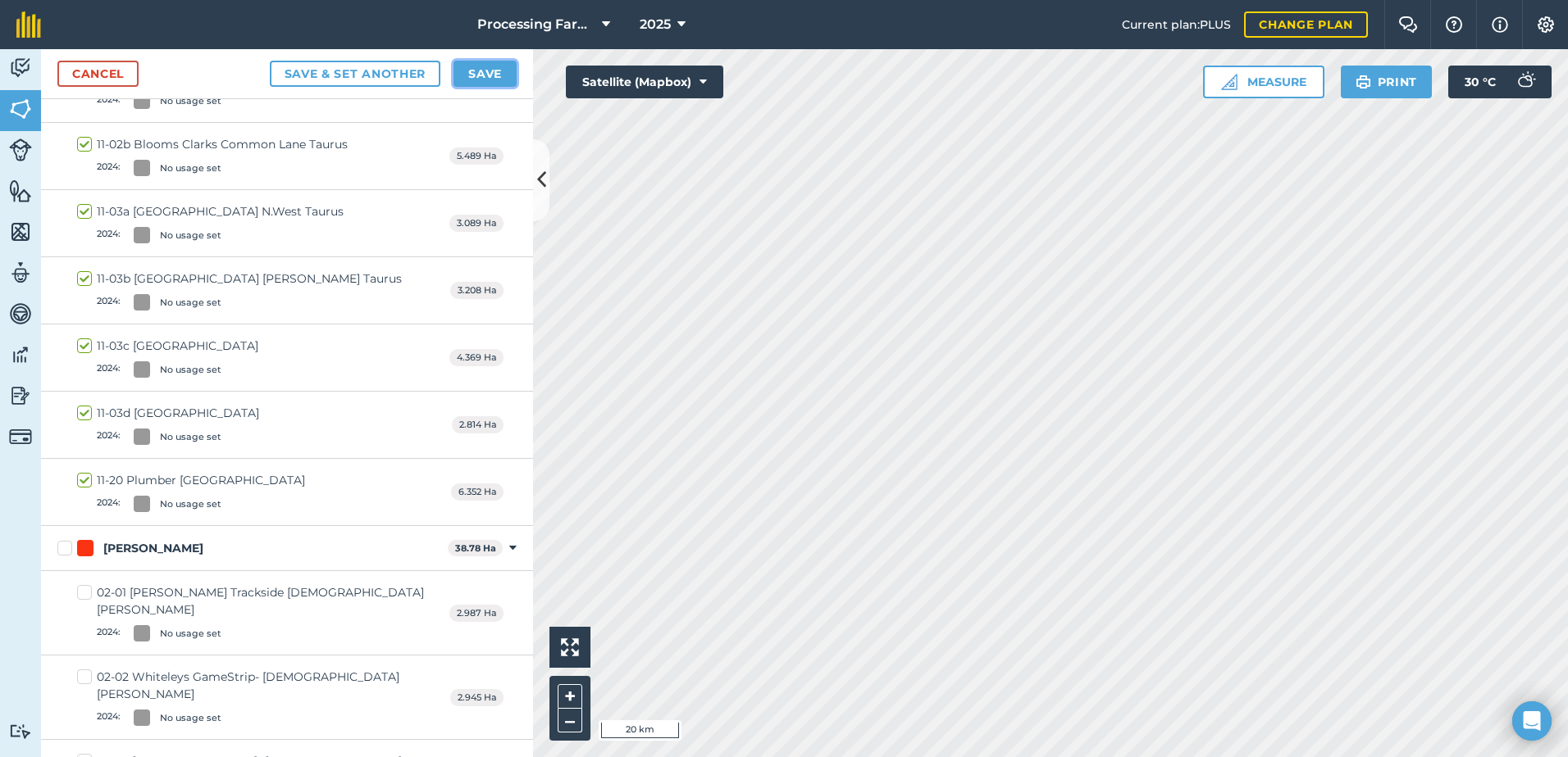
click at [493, 75] on button "Save" at bounding box center [485, 74] width 64 height 26
